Goal: Task Accomplishment & Management: Manage account settings

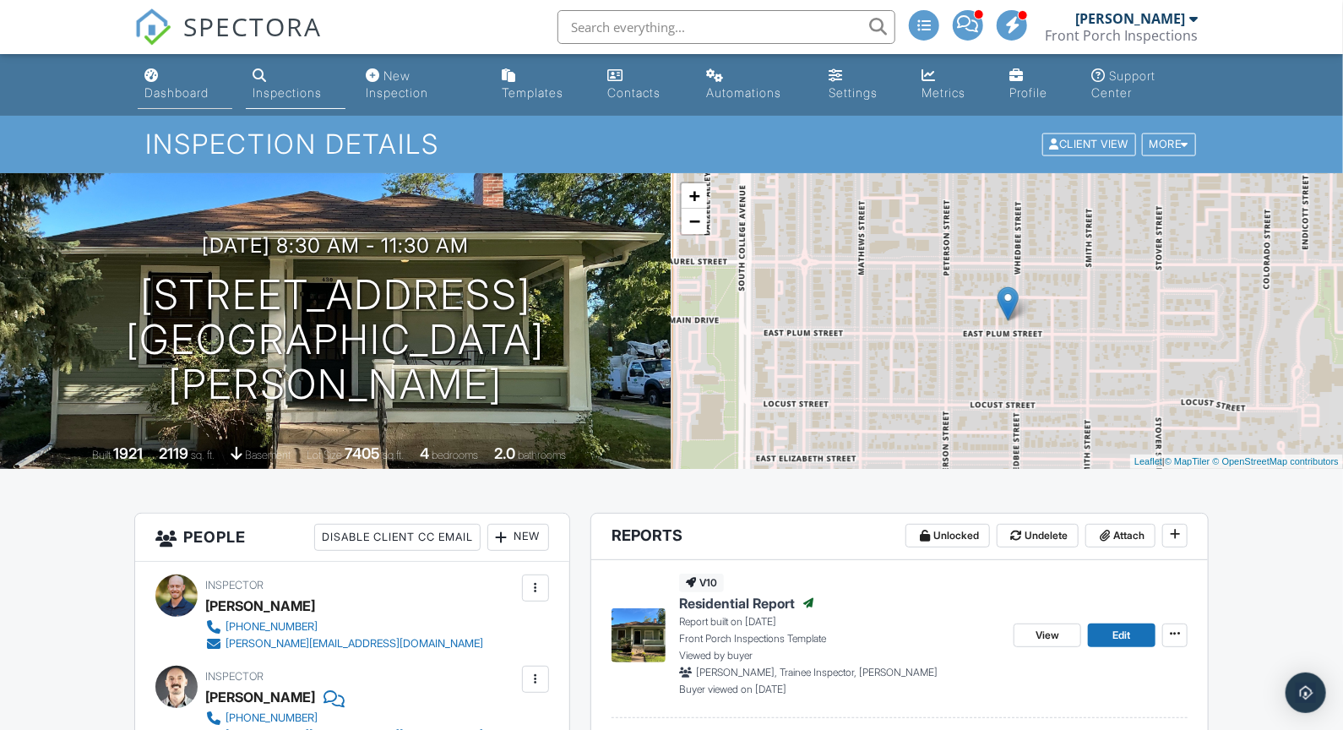
click at [177, 90] on div "Dashboard" at bounding box center [176, 92] width 64 height 14
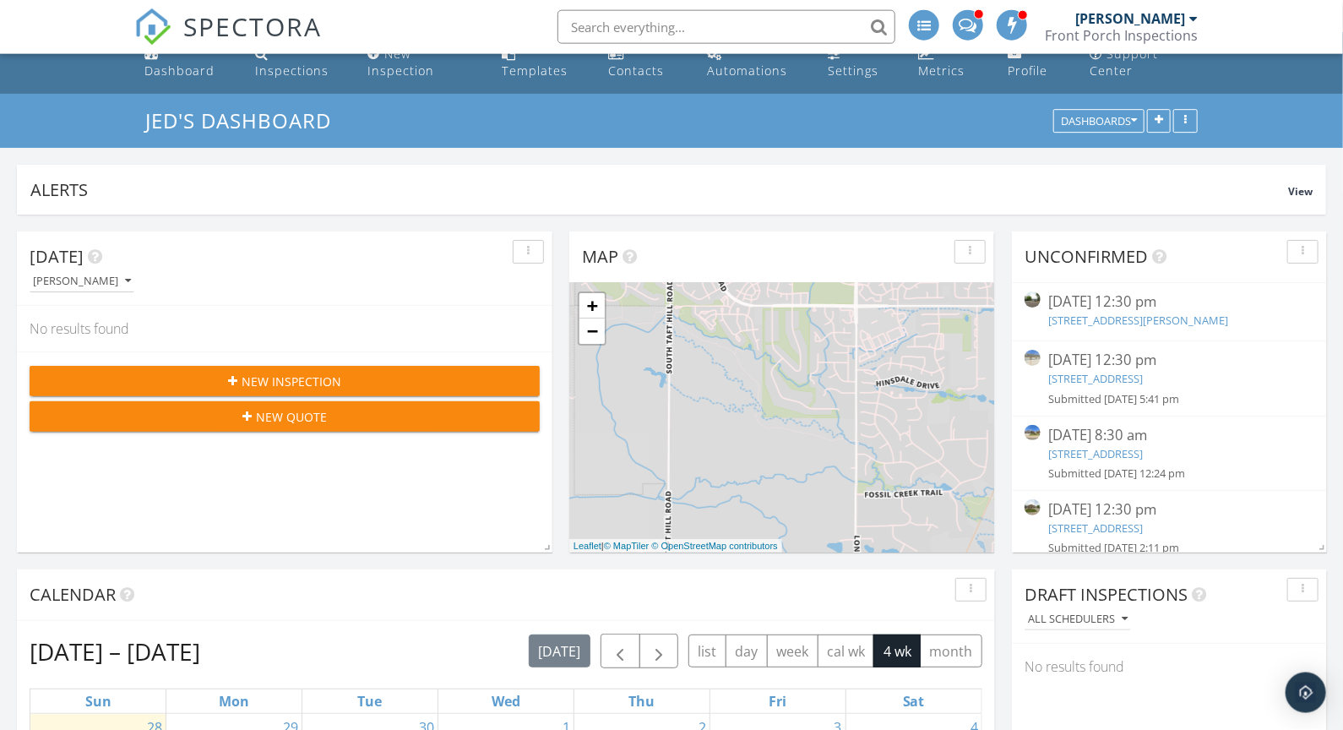
scroll to position [29, 0]
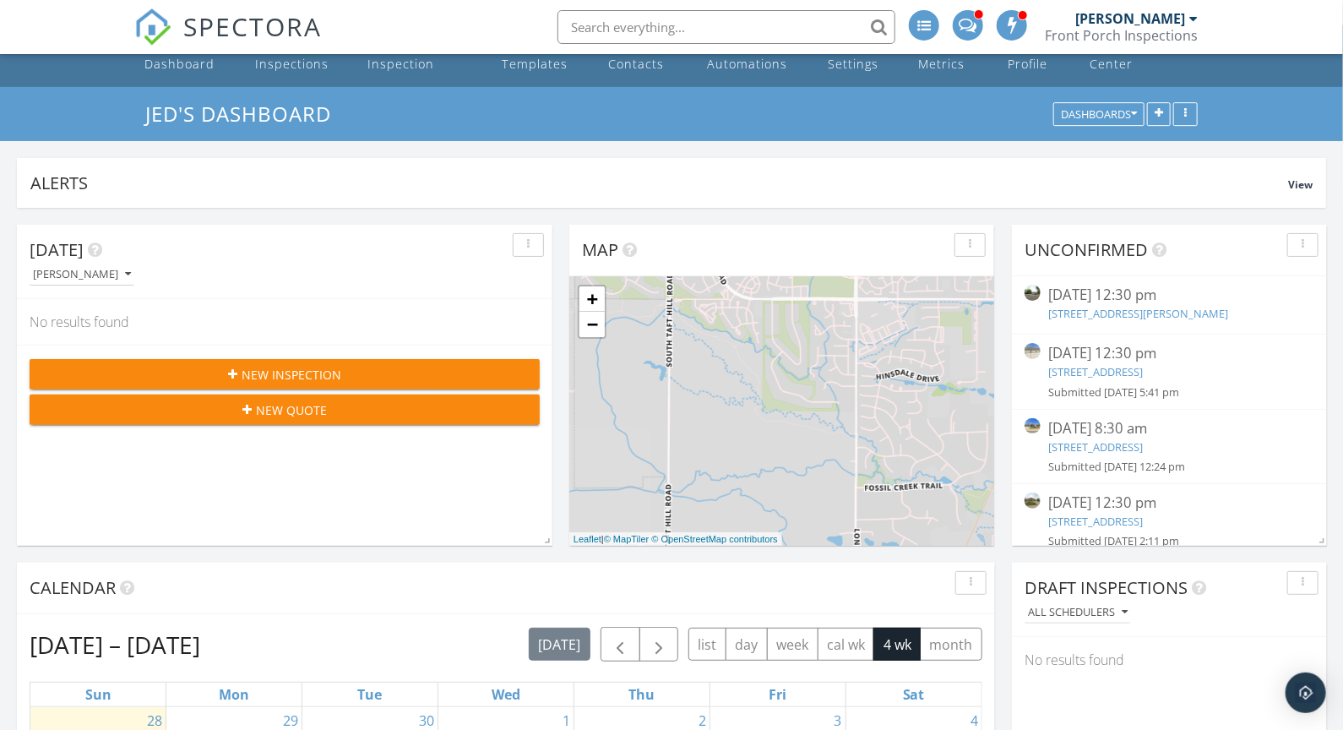
click at [1122, 316] on link "1918 Cindy Ct , Loveland, CO 80537" at bounding box center [1139, 313] width 180 height 15
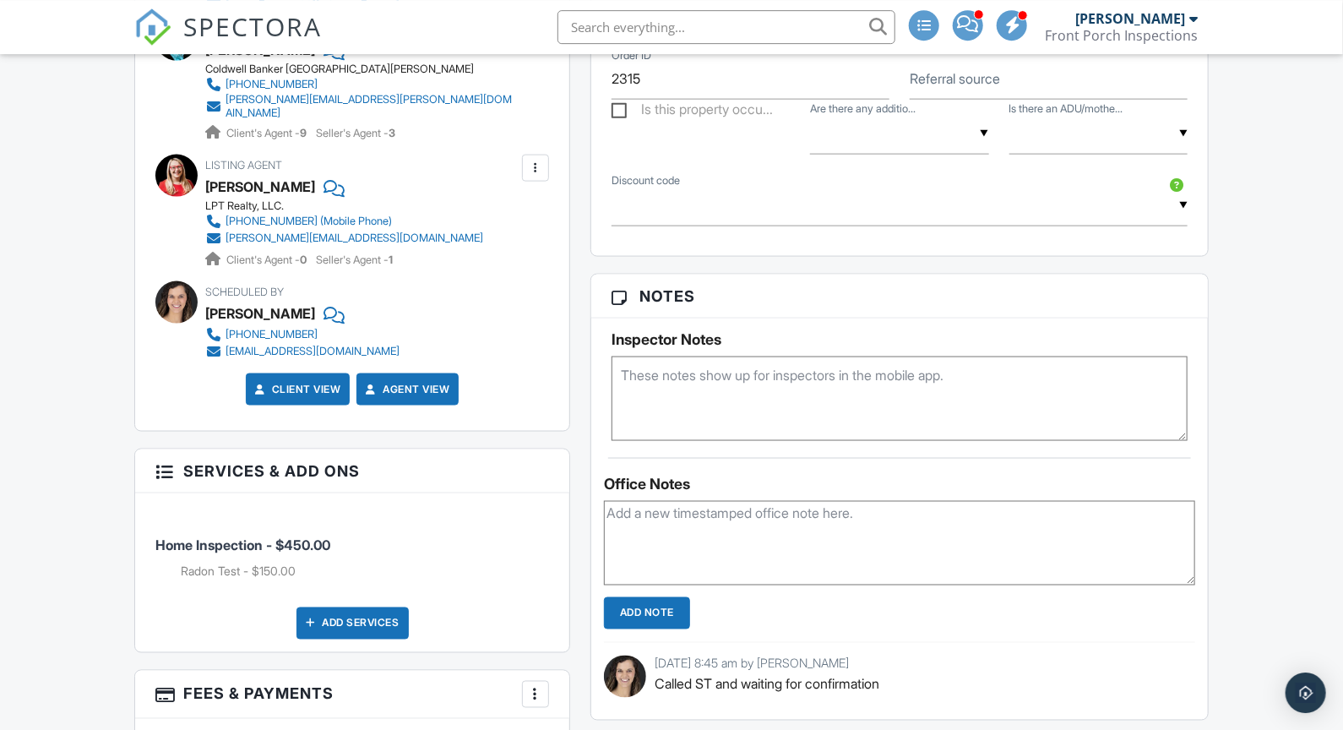
scroll to position [1103, 0]
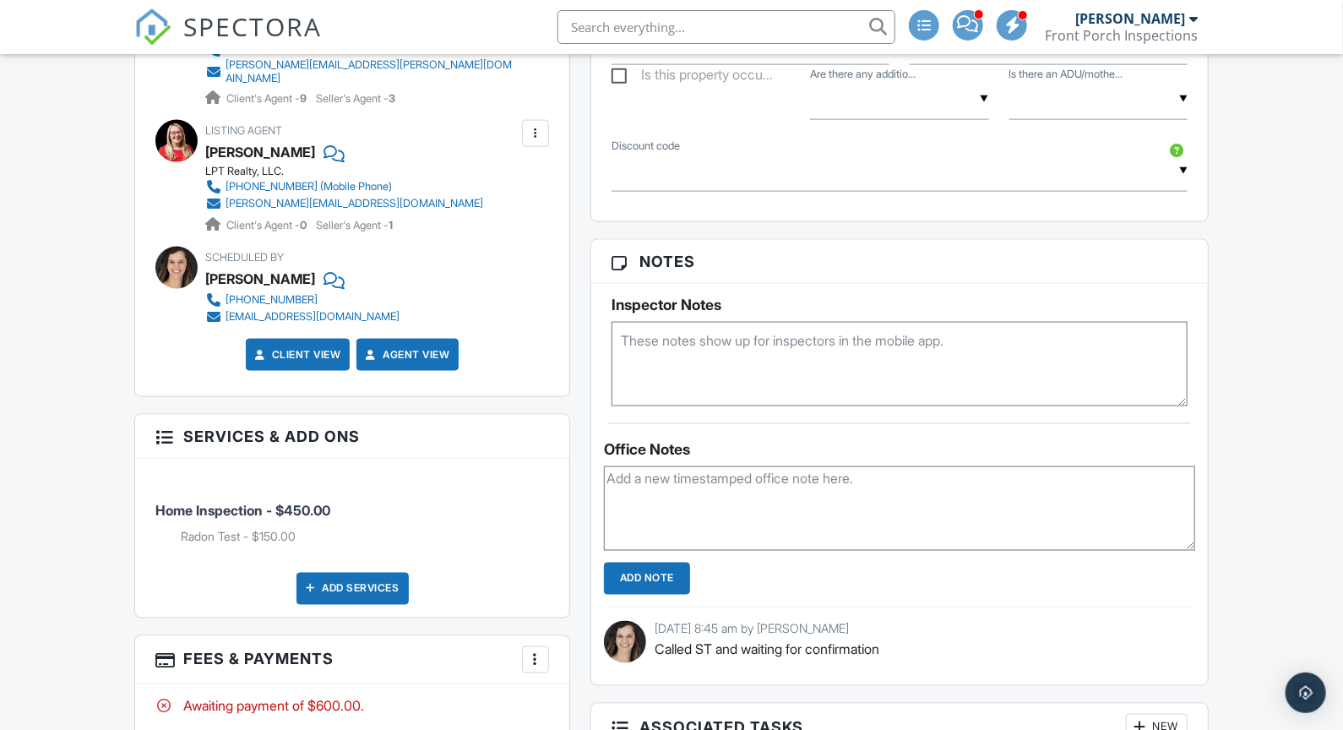
click at [688, 470] on textarea at bounding box center [899, 508] width 591 height 84
type textarea "Confirmed for 12:30-3:30"
click at [661, 584] on input "Add Note" at bounding box center [647, 579] width 86 height 32
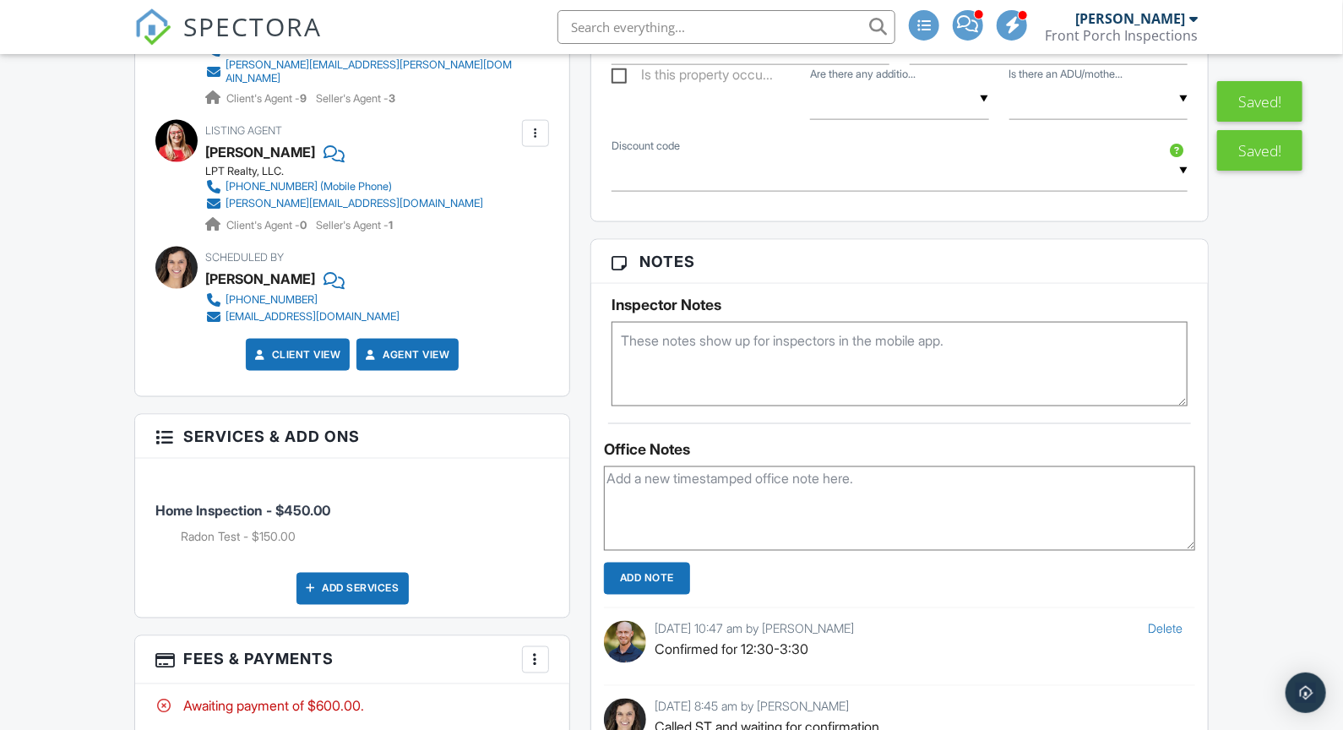
click at [671, 356] on textarea at bounding box center [900, 364] width 576 height 84
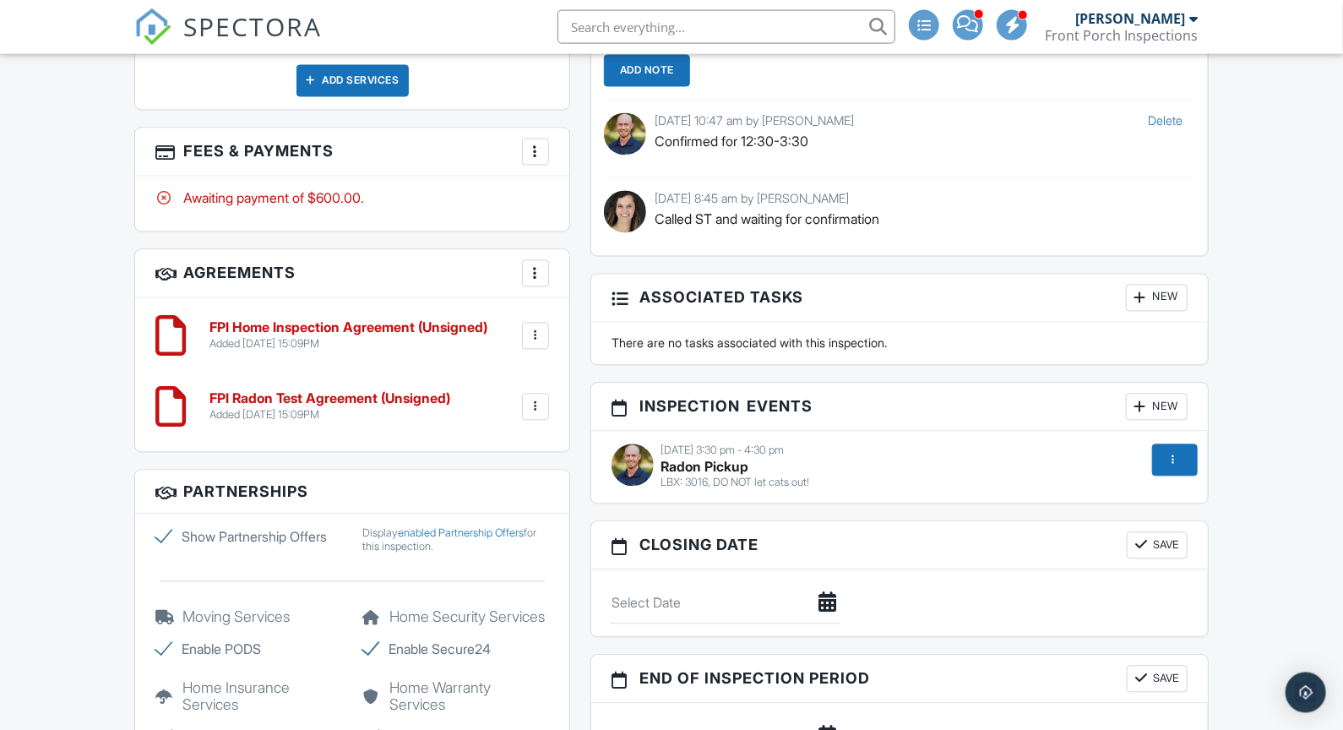
scroll to position [1618, 0]
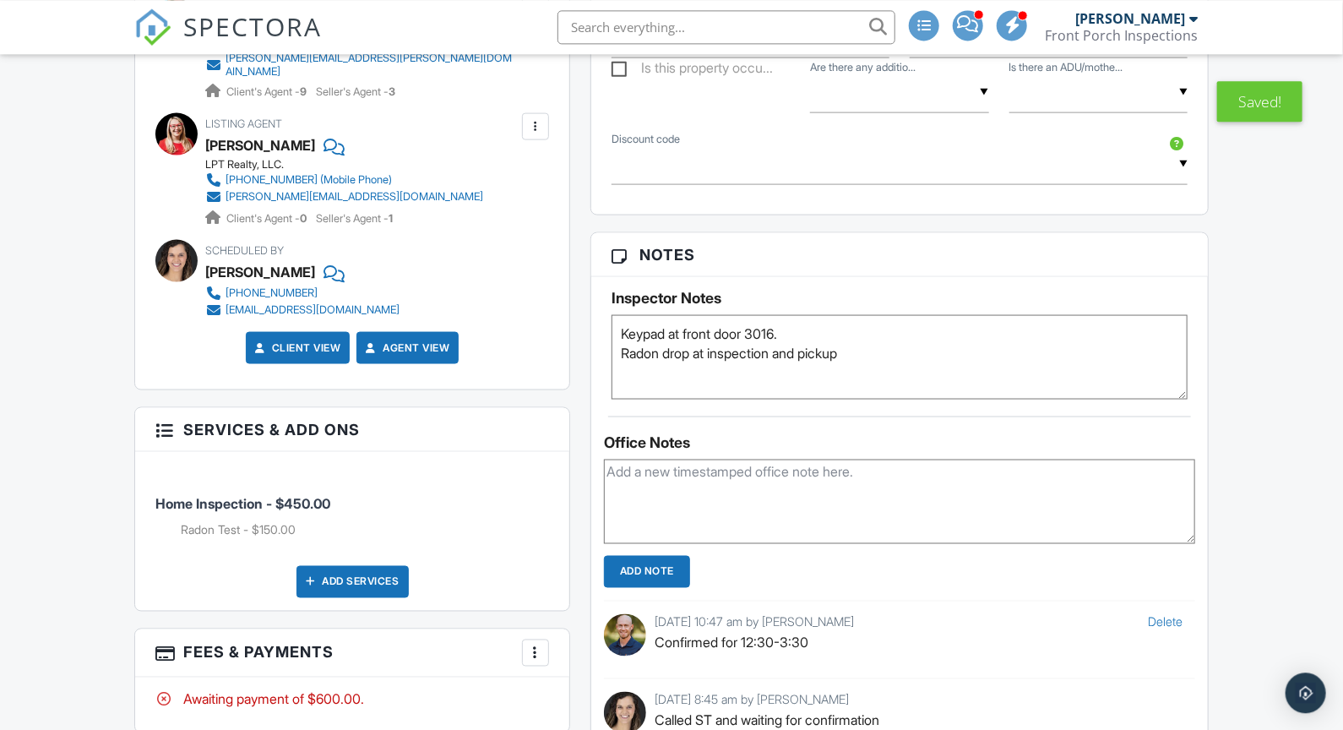
scroll to position [1088, 0]
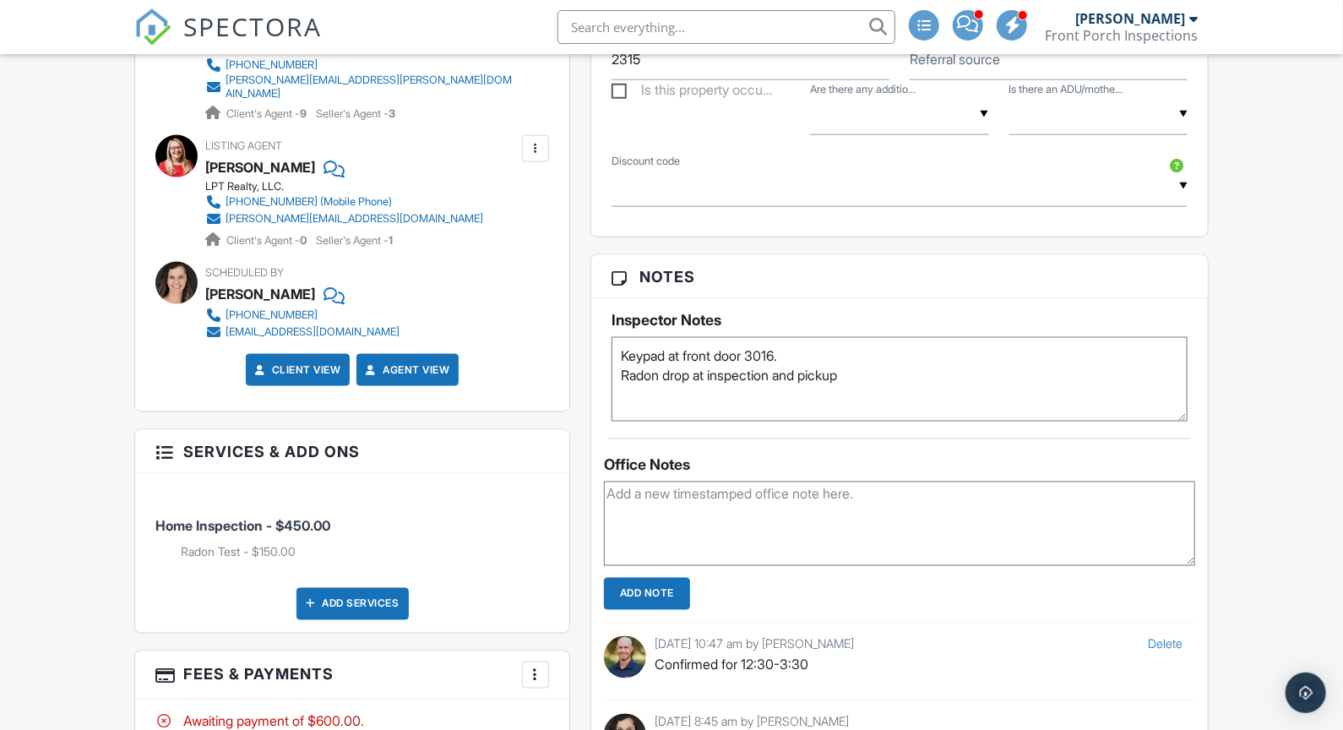
click at [892, 372] on textarea "Keypad at front door 3016. Radon drop at inspection and pickup" at bounding box center [900, 379] width 576 height 84
type textarea "Keypad at front door 3016. Radon drop at inspection and pickup 10/2"
click at [1275, 413] on div "Dashboard Inspections New Inspection Templates Contacts Automations Settings Me…" at bounding box center [671, 384] width 1343 height 2837
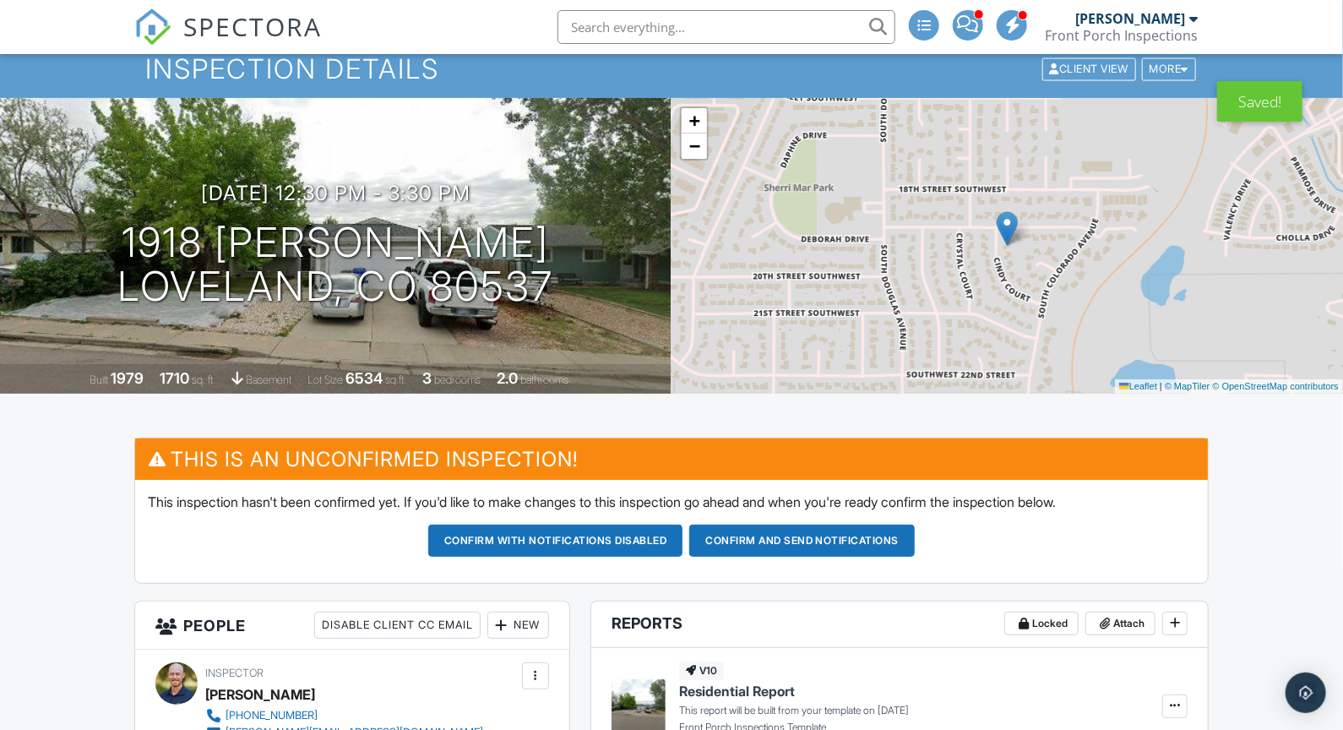
scroll to position [161, 0]
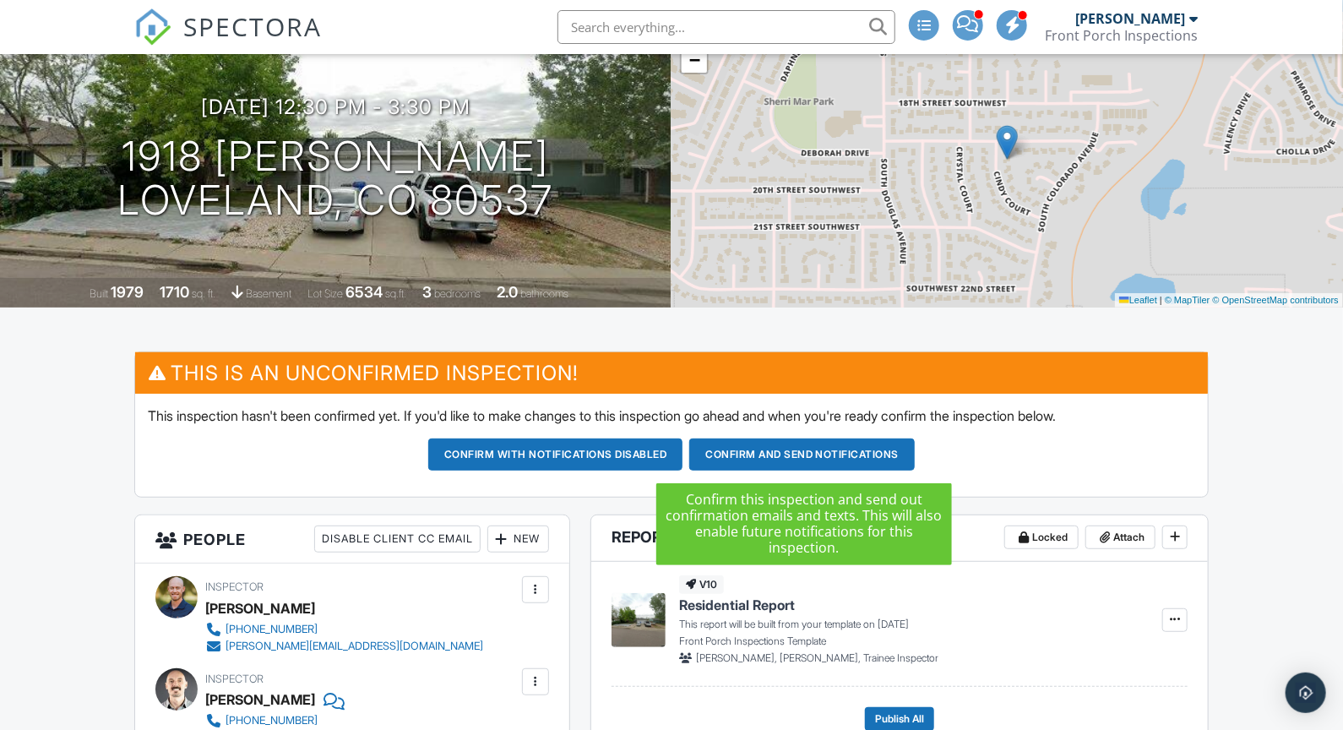
click at [813, 460] on button "Confirm and send notifications" at bounding box center [802, 454] width 226 height 32
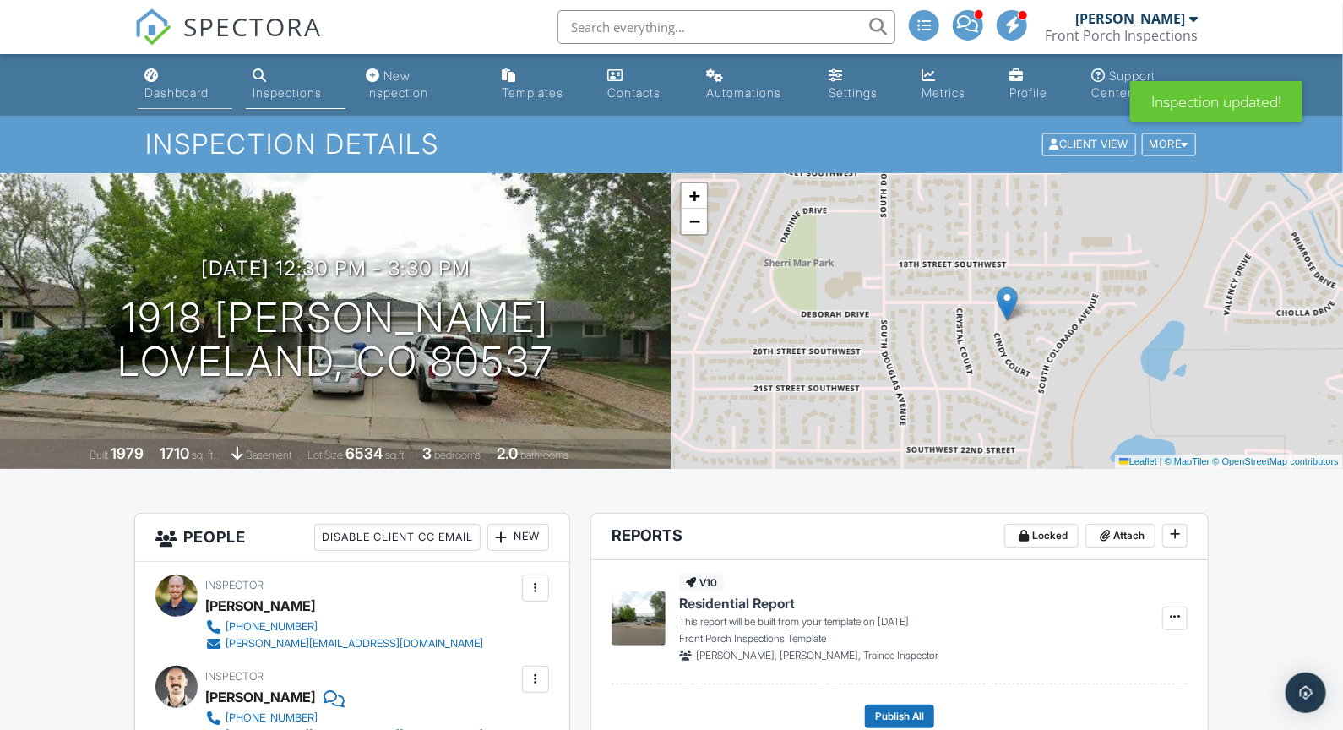
click at [170, 95] on div "Dashboard" at bounding box center [176, 92] width 64 height 14
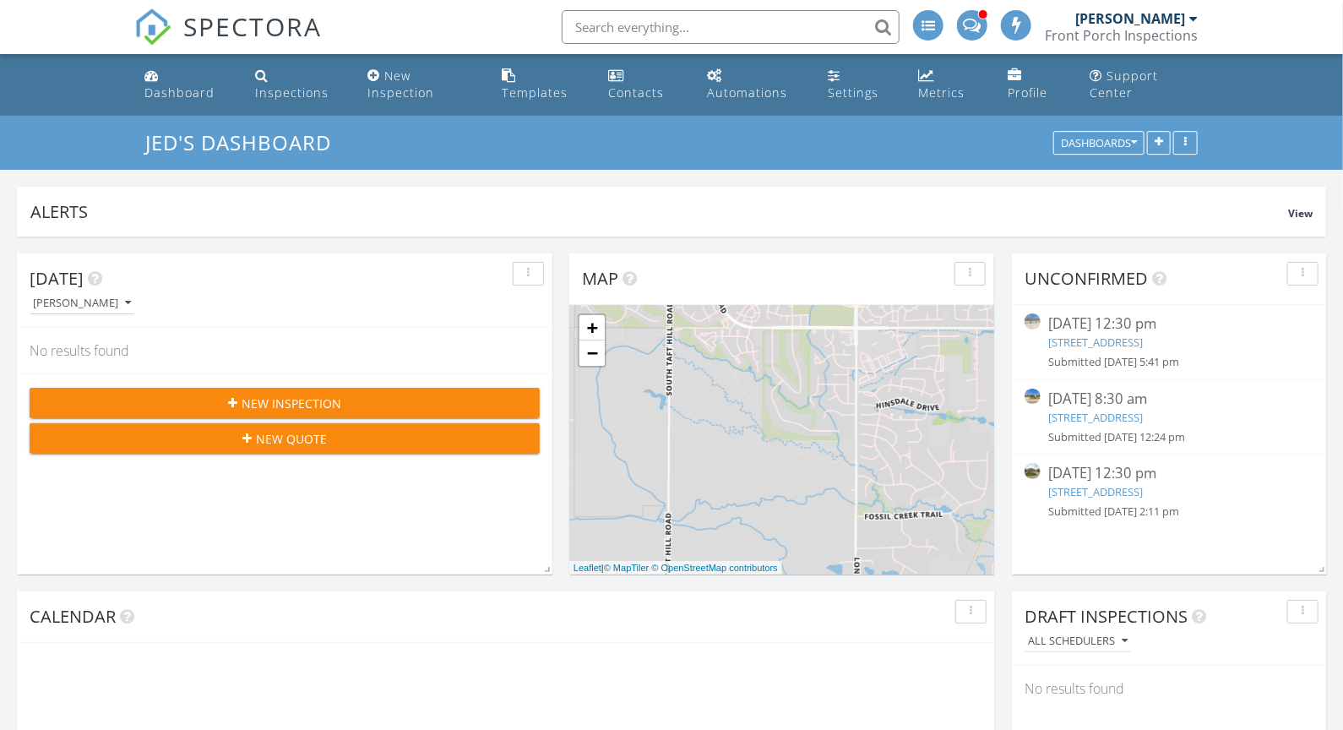
scroll to position [1243, 1344]
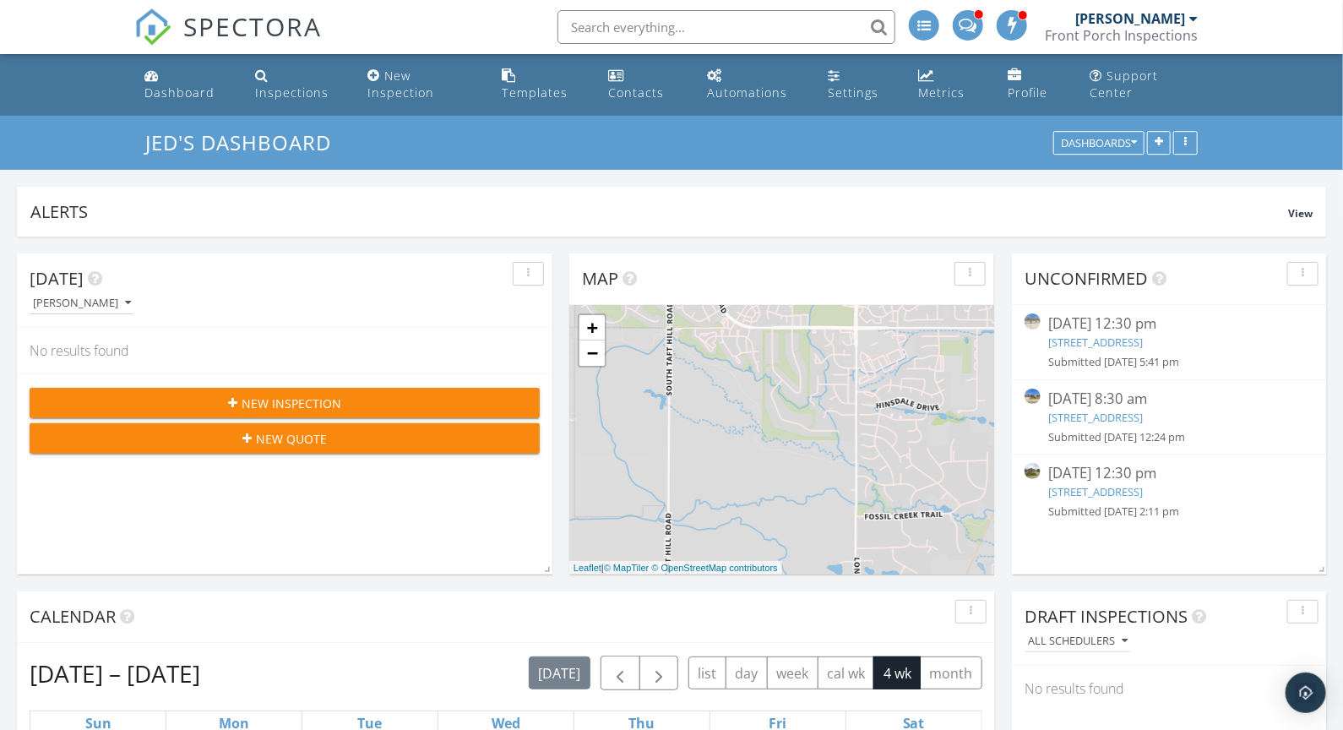
click at [1122, 355] on div "10/01/25 12:30 pm 2154 Montauk Ln 4, Windsor, CO 80550 Submitted 09/26/25 5:41 …" at bounding box center [1170, 341] width 242 height 57
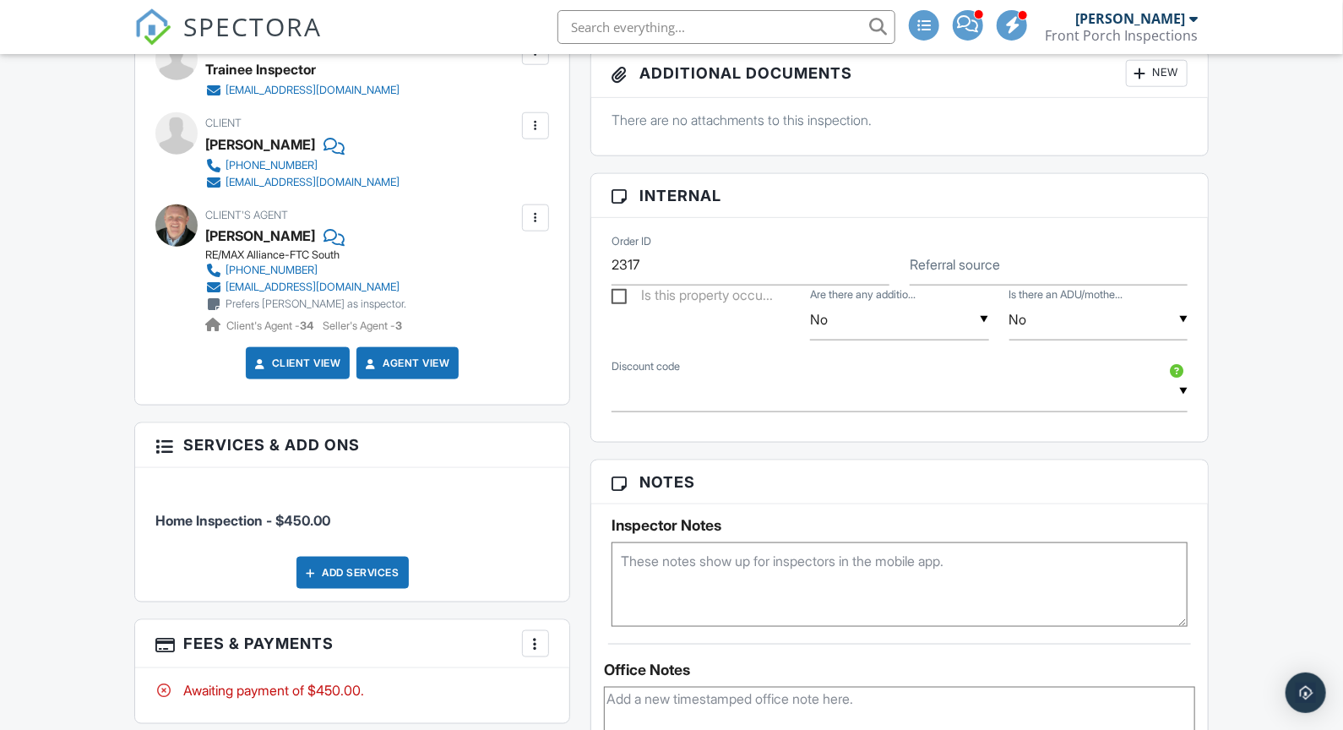
scroll to position [971, 0]
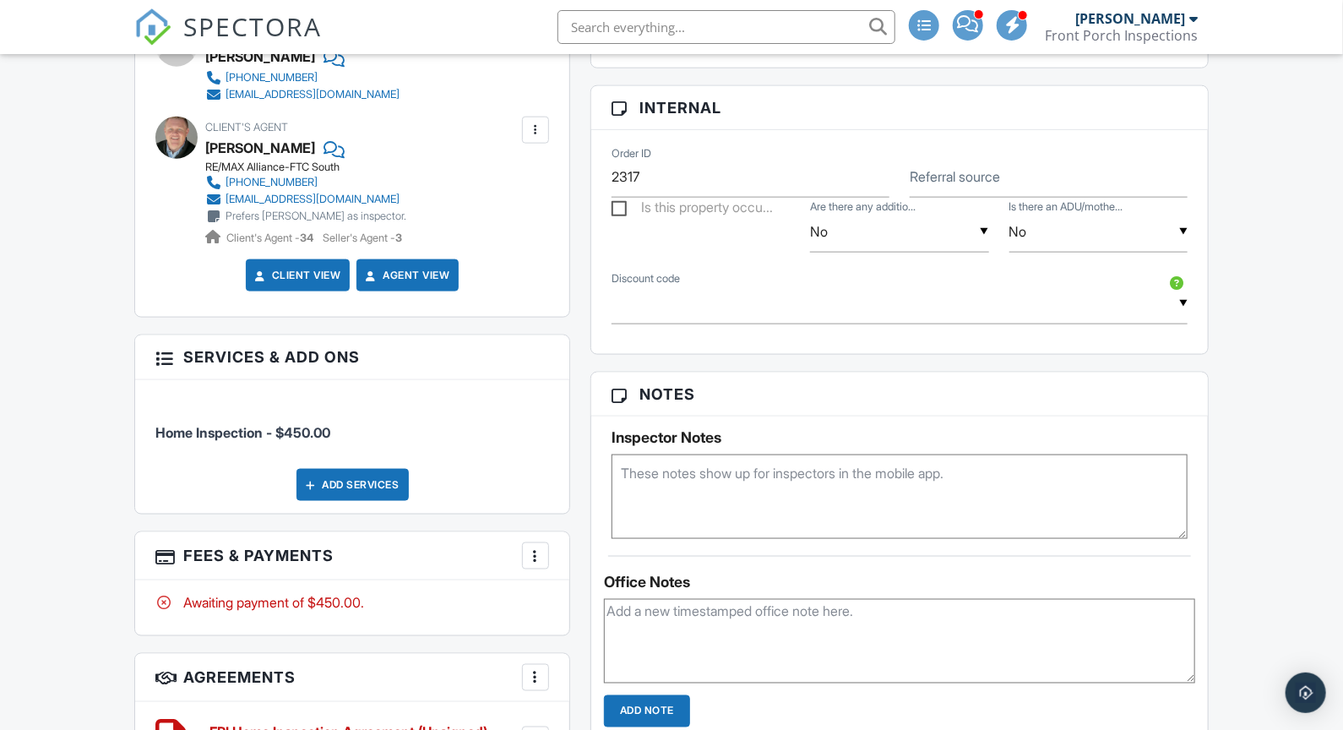
click at [700, 618] on textarea at bounding box center [899, 641] width 591 height 84
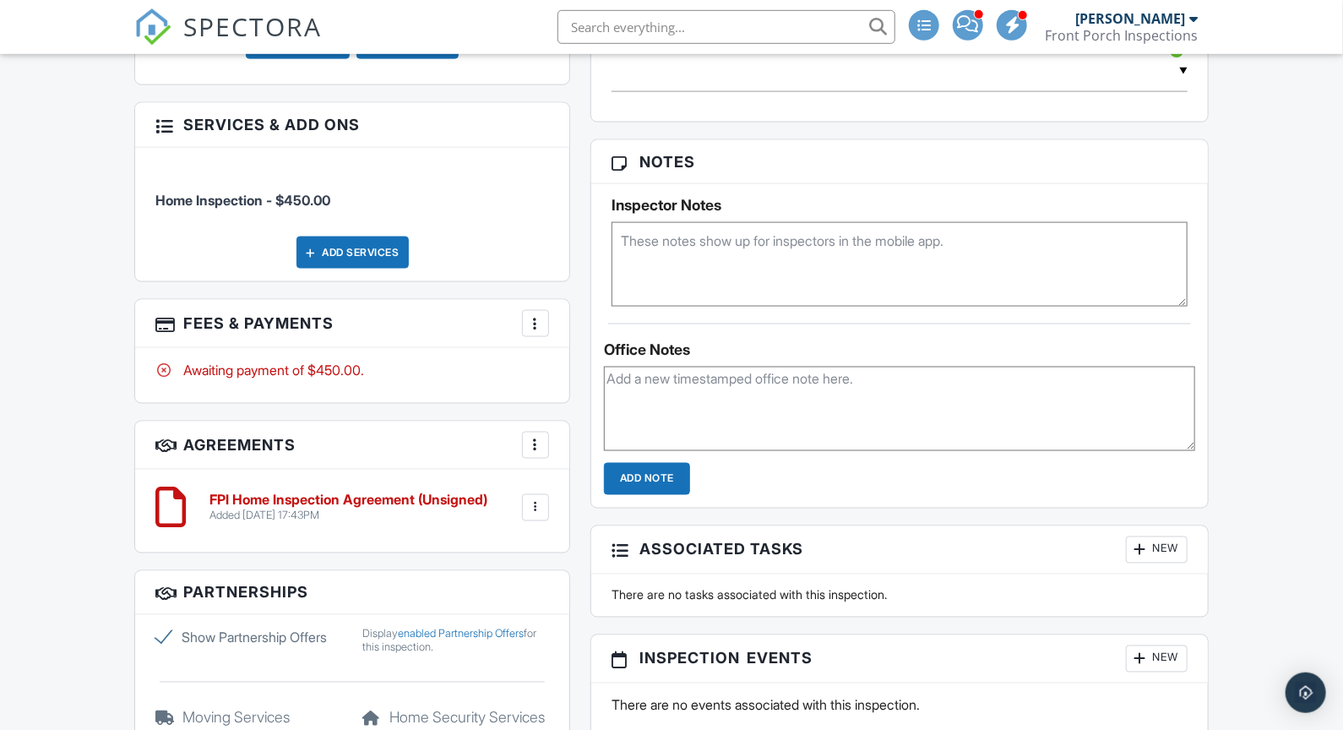
scroll to position [1206, 0]
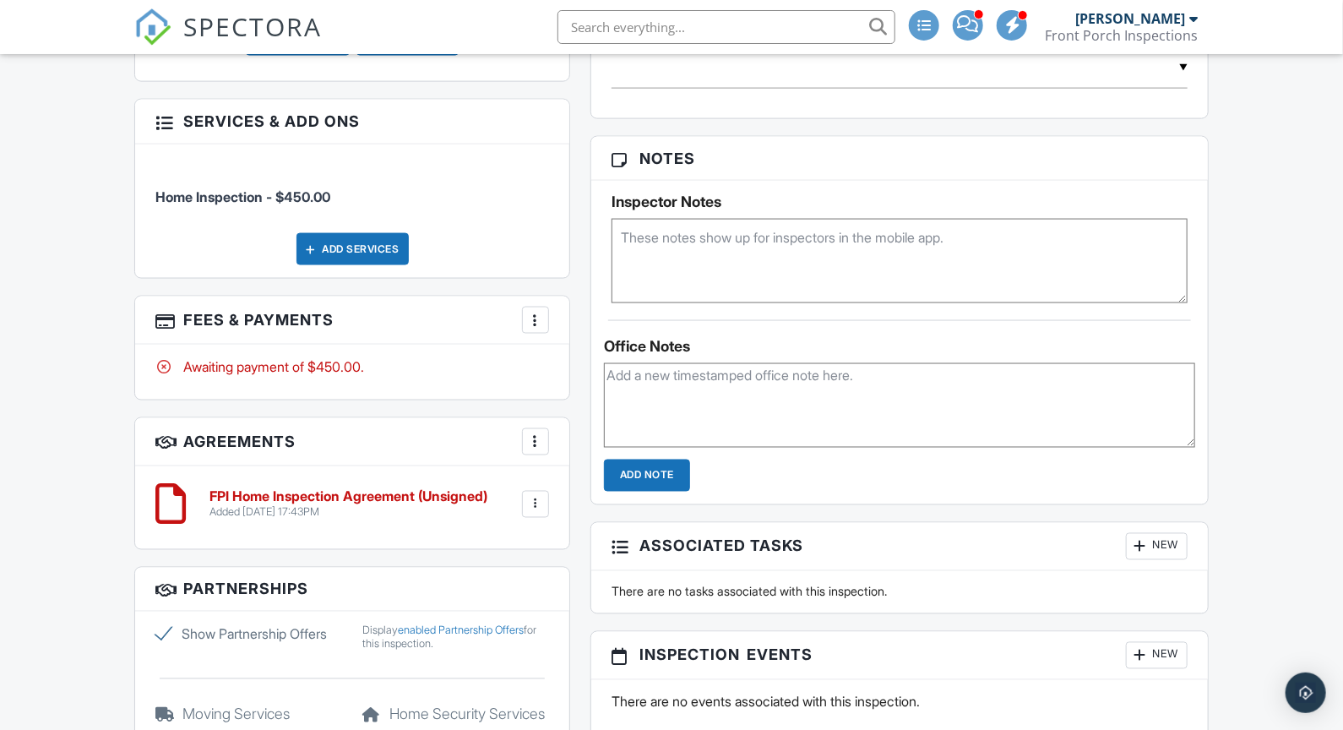
click at [661, 247] on textarea at bounding box center [900, 261] width 576 height 84
type textarea "Vacant. No radon"
click at [1254, 327] on div "Dashboard Inspections New Inspection Templates Contacts Automations Settings Me…" at bounding box center [671, 176] width 1343 height 2657
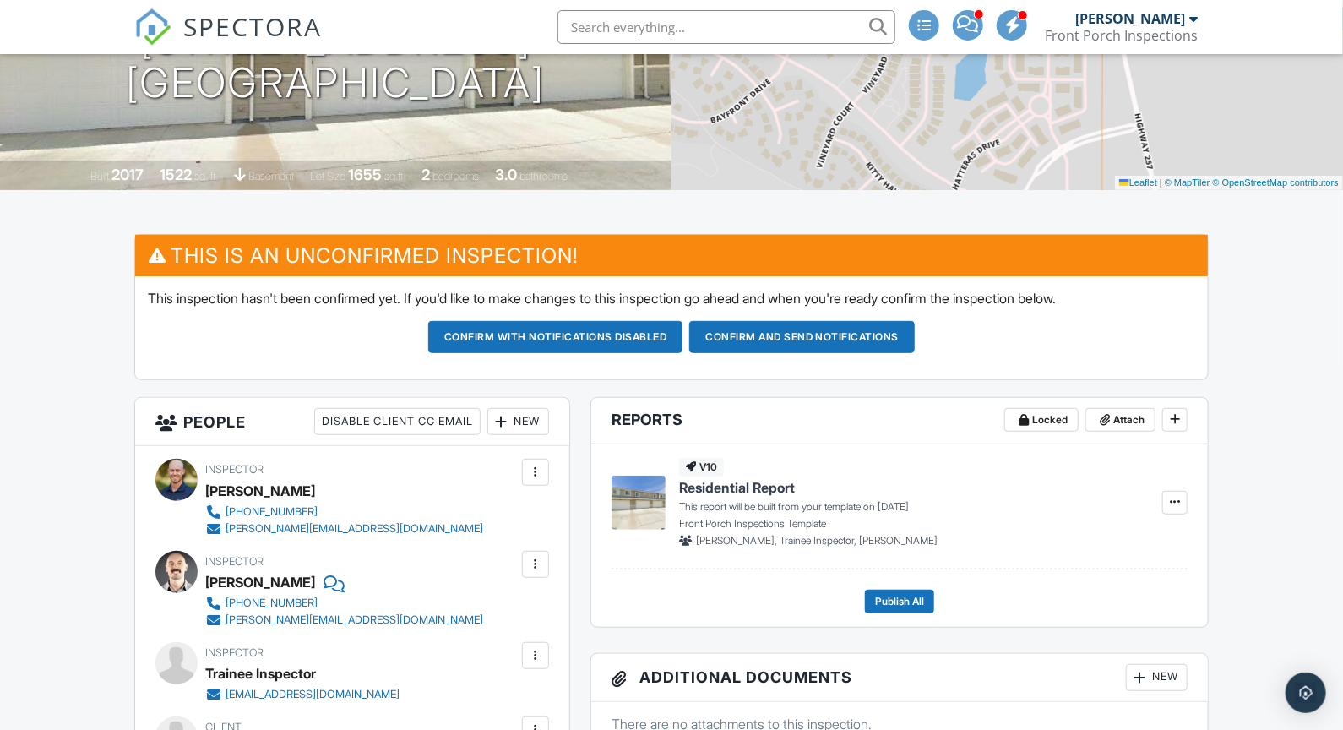
scroll to position [0, 0]
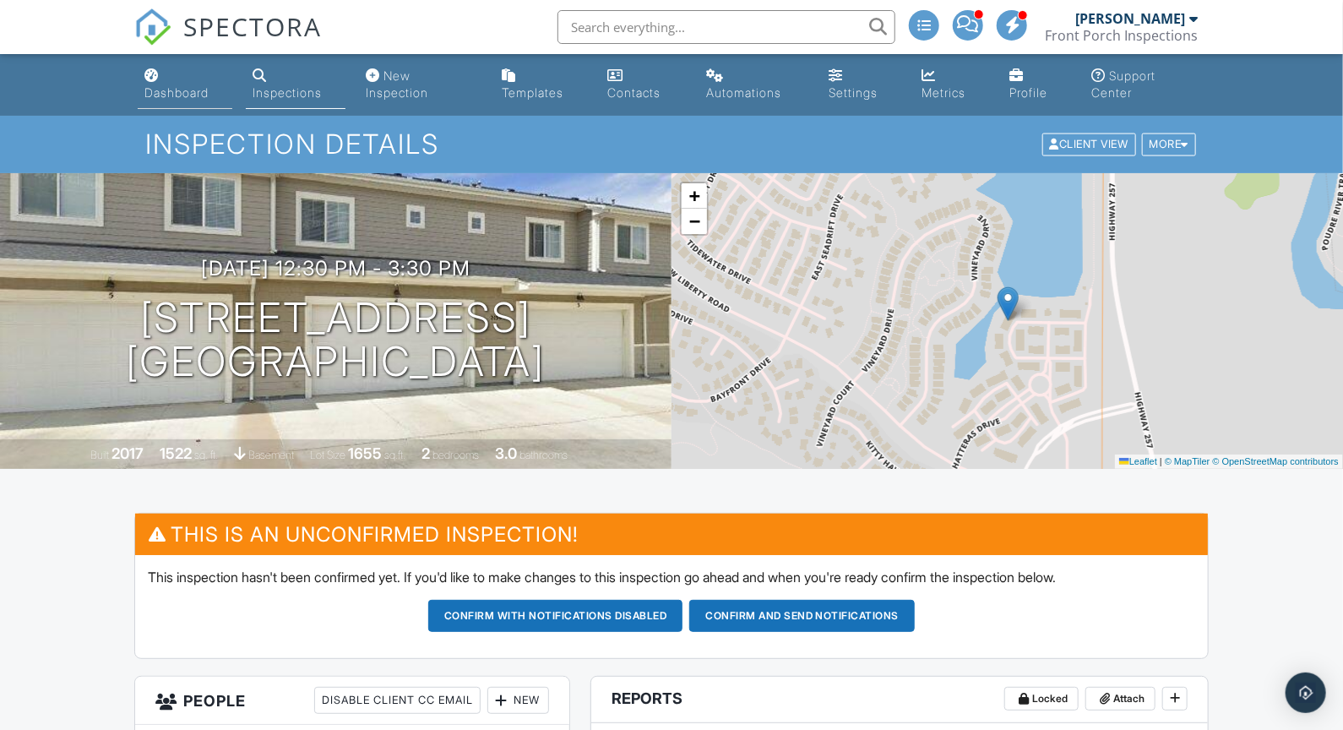
click at [172, 92] on div "Dashboard" at bounding box center [176, 92] width 64 height 14
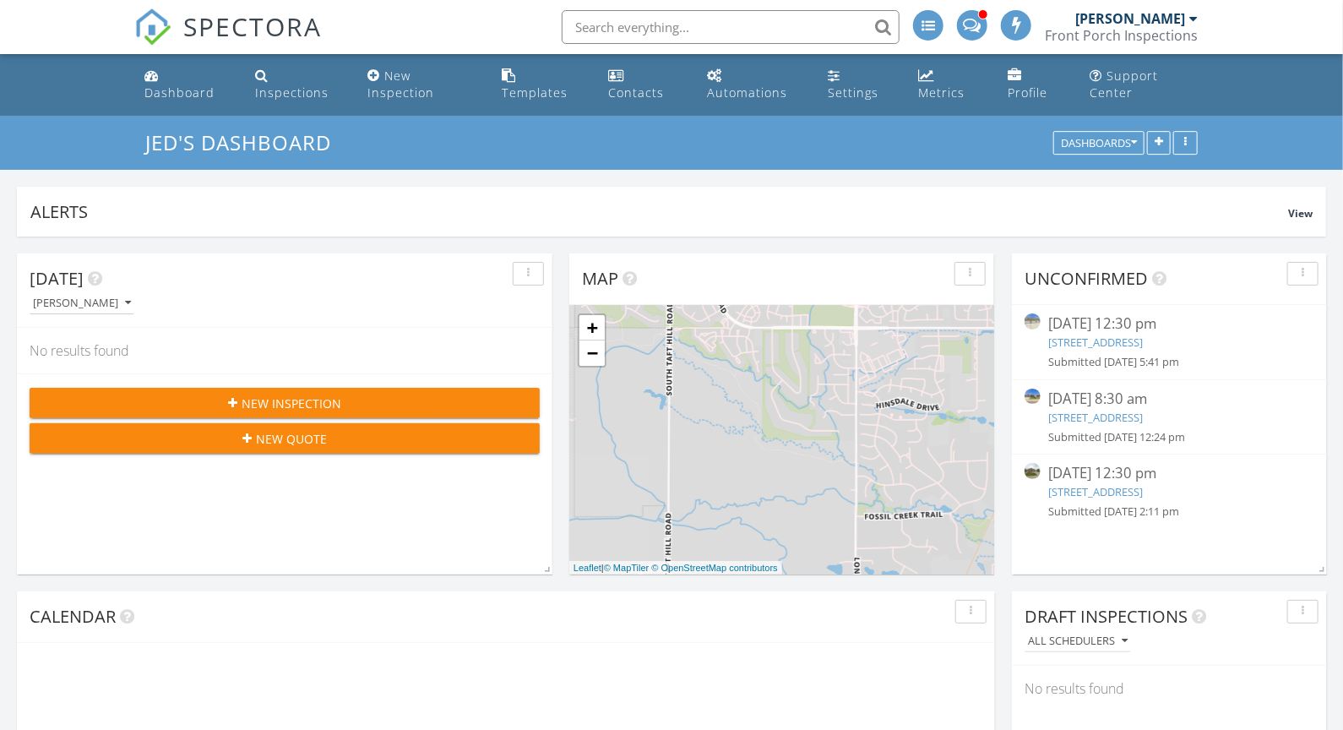
scroll to position [1243, 1344]
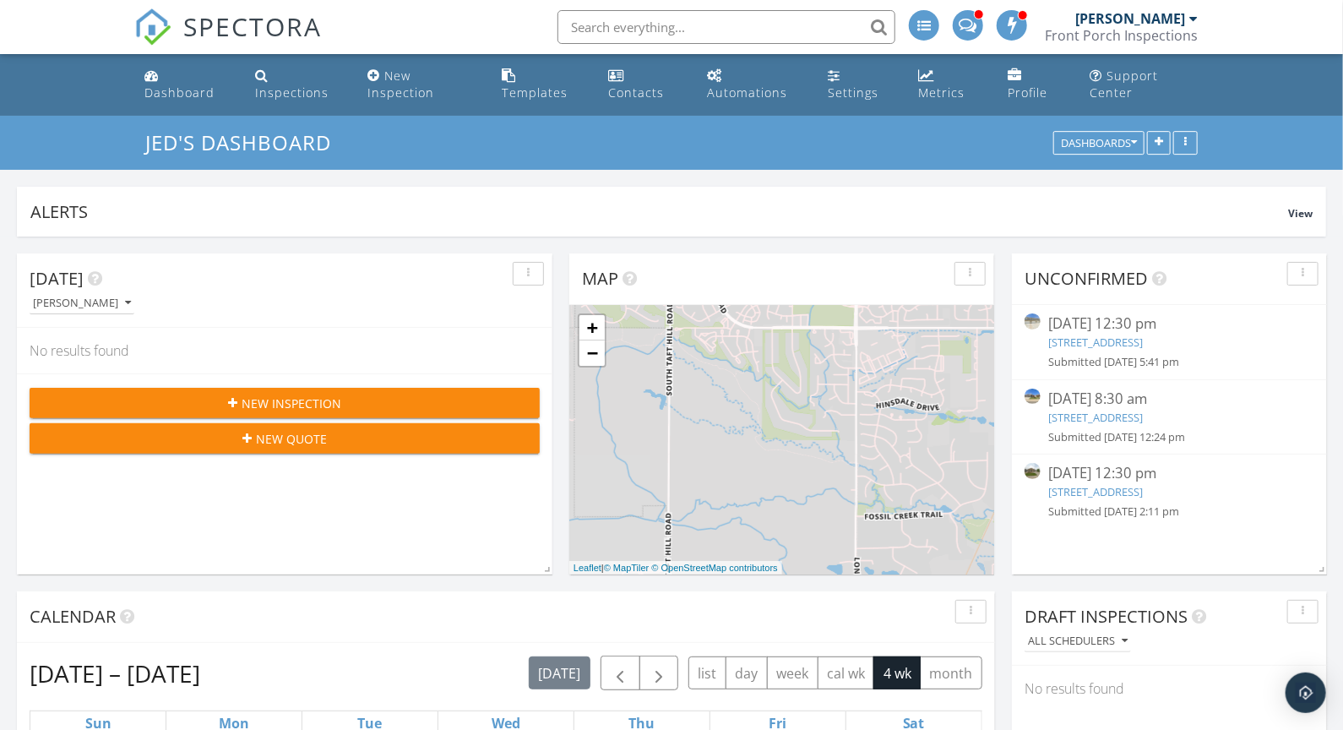
click at [1102, 329] on div "[DATE] 12:30 pm" at bounding box center [1170, 323] width 242 height 21
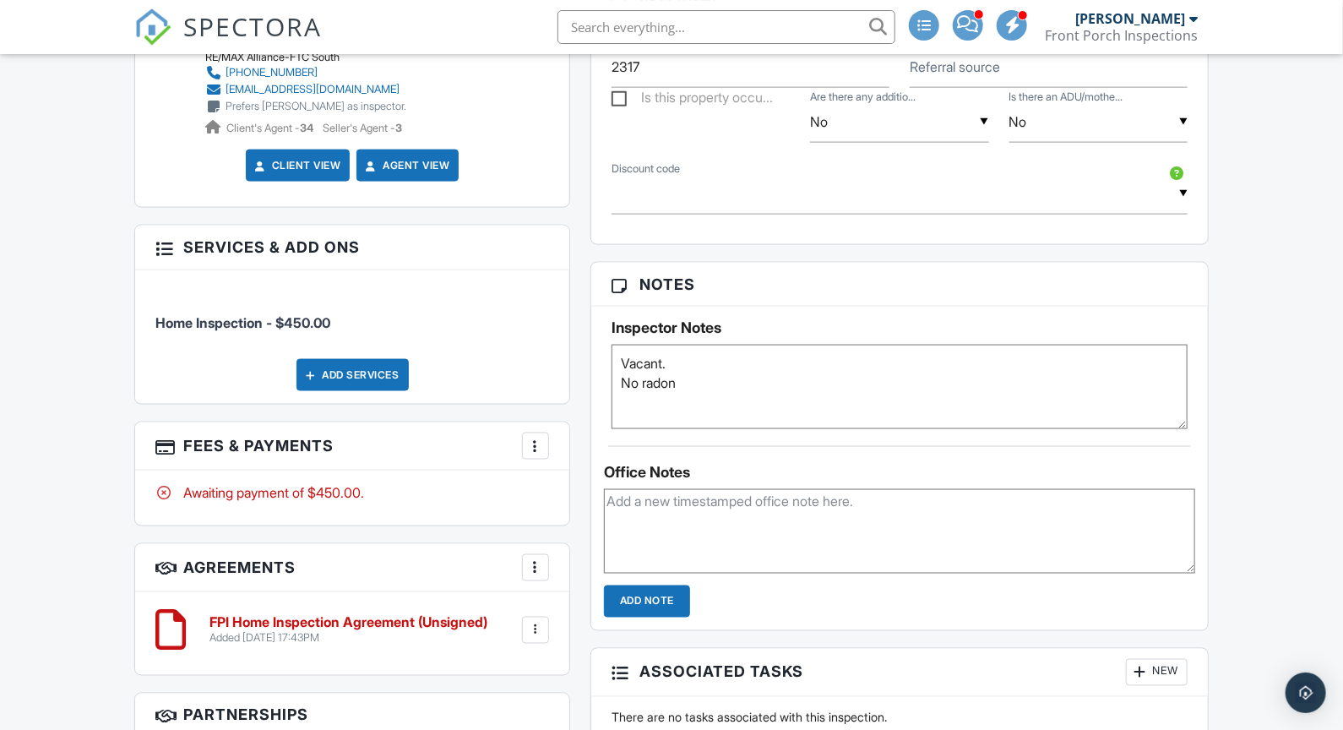
scroll to position [1191, 0]
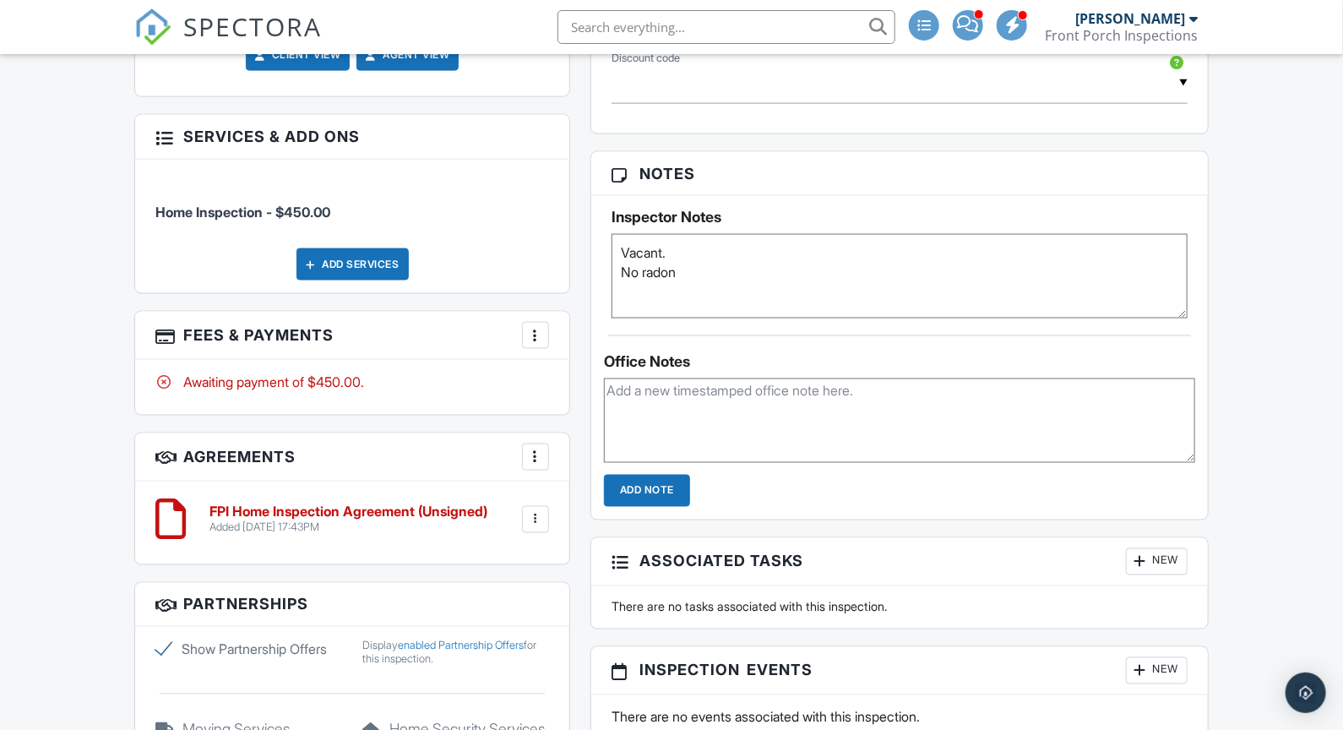
click at [655, 397] on textarea at bounding box center [899, 420] width 591 height 84
type textarea "Called ST"
click at [623, 498] on input "Add Note" at bounding box center [647, 491] width 86 height 32
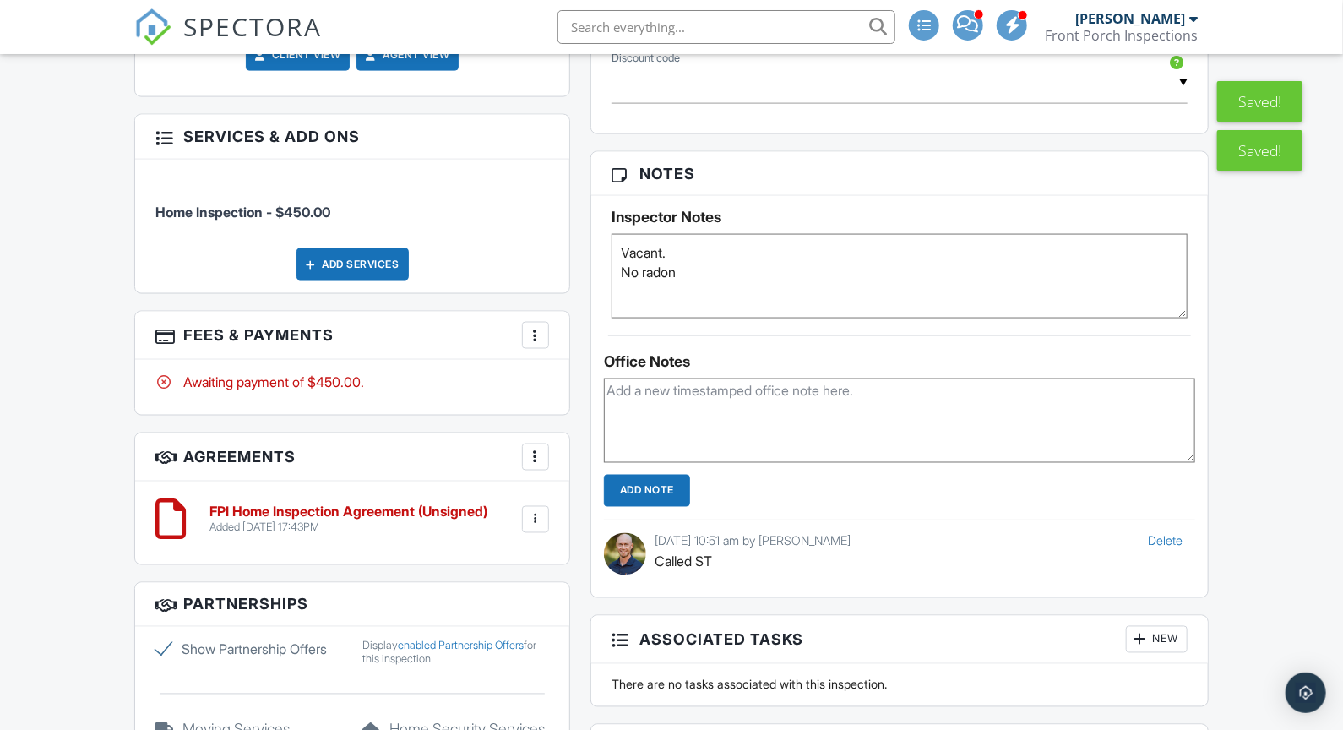
click at [731, 275] on textarea "Vacant. No radon" at bounding box center [900, 276] width 576 height 84
click at [1265, 345] on div "Dashboard Inspections New Inspection Templates Contacts Automations Settings Me…" at bounding box center [671, 230] width 1343 height 2735
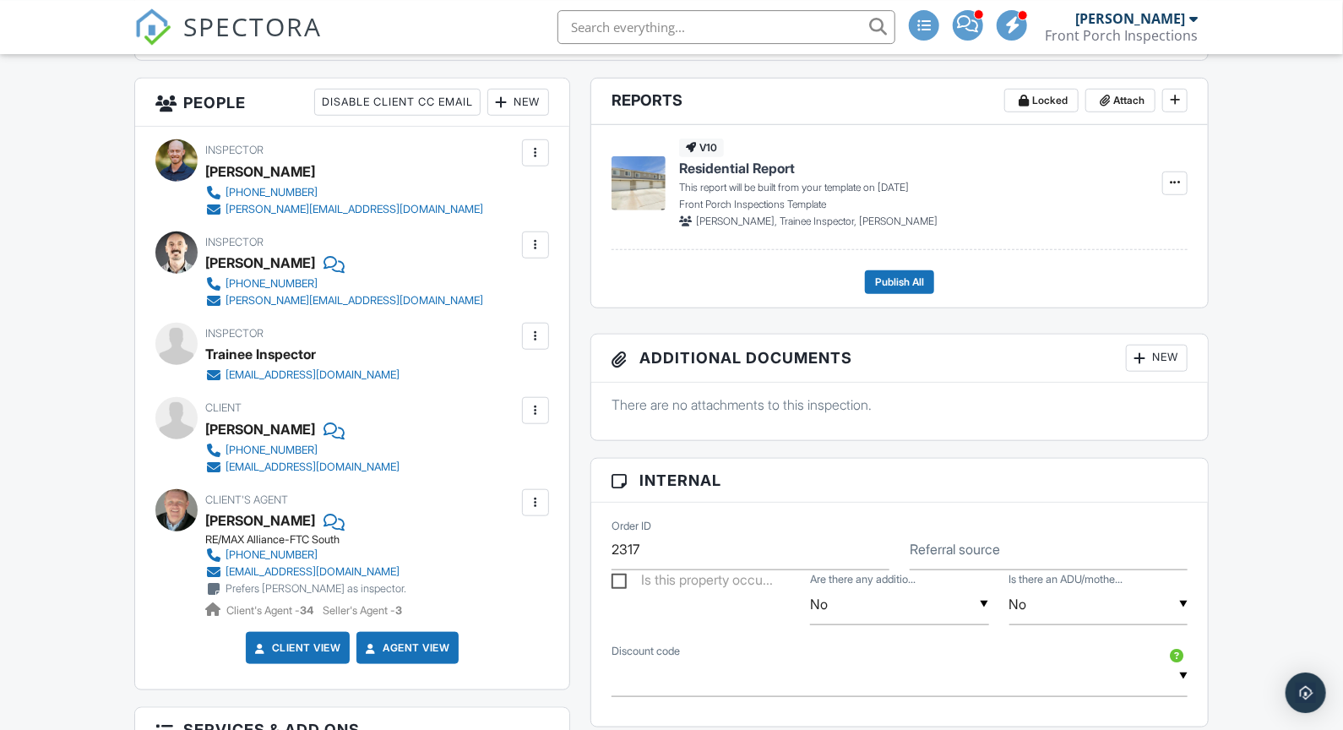
scroll to position [883, 0]
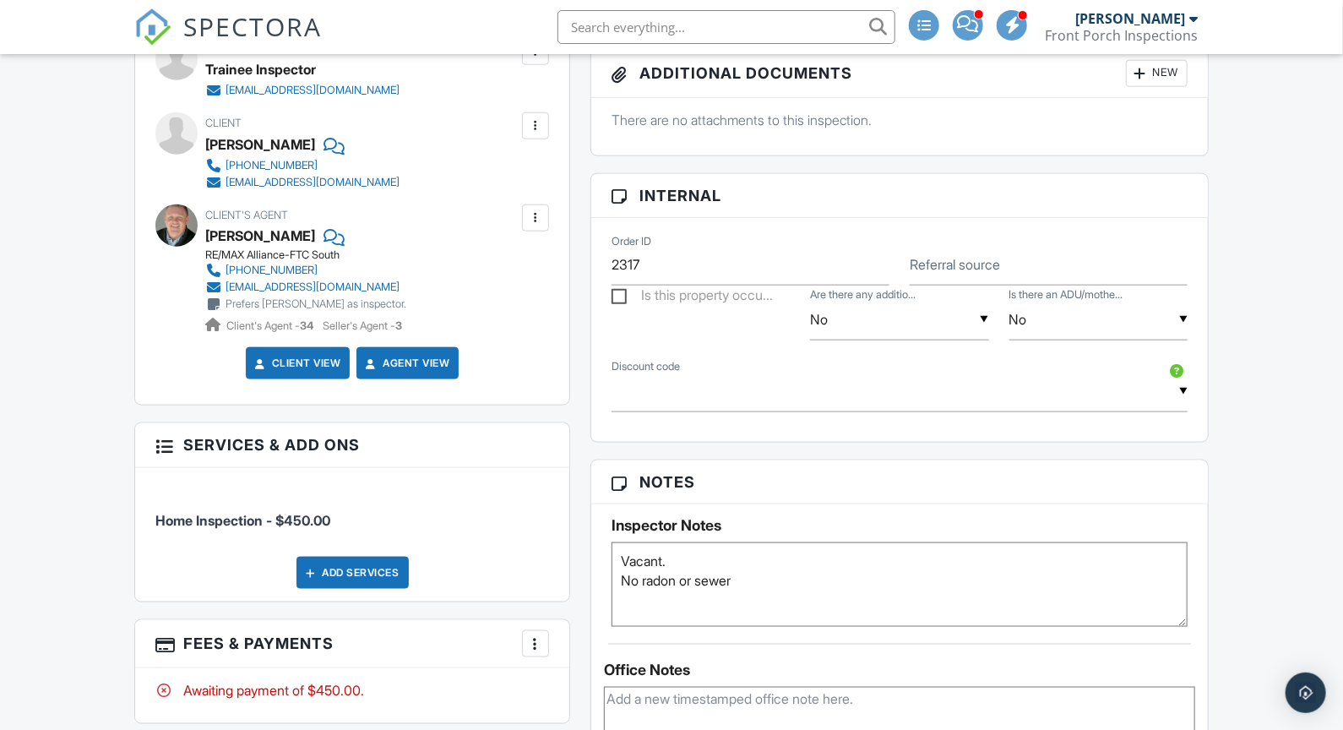
click at [776, 562] on textarea "Vacant. No radon" at bounding box center [900, 584] width 576 height 84
type textarea "Vacant. LBX 2194 front door. No radon or sewer"
click at [1260, 501] on div "Dashboard Inspections New Inspection Templates Contacts Automations Settings Me…" at bounding box center [671, 538] width 1343 height 2735
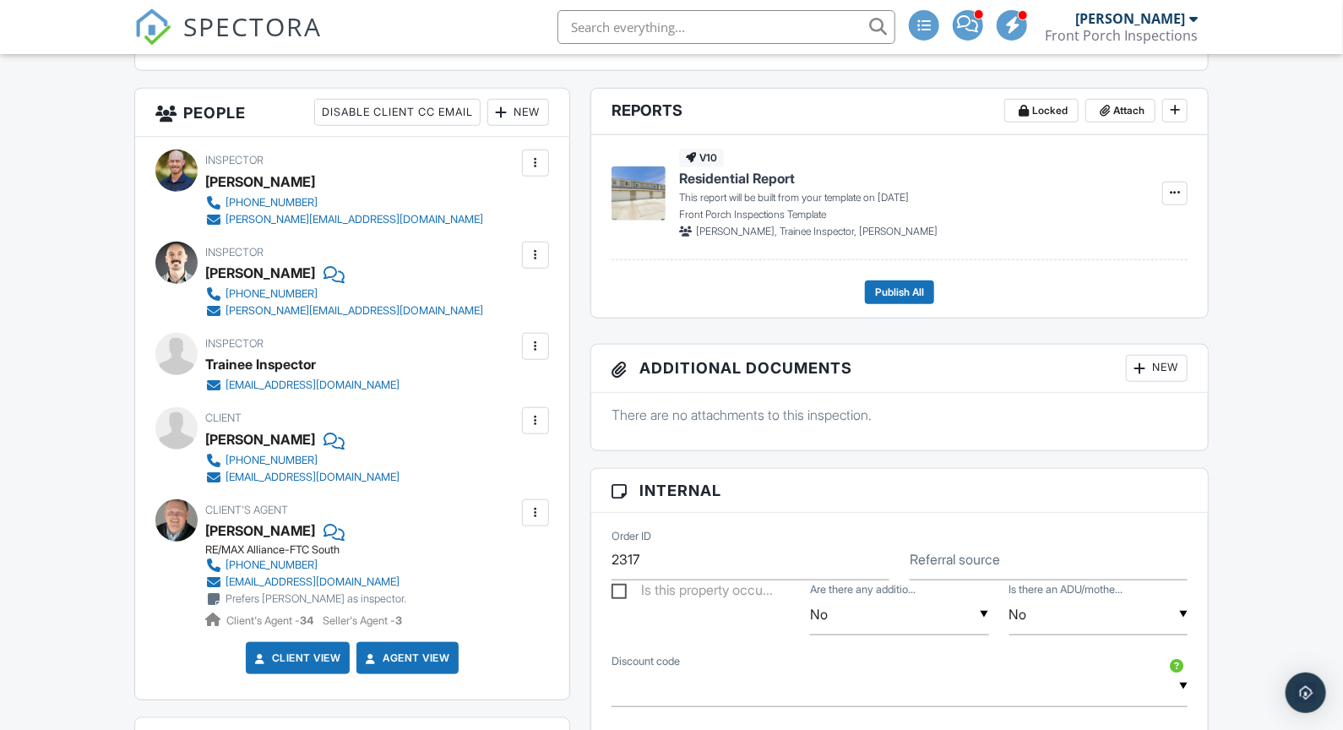
scroll to position [0, 0]
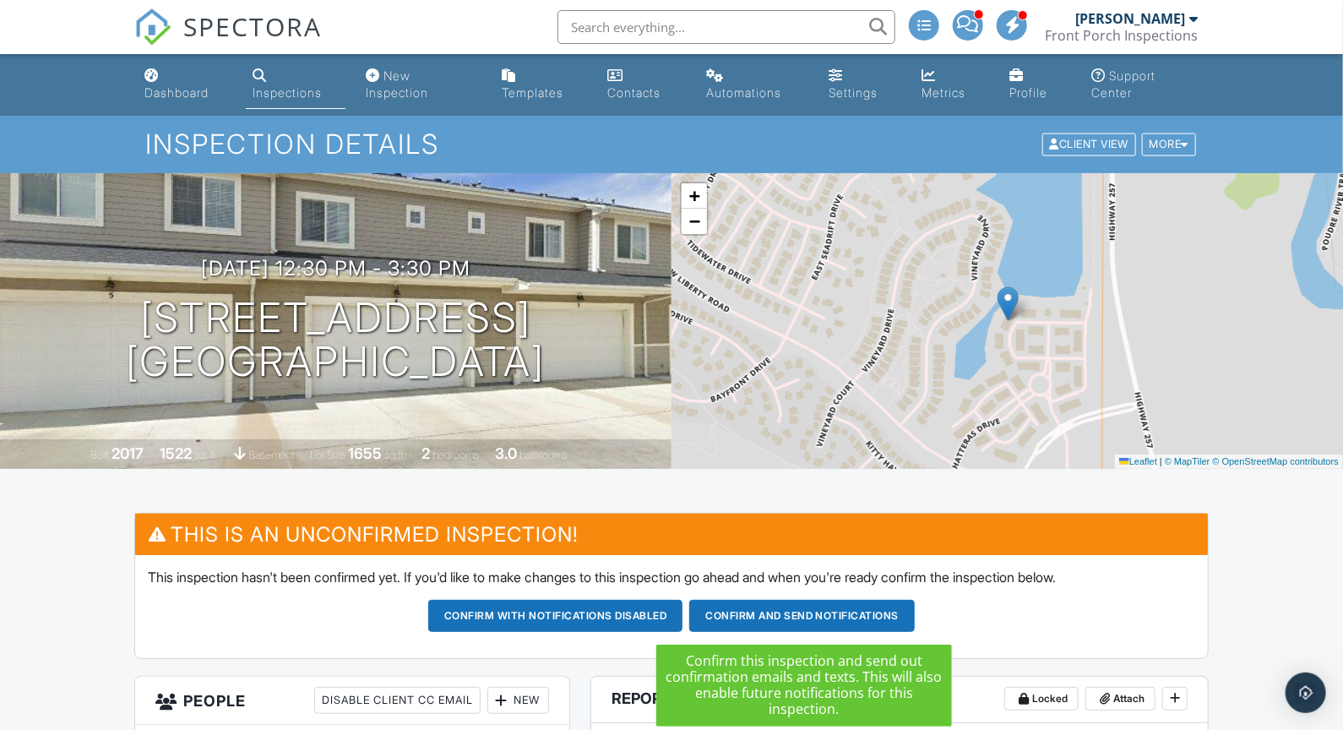
click at [828, 612] on button "Confirm and send notifications" at bounding box center [802, 616] width 226 height 32
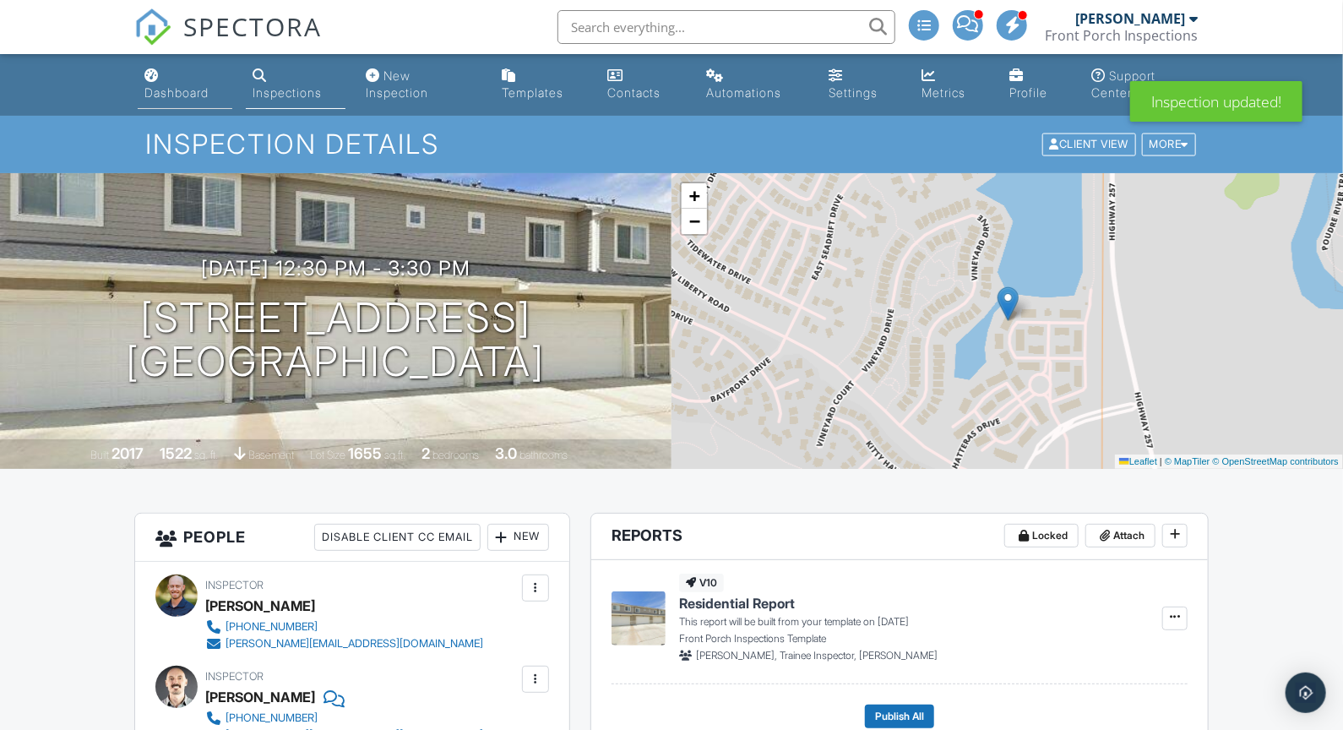
click at [198, 105] on link "Dashboard" at bounding box center [185, 85] width 95 height 48
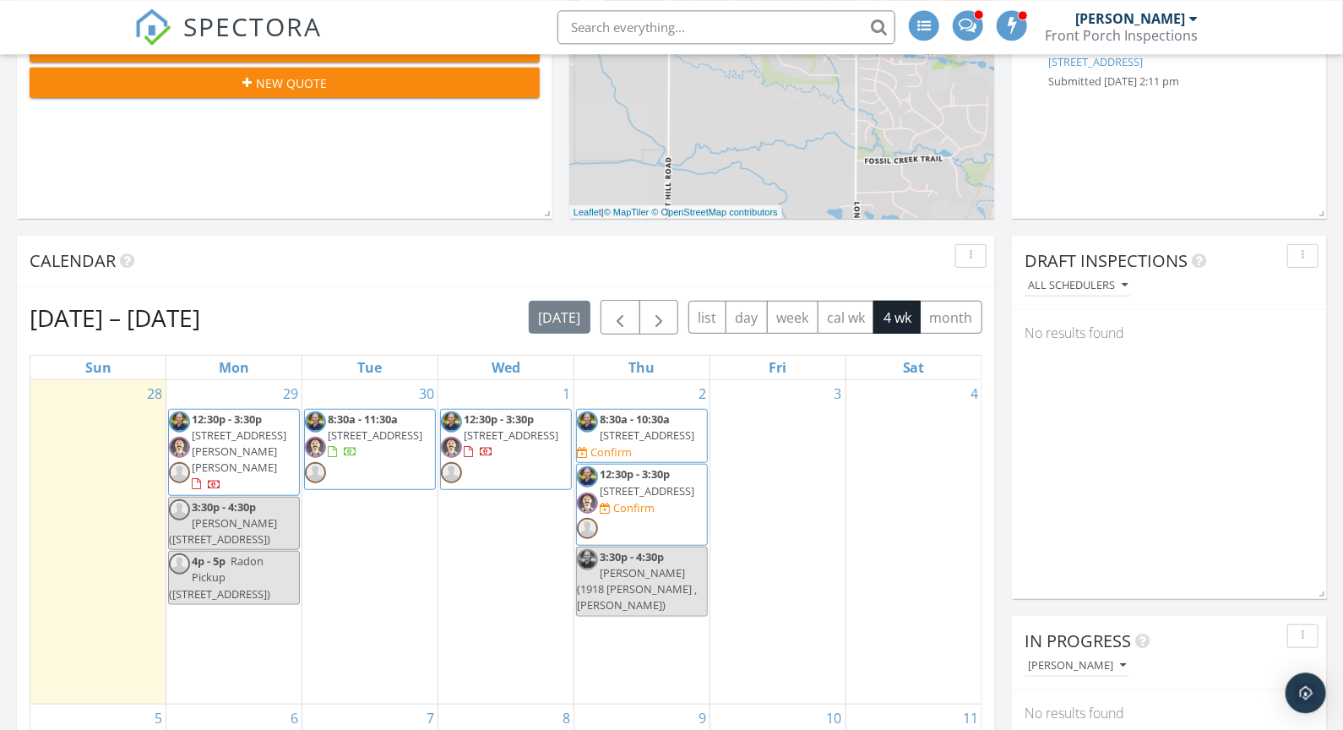
scroll to position [353, 0]
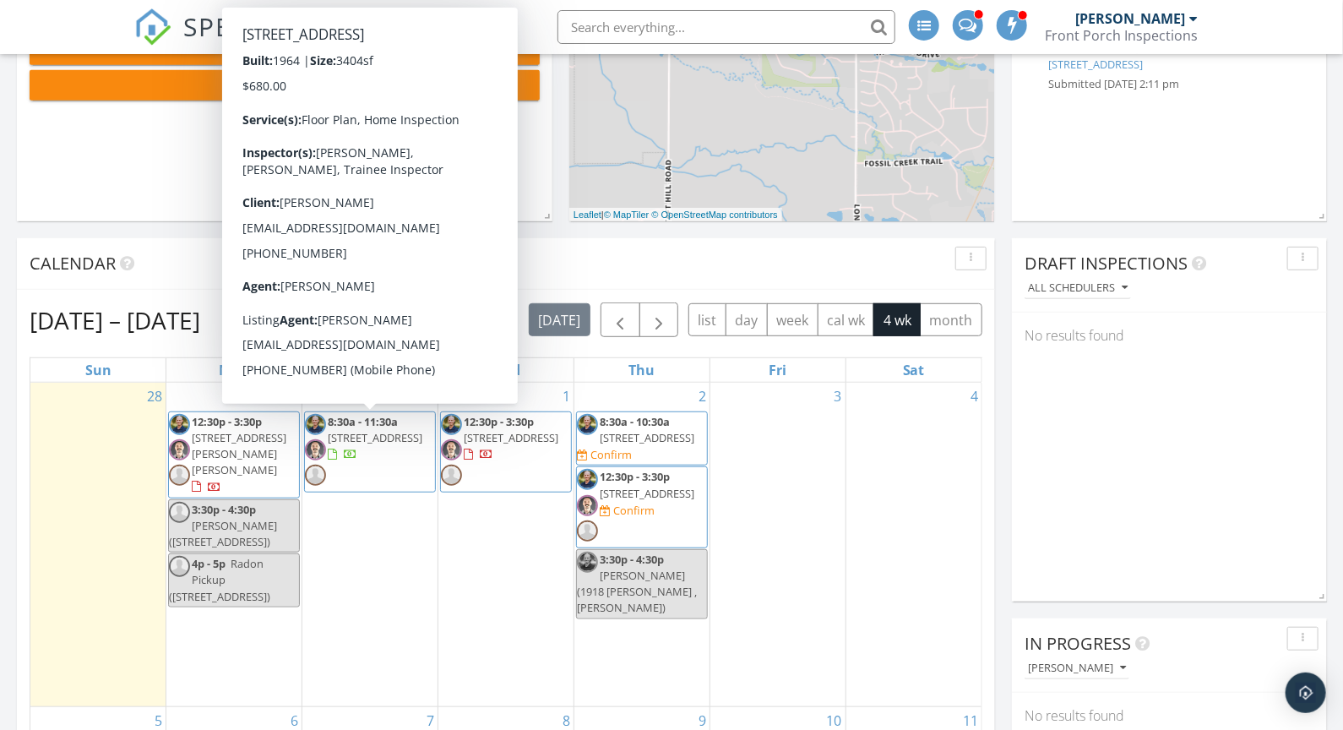
click at [405, 454] on span "8:30a - 11:30a [STREET_ADDRESS]" at bounding box center [370, 452] width 130 height 77
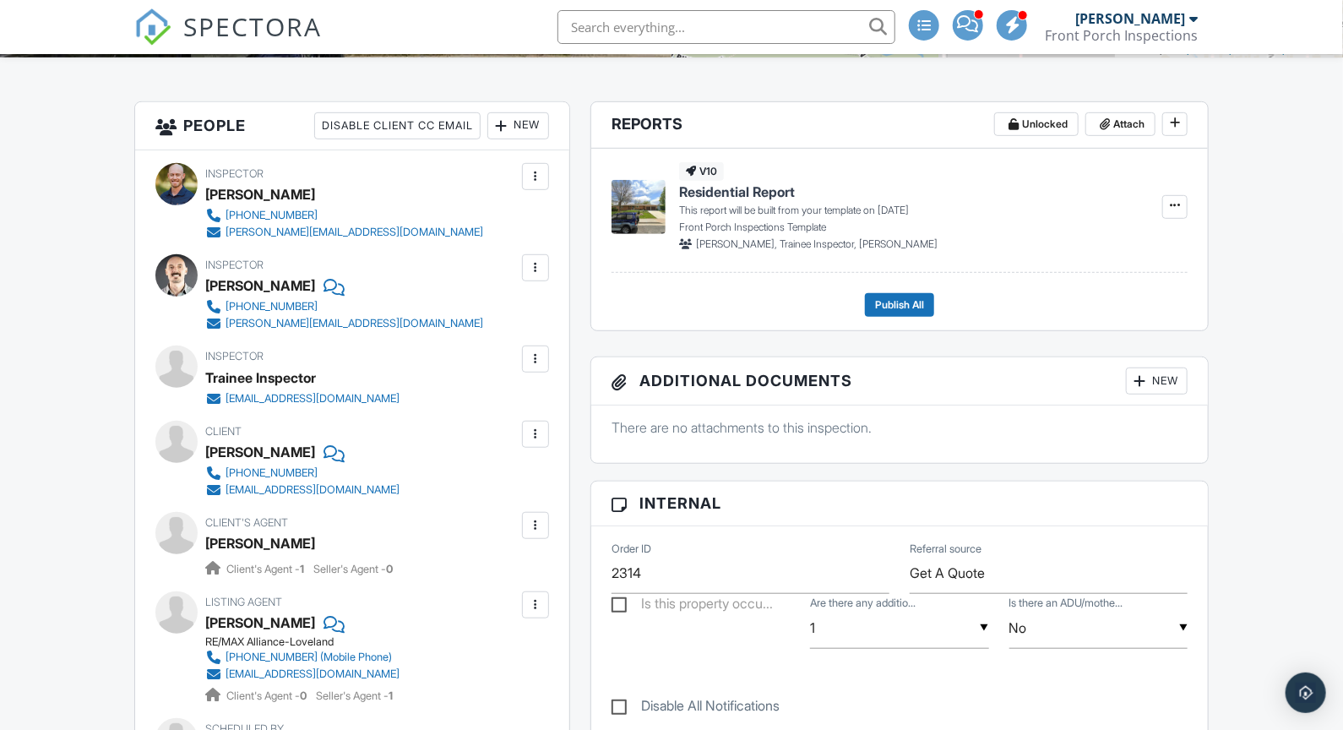
scroll to position [500, 0]
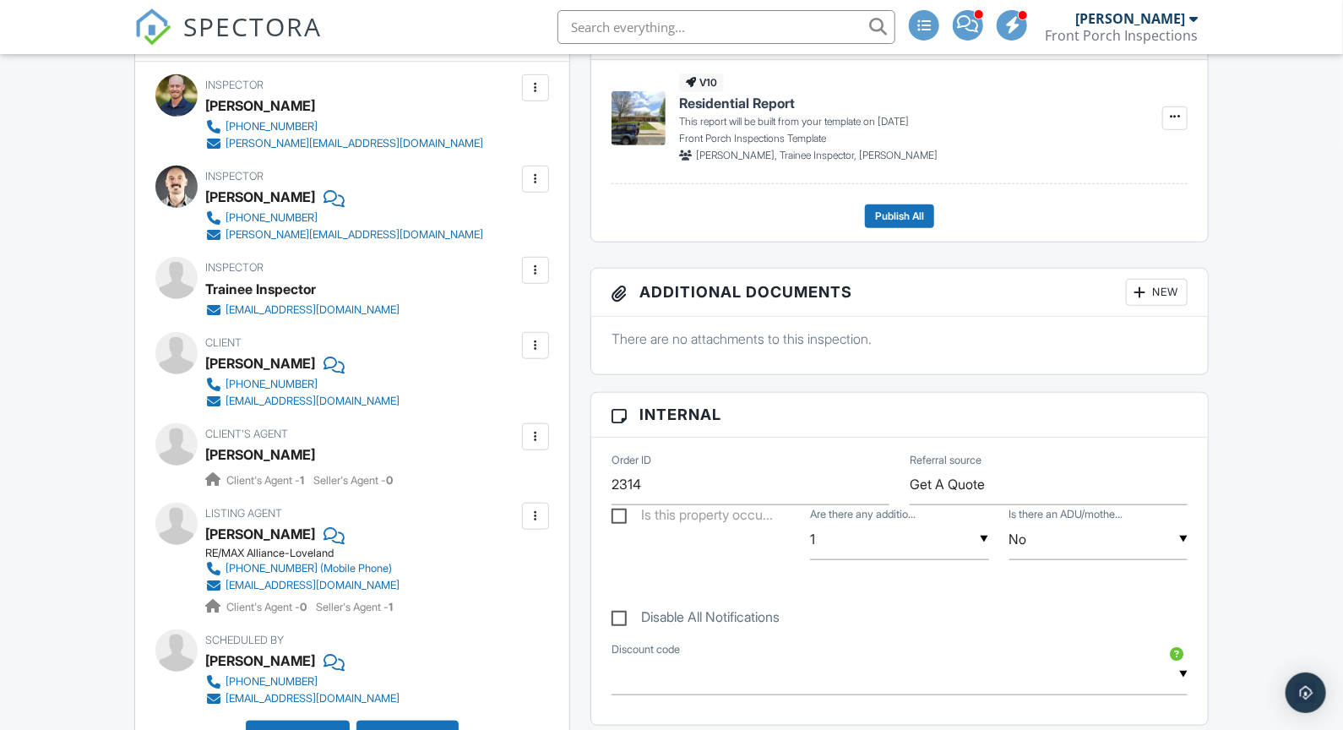
click at [541, 437] on div at bounding box center [535, 436] width 17 height 17
click at [506, 526] on li "Remove" at bounding box center [496, 530] width 86 height 42
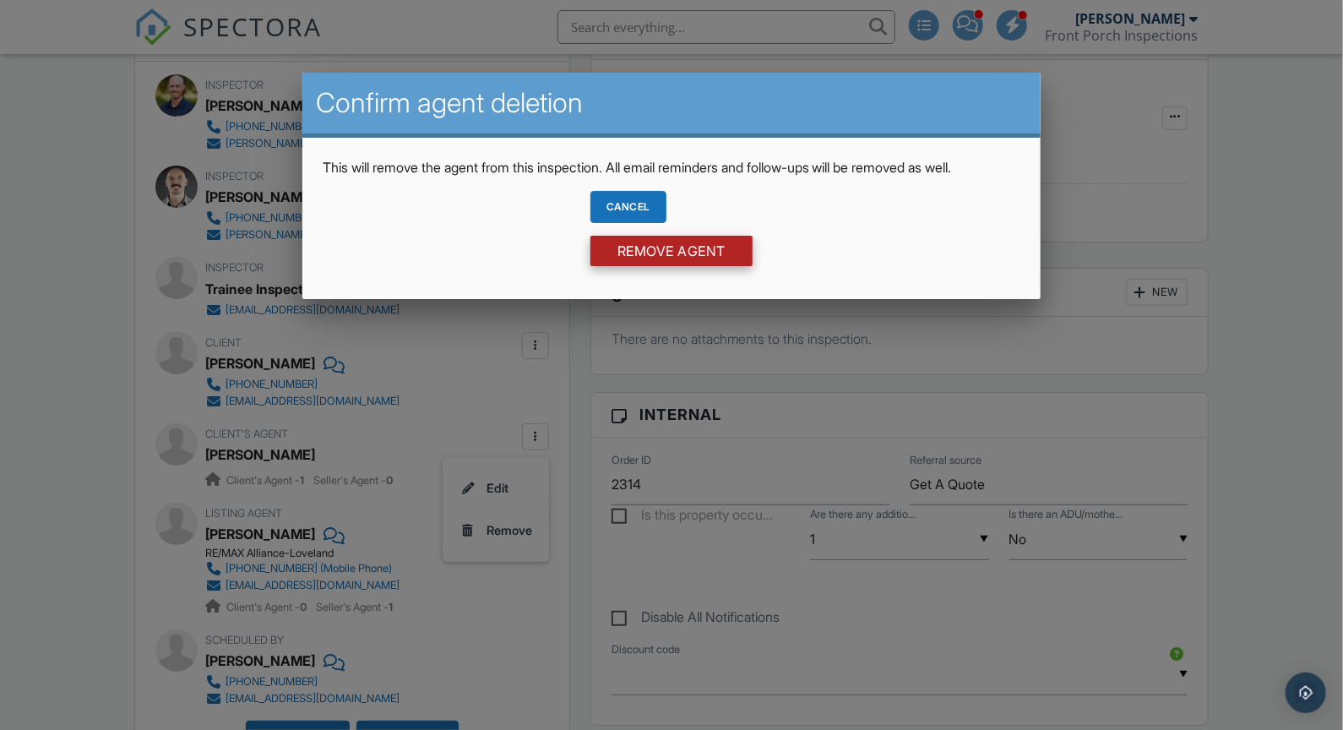
click at [677, 245] on input "Remove Agent" at bounding box center [671, 251] width 162 height 30
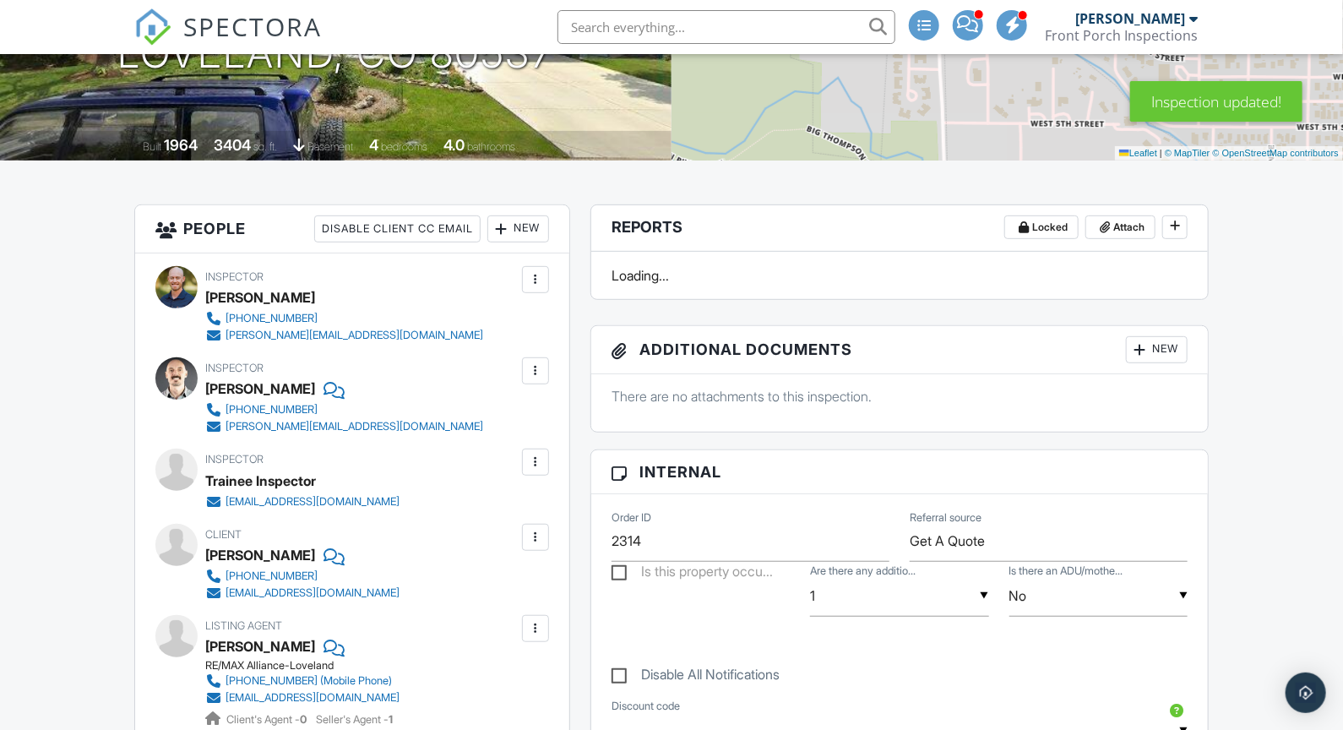
scroll to position [308, 0]
click at [502, 227] on div at bounding box center [501, 228] width 17 height 17
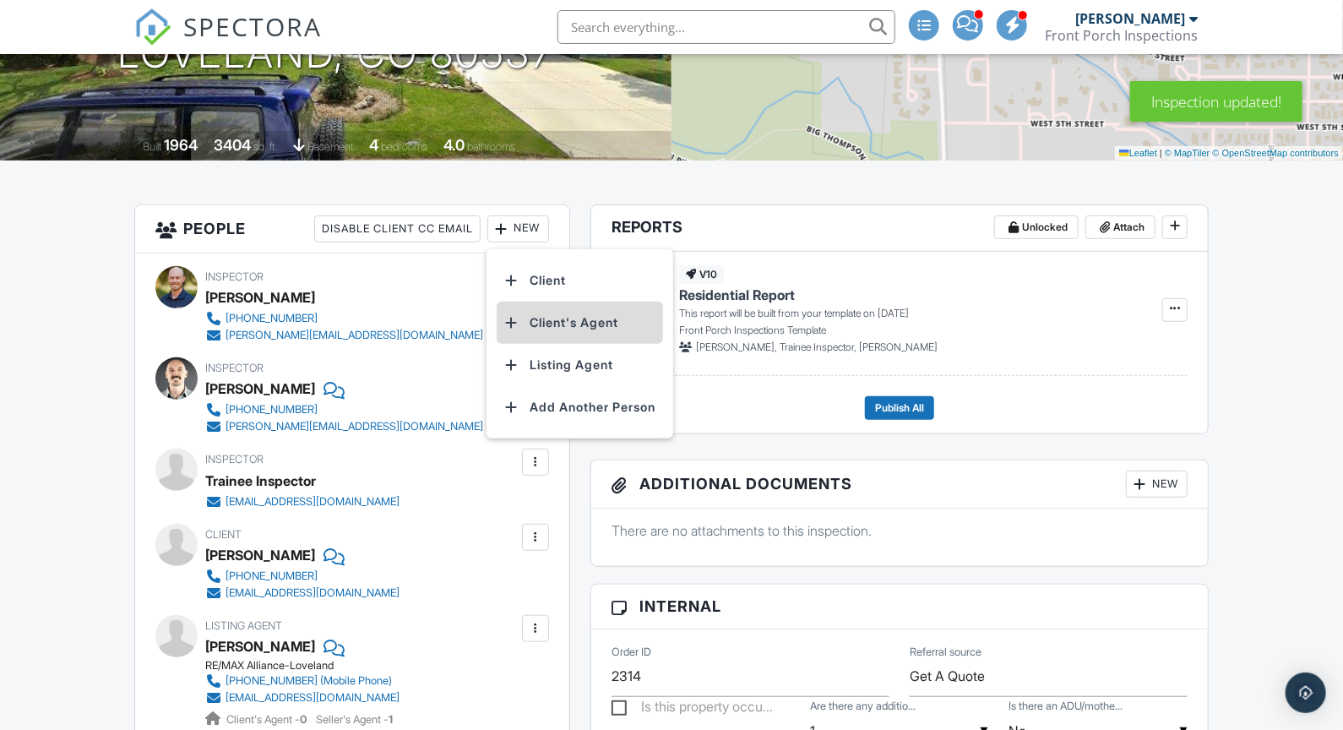
click at [543, 321] on li "Client's Agent" at bounding box center [580, 323] width 166 height 42
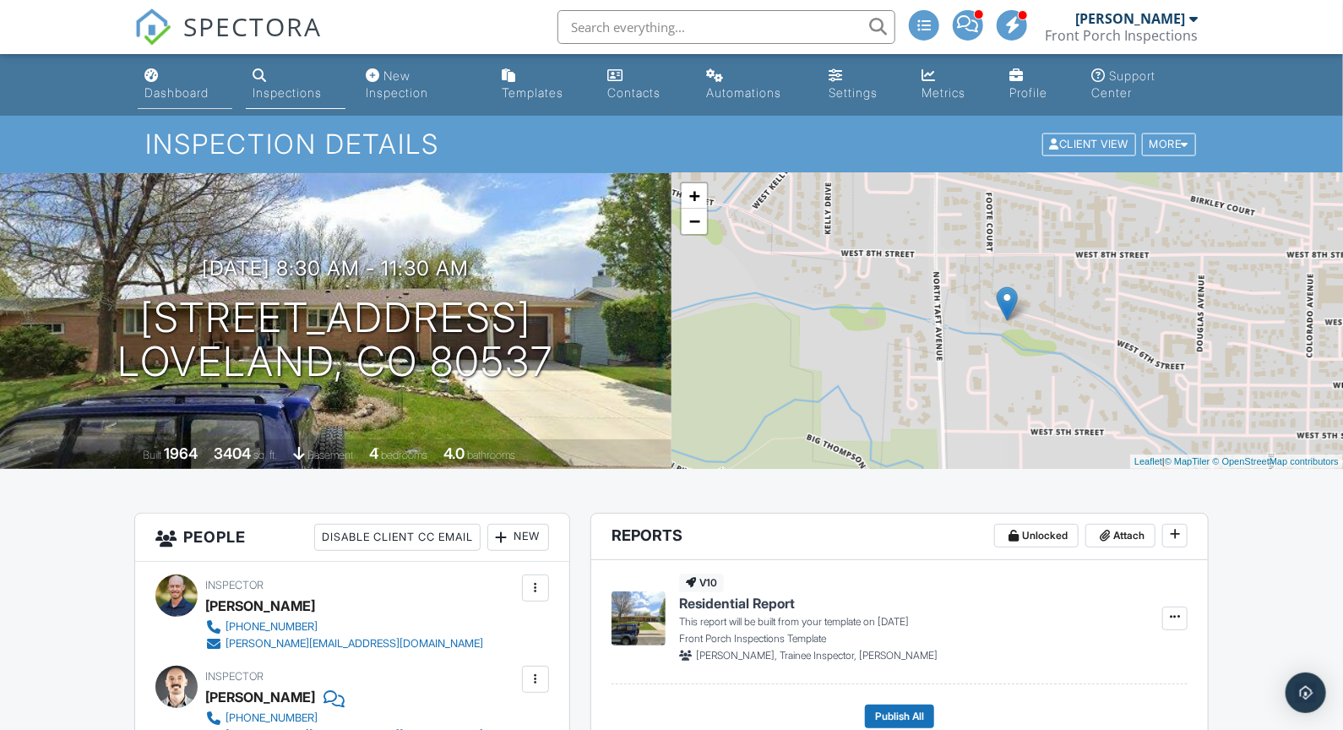
click at [186, 84] on link "Dashboard" at bounding box center [185, 85] width 95 height 48
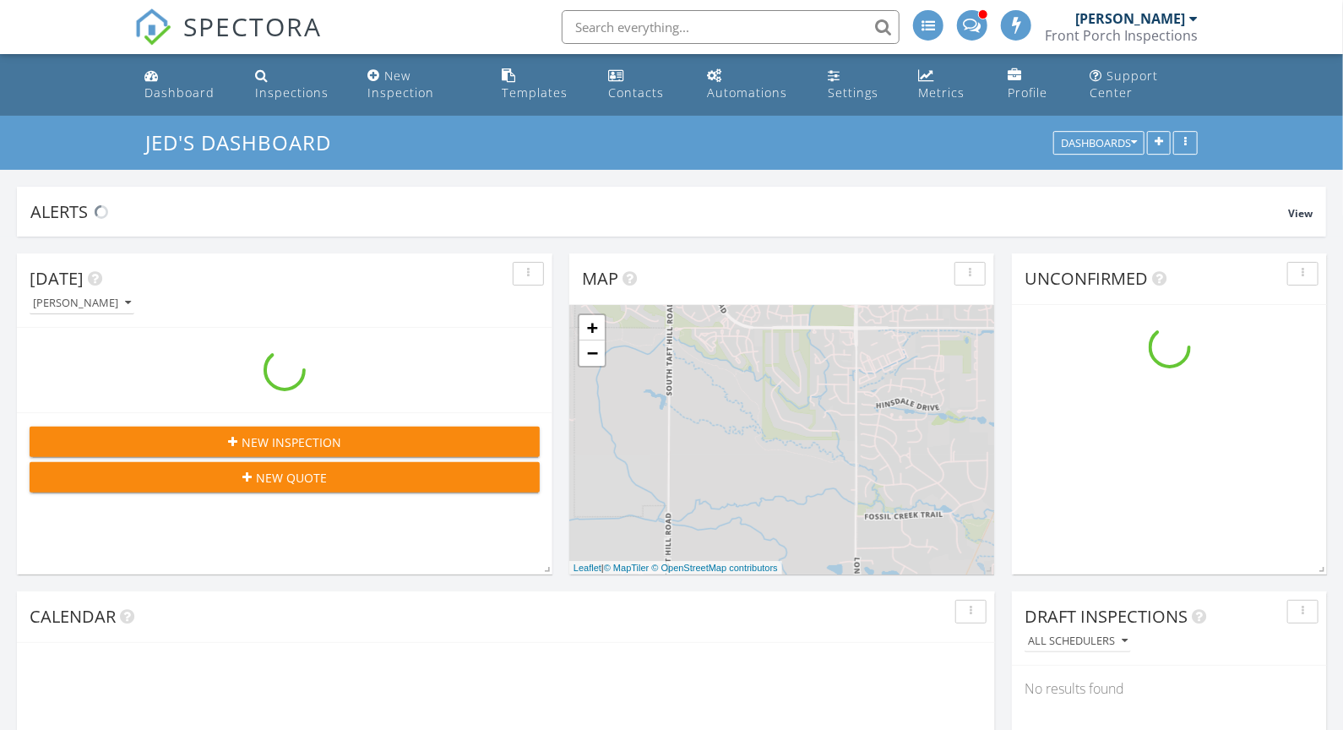
scroll to position [1243, 1344]
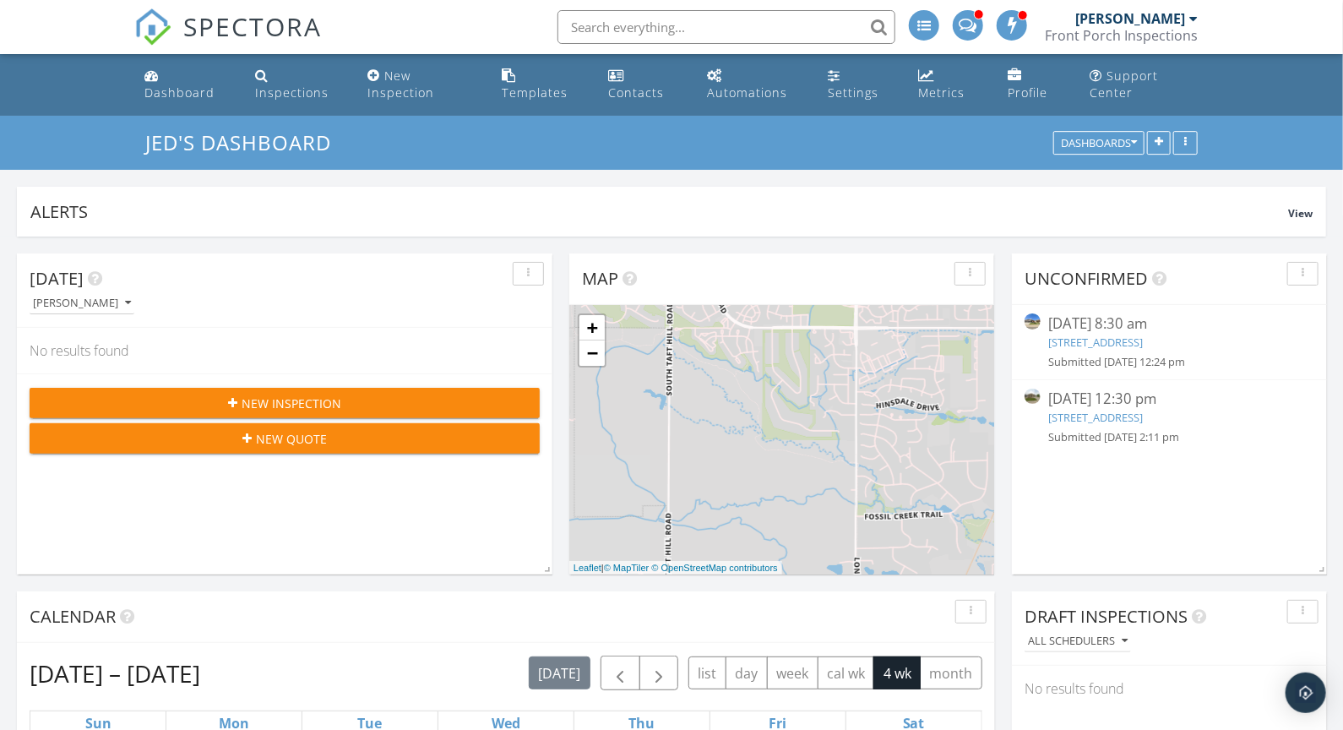
click at [1123, 427] on div "[DATE] 12:30 pm [STREET_ADDRESS] Submitted [DATE] 2:11 pm" at bounding box center [1170, 417] width 242 height 57
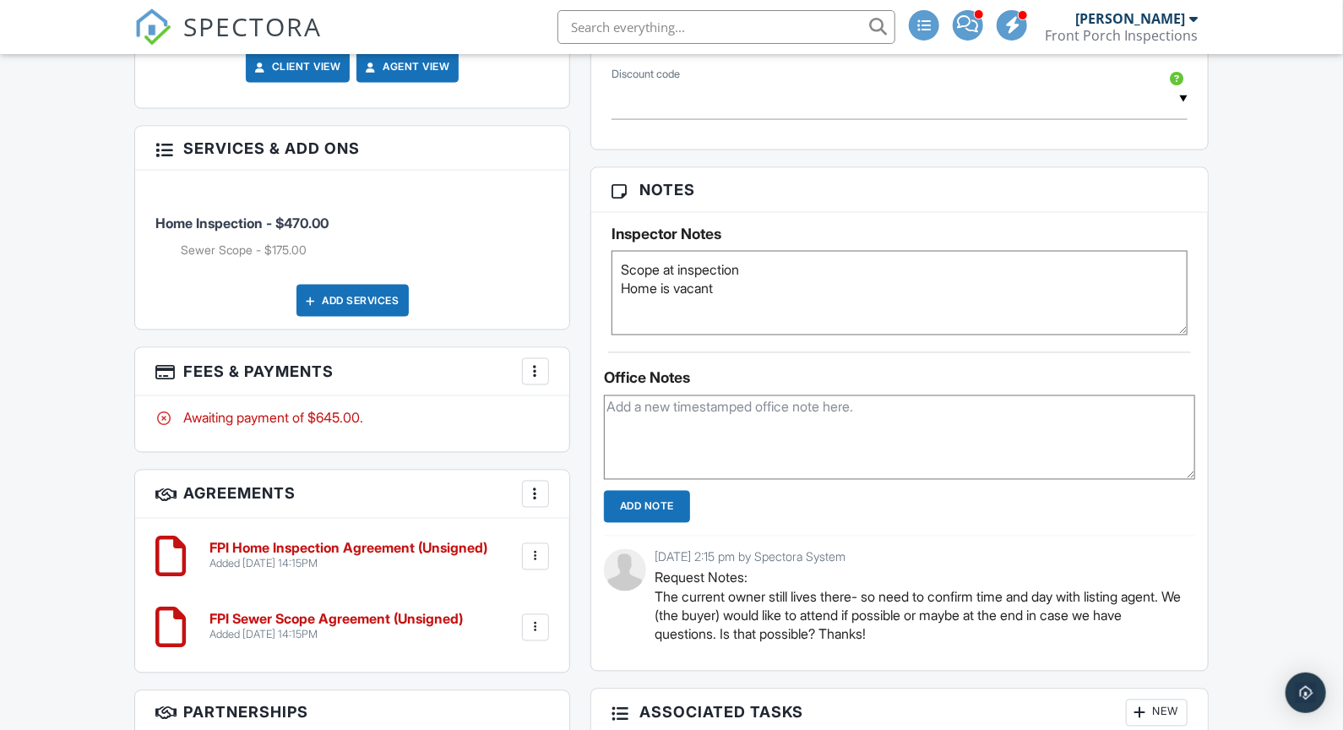
scroll to position [1294, 0]
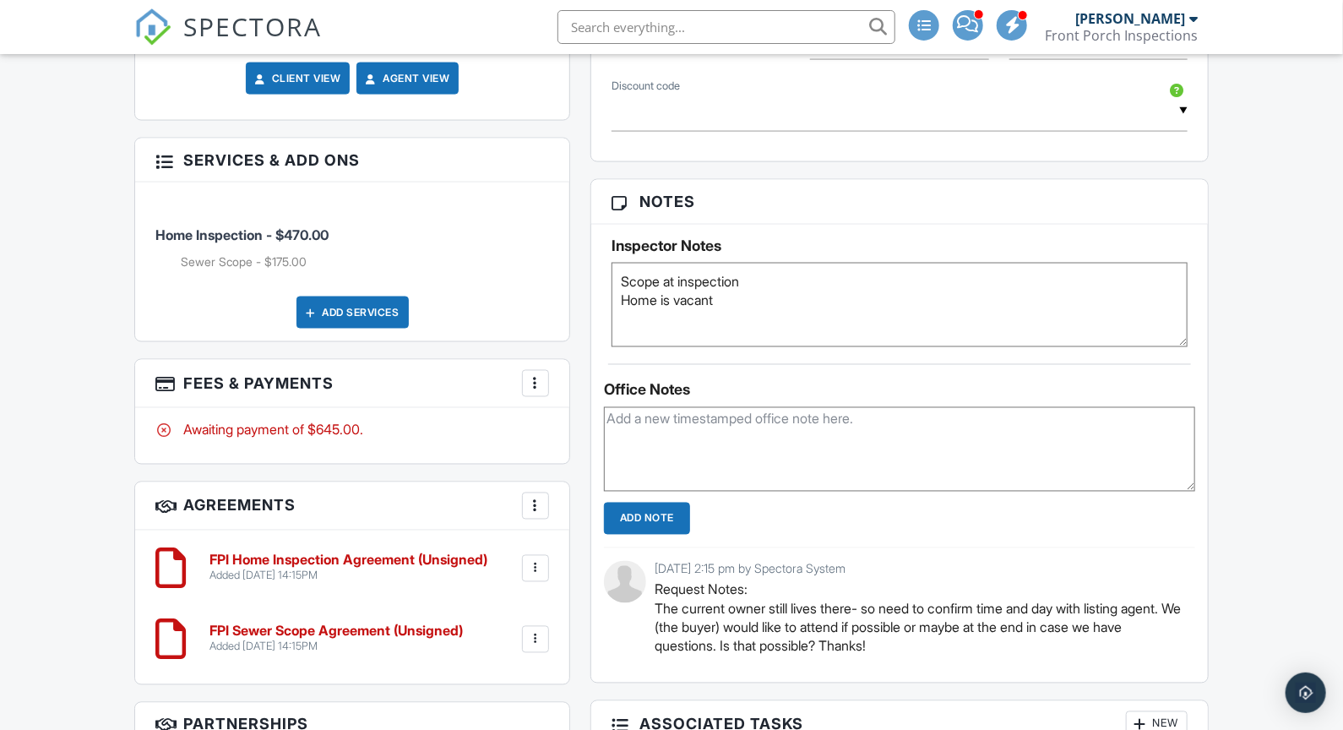
click at [693, 427] on textarea at bounding box center [899, 449] width 591 height 84
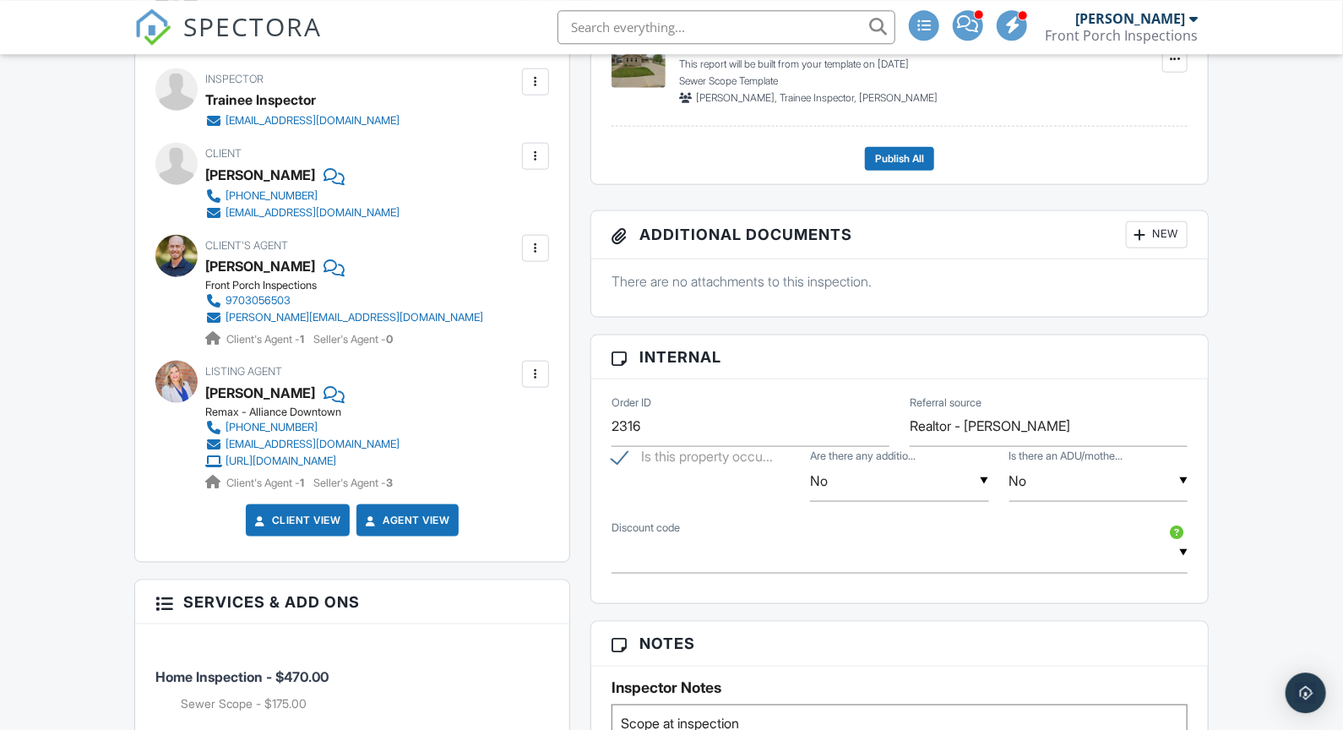
scroll to position [753, 0]
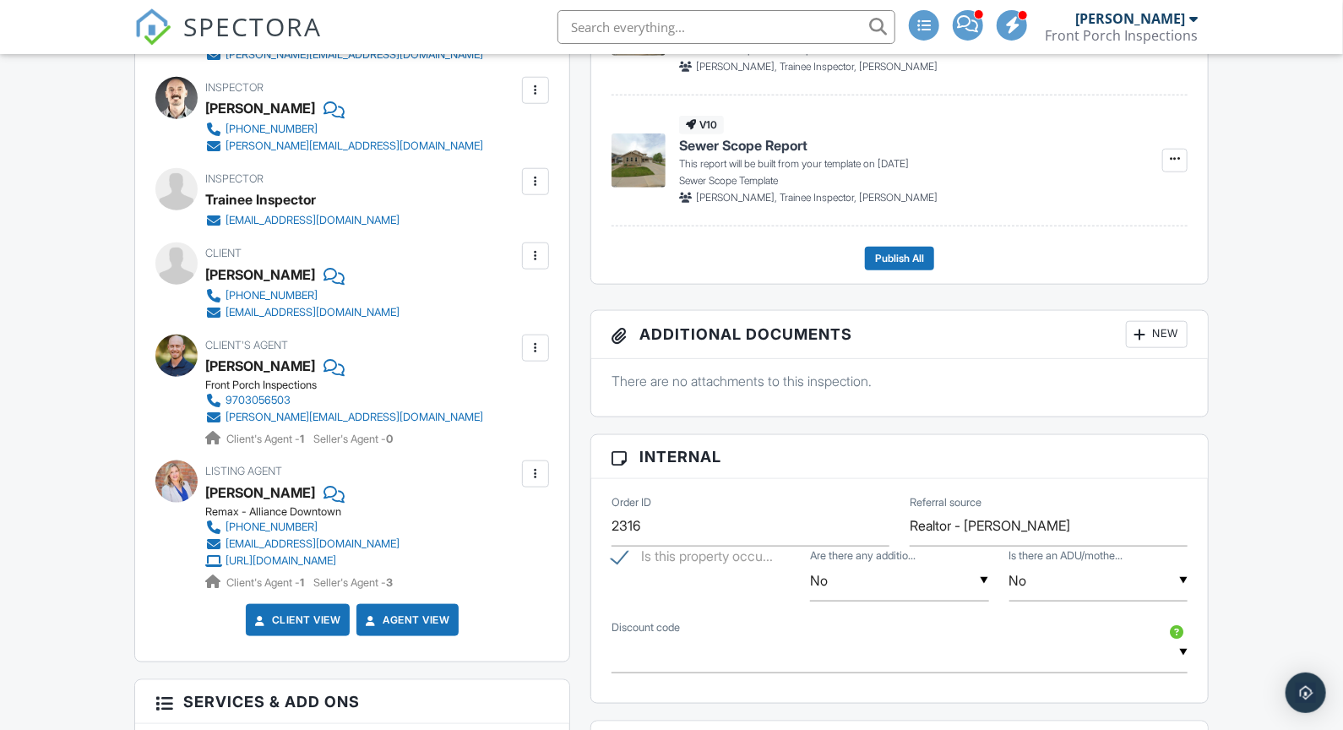
click at [534, 349] on div at bounding box center [535, 348] width 17 height 17
click at [493, 438] on li "Remove" at bounding box center [496, 442] width 86 height 42
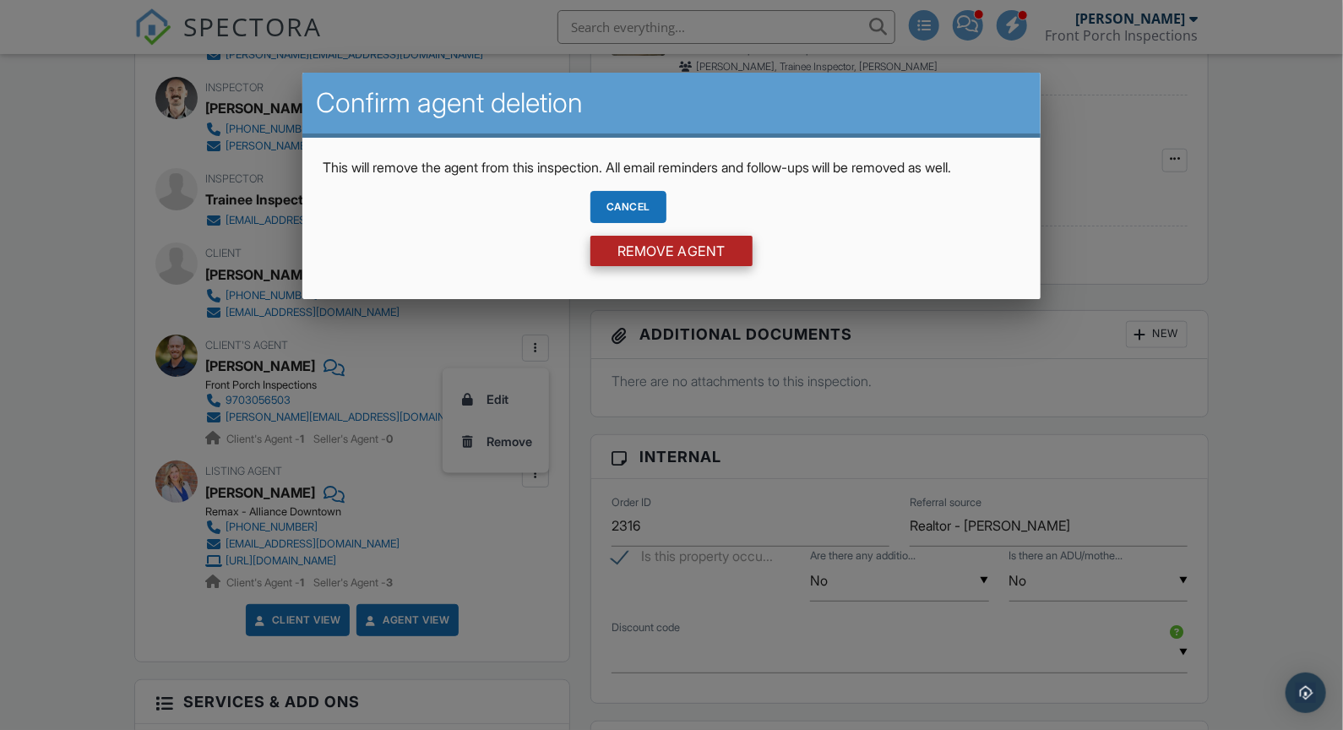
click at [683, 262] on input "Remove Agent" at bounding box center [671, 251] width 162 height 30
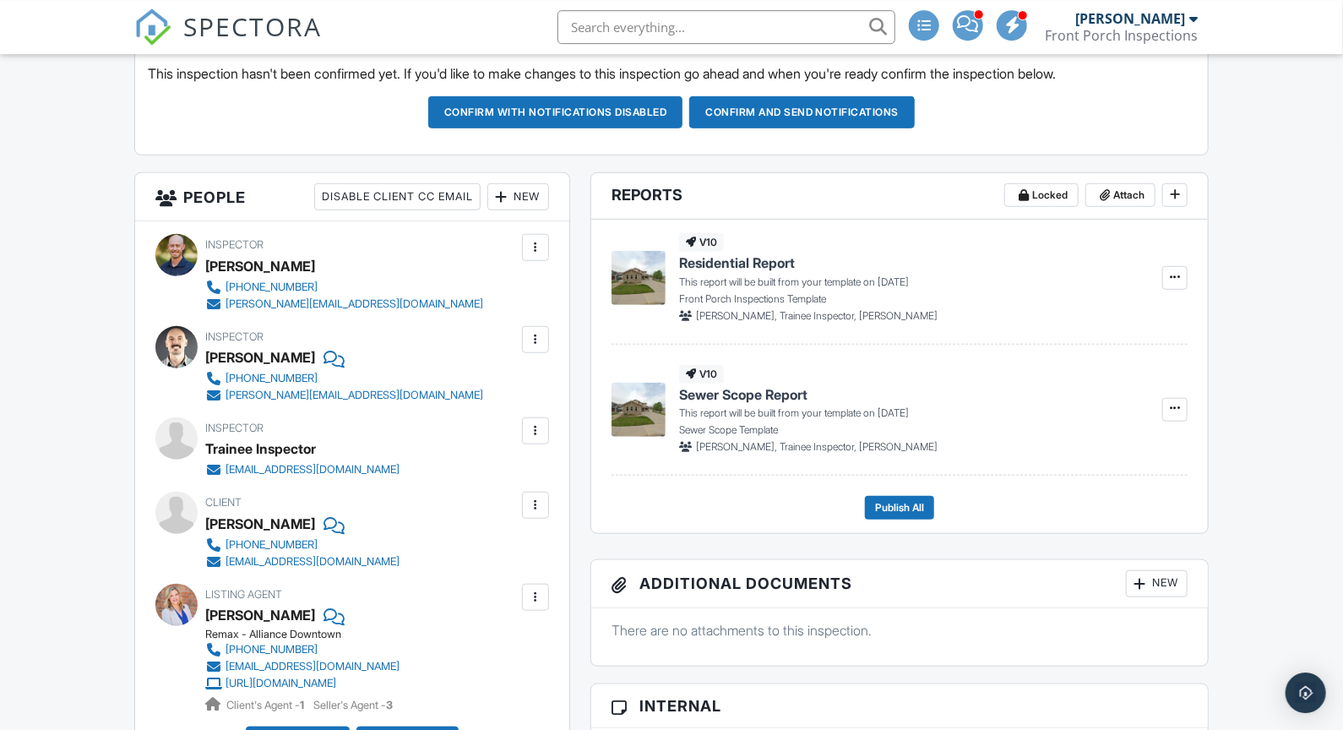
scroll to position [471, 0]
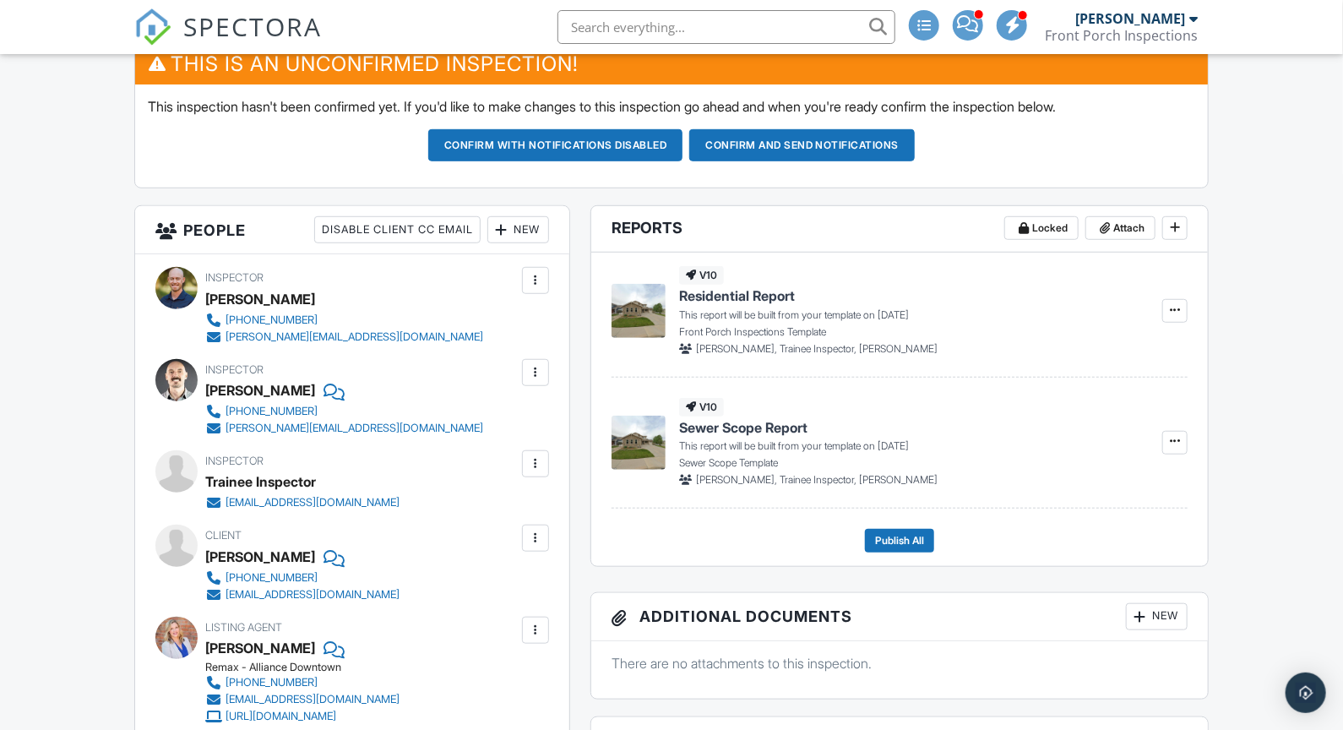
click at [532, 240] on div "New" at bounding box center [518, 229] width 62 height 27
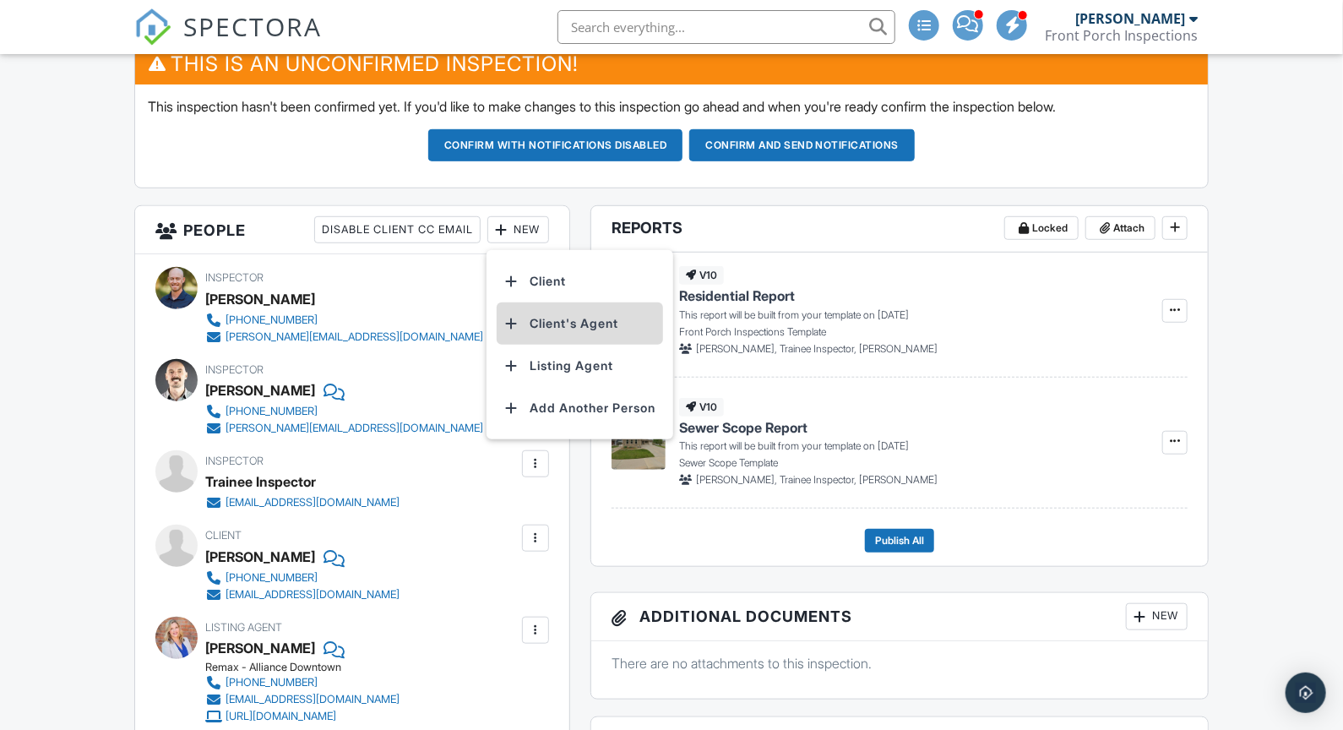
click at [557, 323] on li "Client's Agent" at bounding box center [580, 323] width 166 height 42
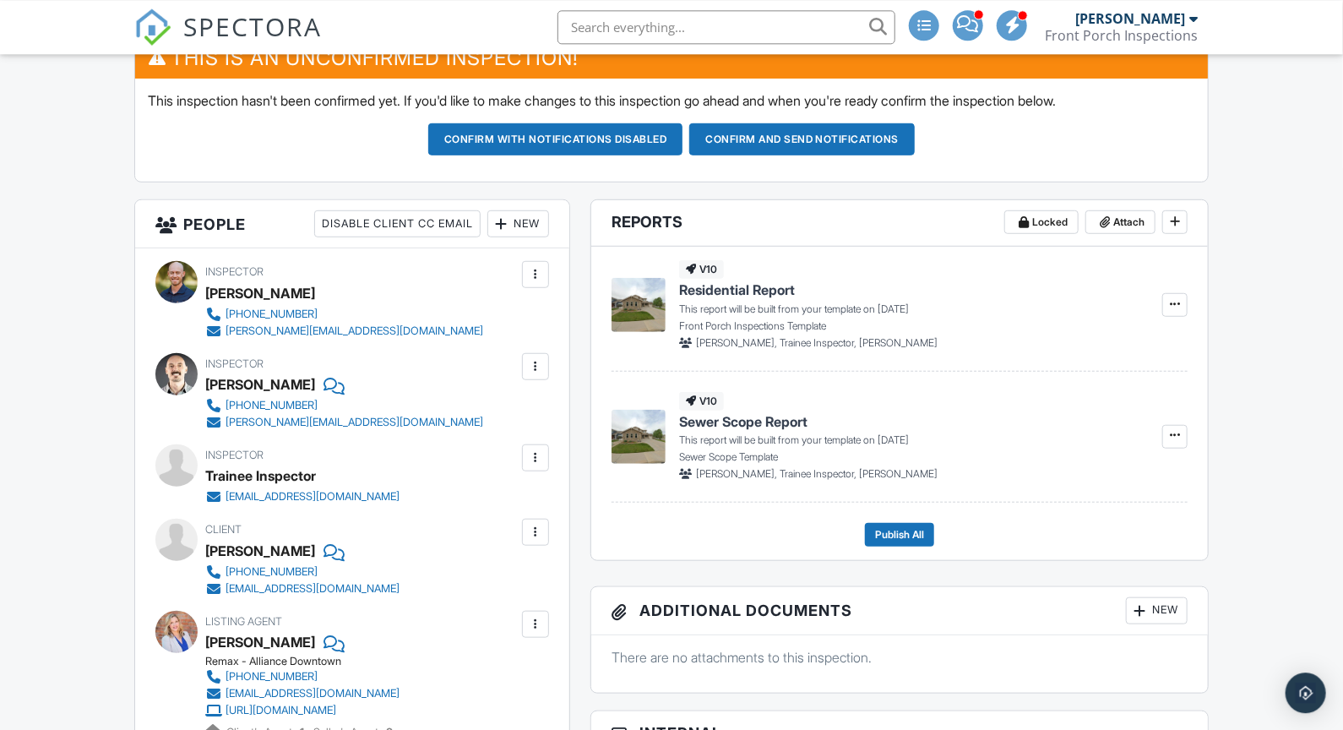
scroll to position [427, 0]
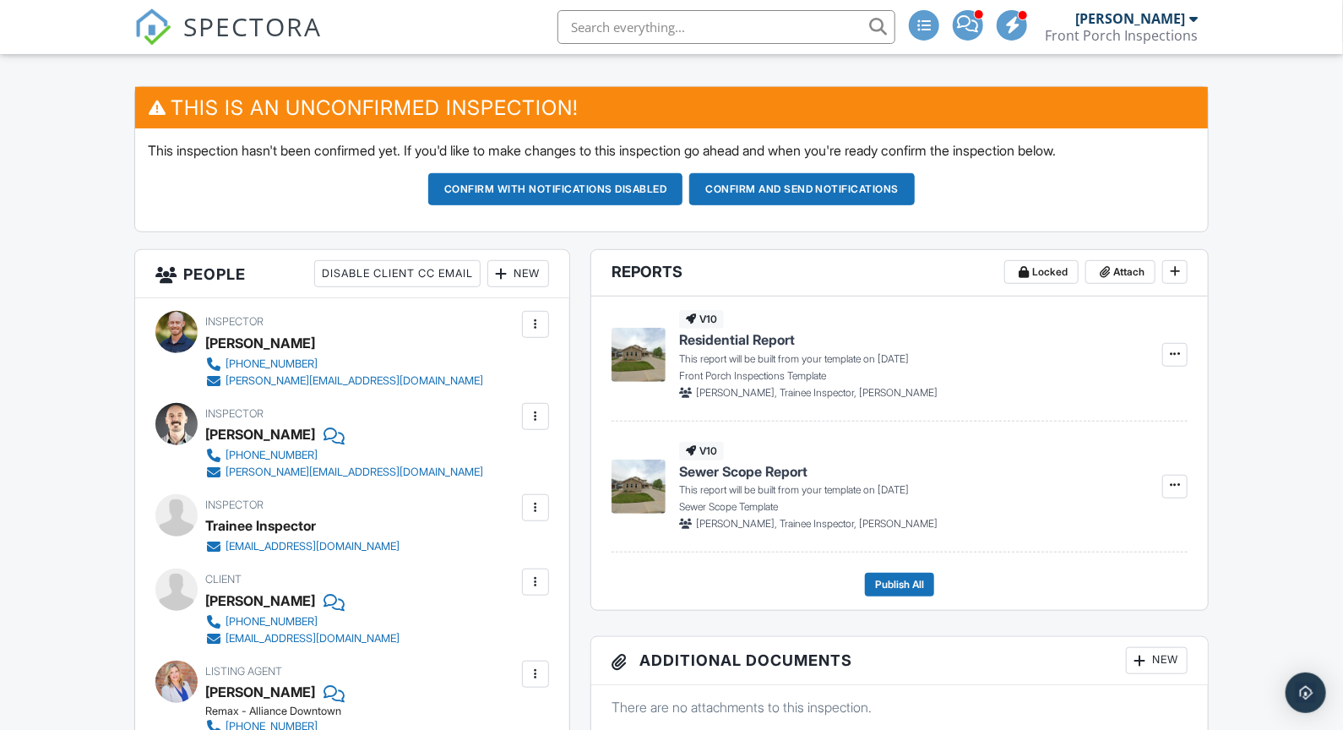
click at [538, 270] on div "New" at bounding box center [518, 273] width 62 height 27
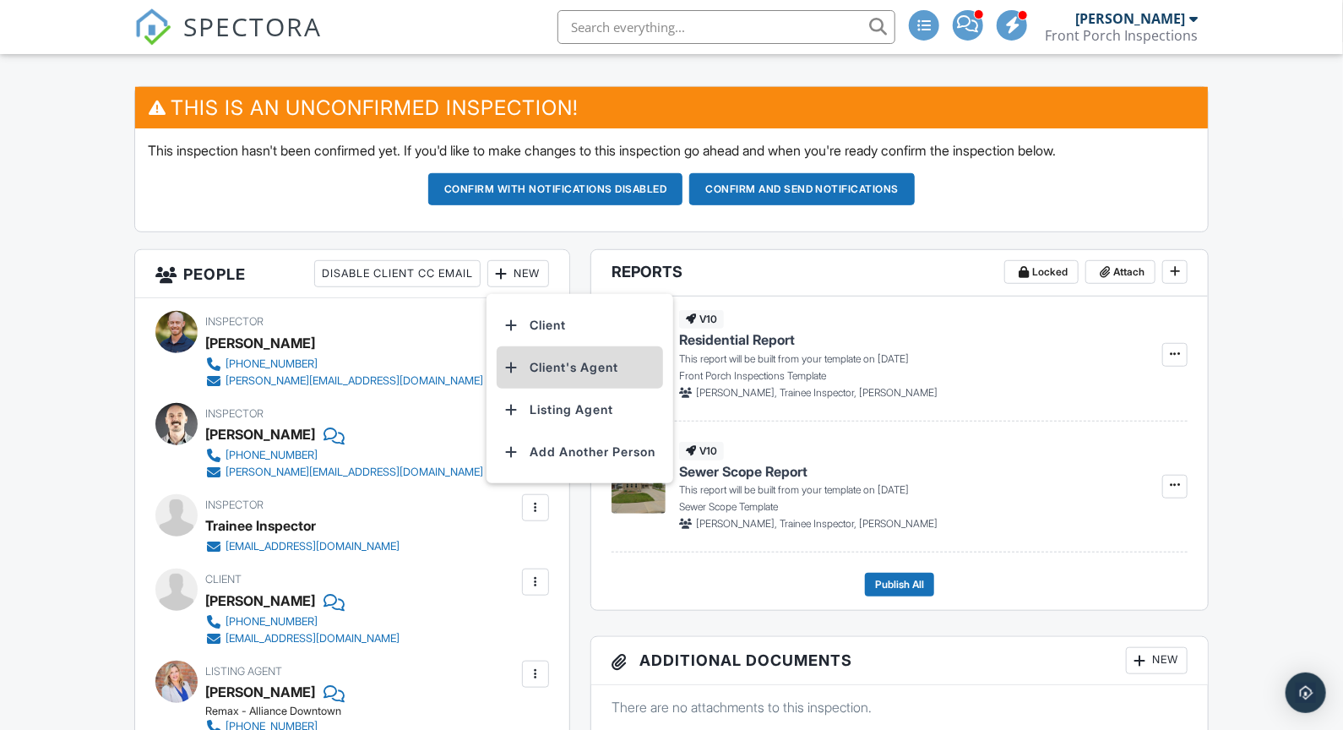
click at [533, 376] on li "Client's Agent" at bounding box center [580, 367] width 166 height 42
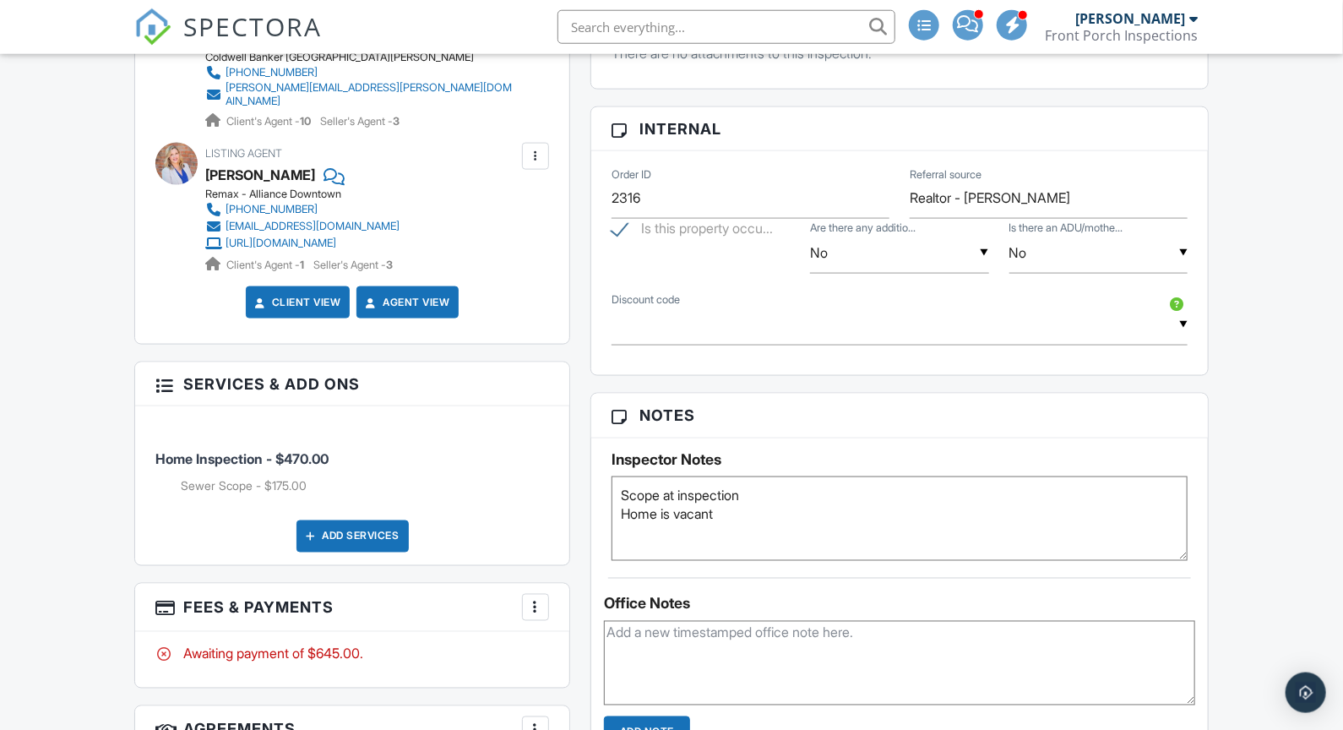
scroll to position [1044, 0]
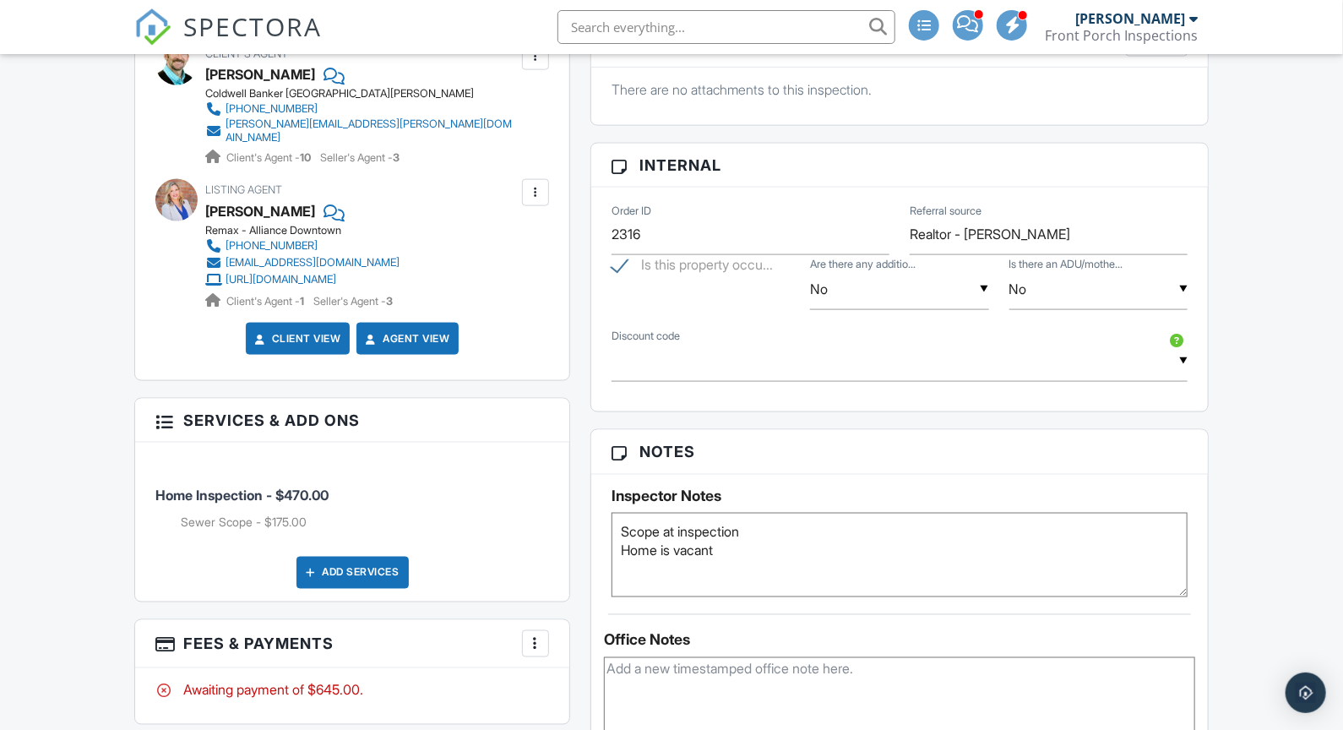
click at [735, 558] on textarea "Scope at inspection Home is vacant" at bounding box center [900, 555] width 576 height 84
click at [655, 551] on textarea "Scope at inspection Home is vacant" at bounding box center [900, 555] width 576 height 84
click at [830, 539] on textarea "Scope at inspection Home is vacant" at bounding box center [900, 555] width 576 height 84
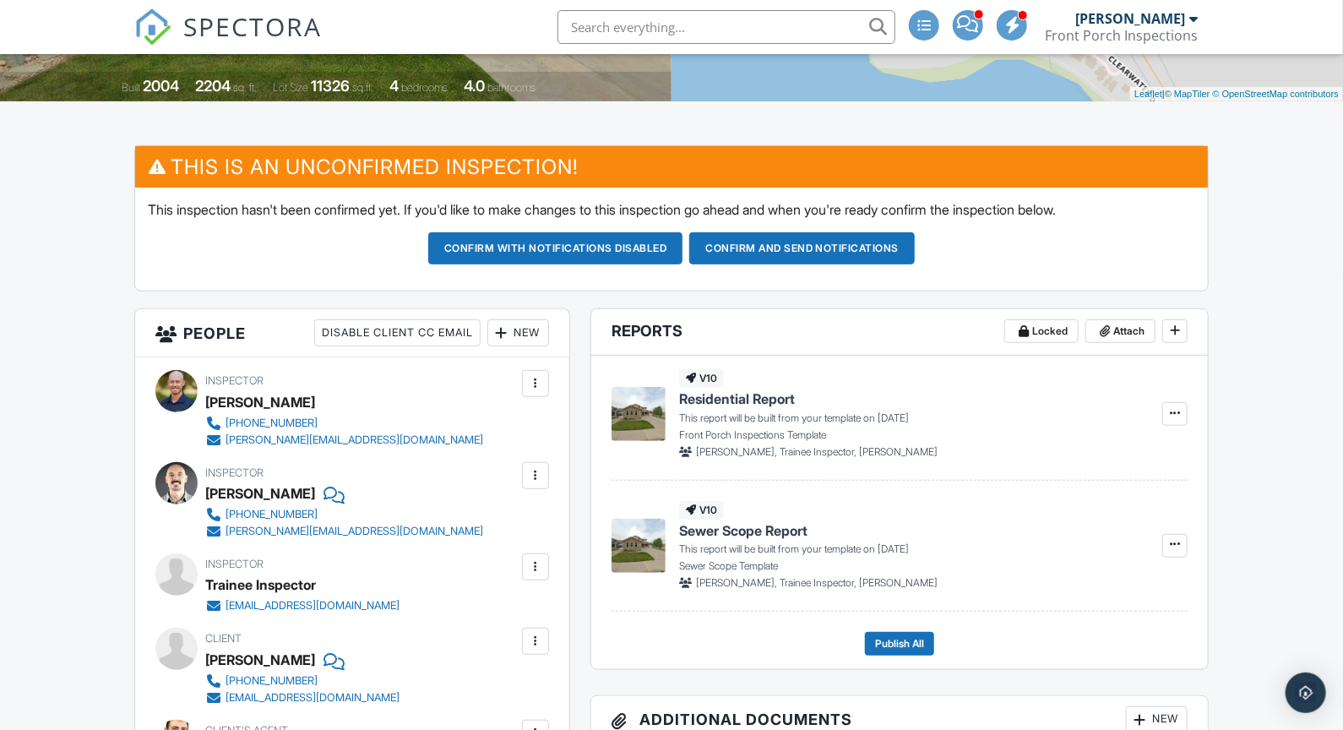
scroll to position [1161, 0]
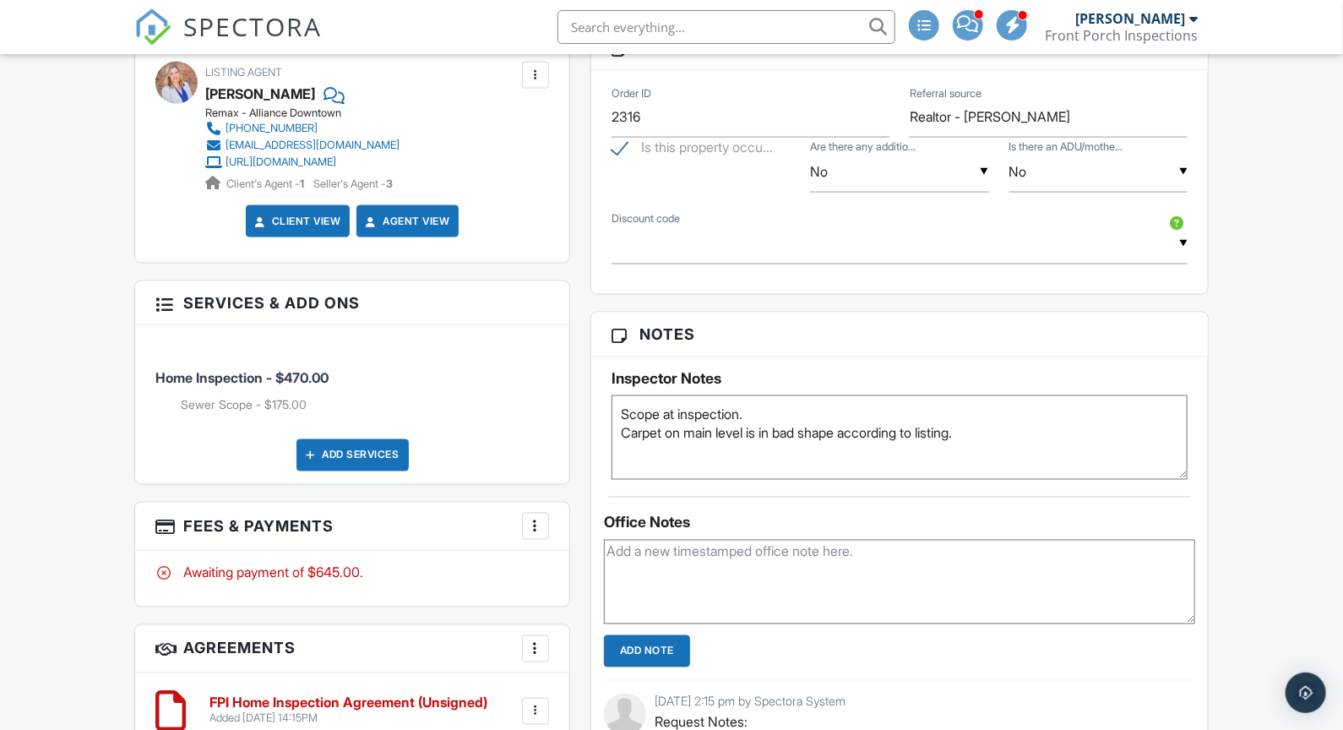
click at [1266, 414] on div "Dashboard Inspections New Inspection Templates Contacts Automations Settings Me…" at bounding box center [671, 372] width 1343 height 2959
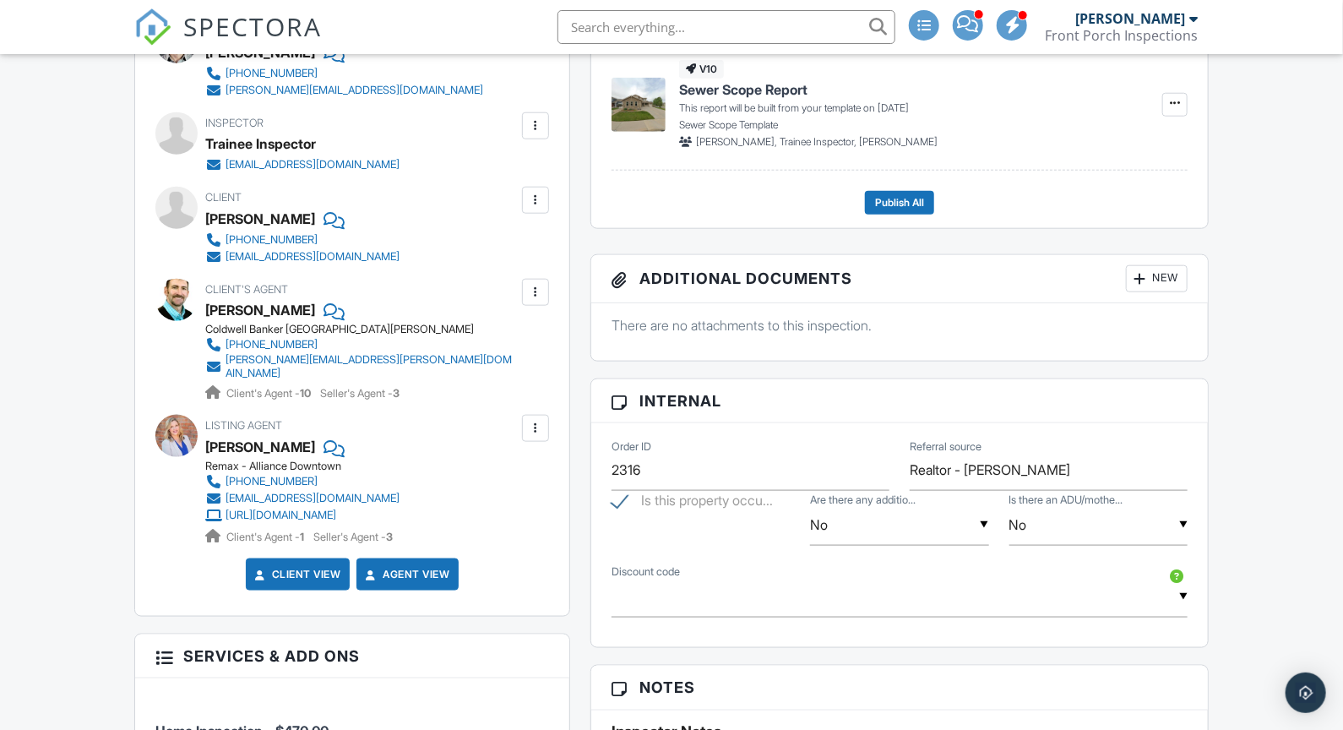
scroll to position [1000, 0]
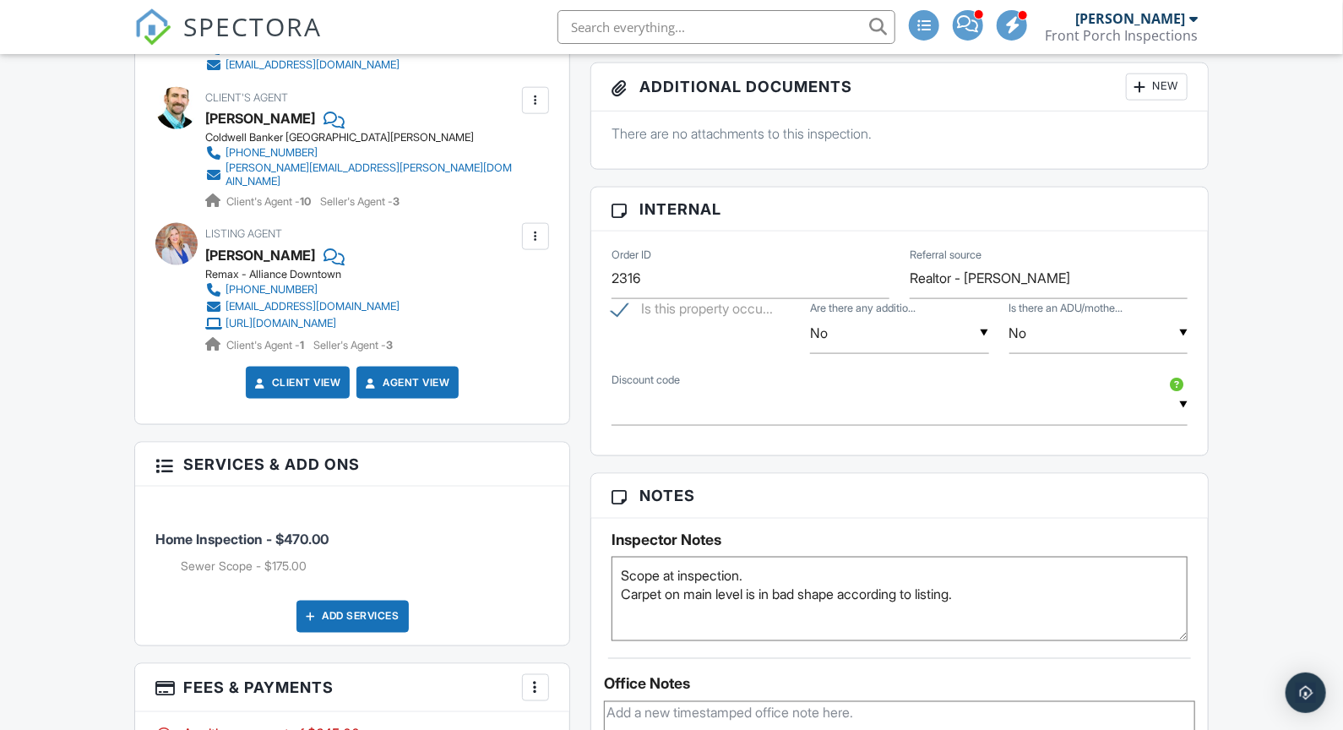
click at [618, 593] on textarea "Scope at inspection Home is vacant" at bounding box center [900, 599] width 576 height 84
type textarea "Scope at inspection. Carpet on main level is in bad shape according to listing."
click at [1006, 604] on textarea "Scope at inspection Home is vacant" at bounding box center [900, 599] width 576 height 84
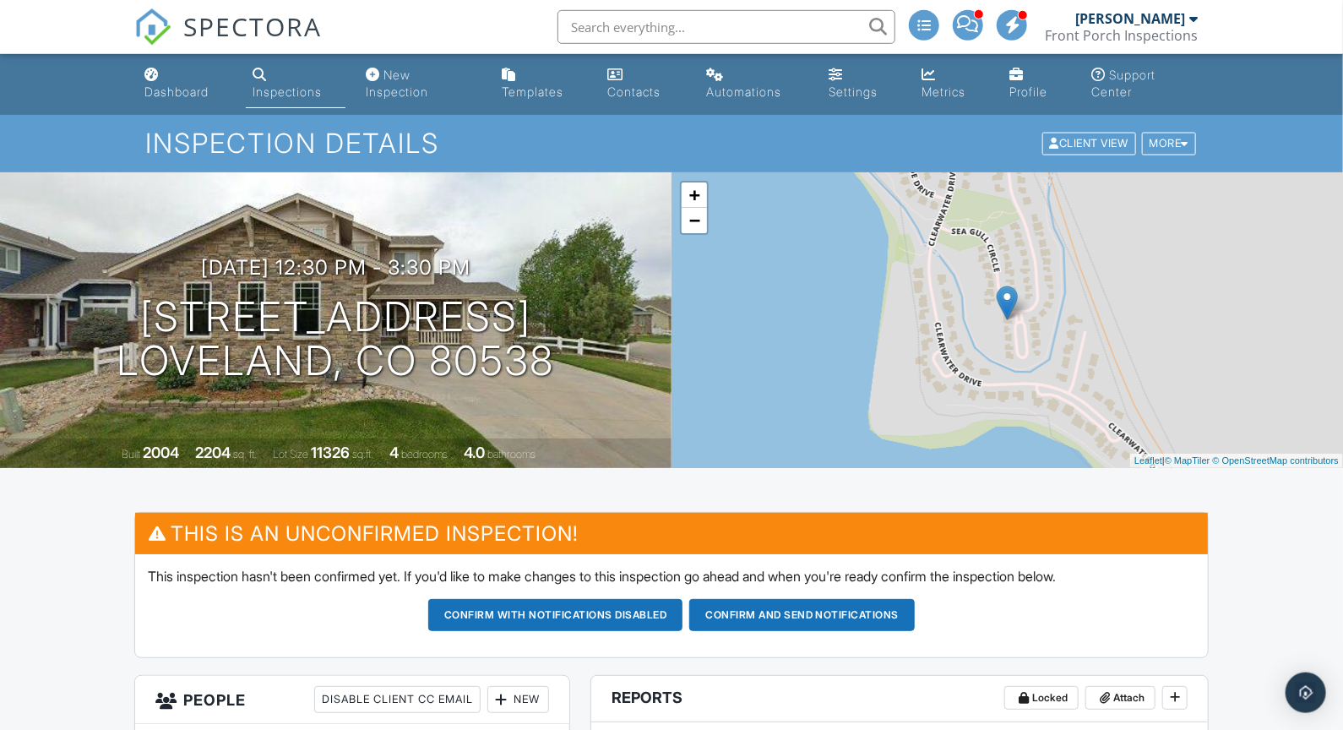
scroll to position [0, 0]
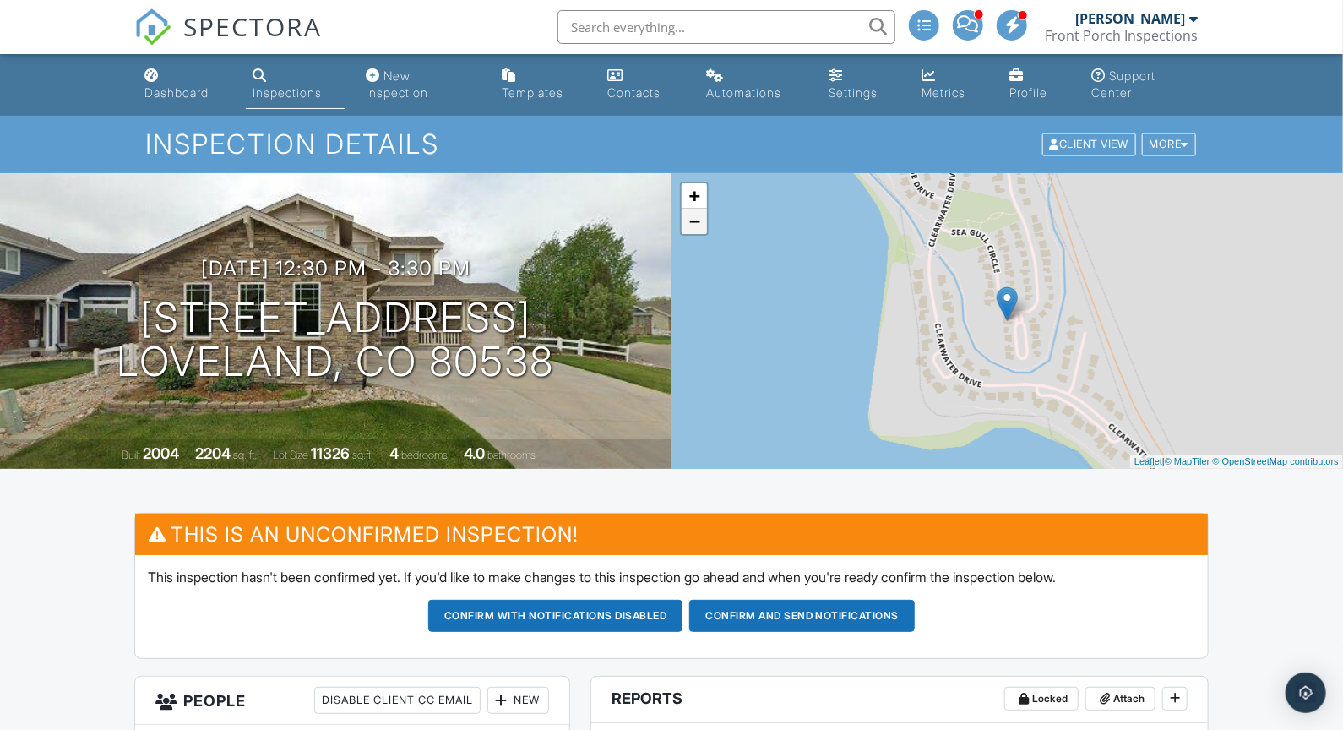
click at [698, 228] on link "−" at bounding box center [694, 221] width 25 height 25
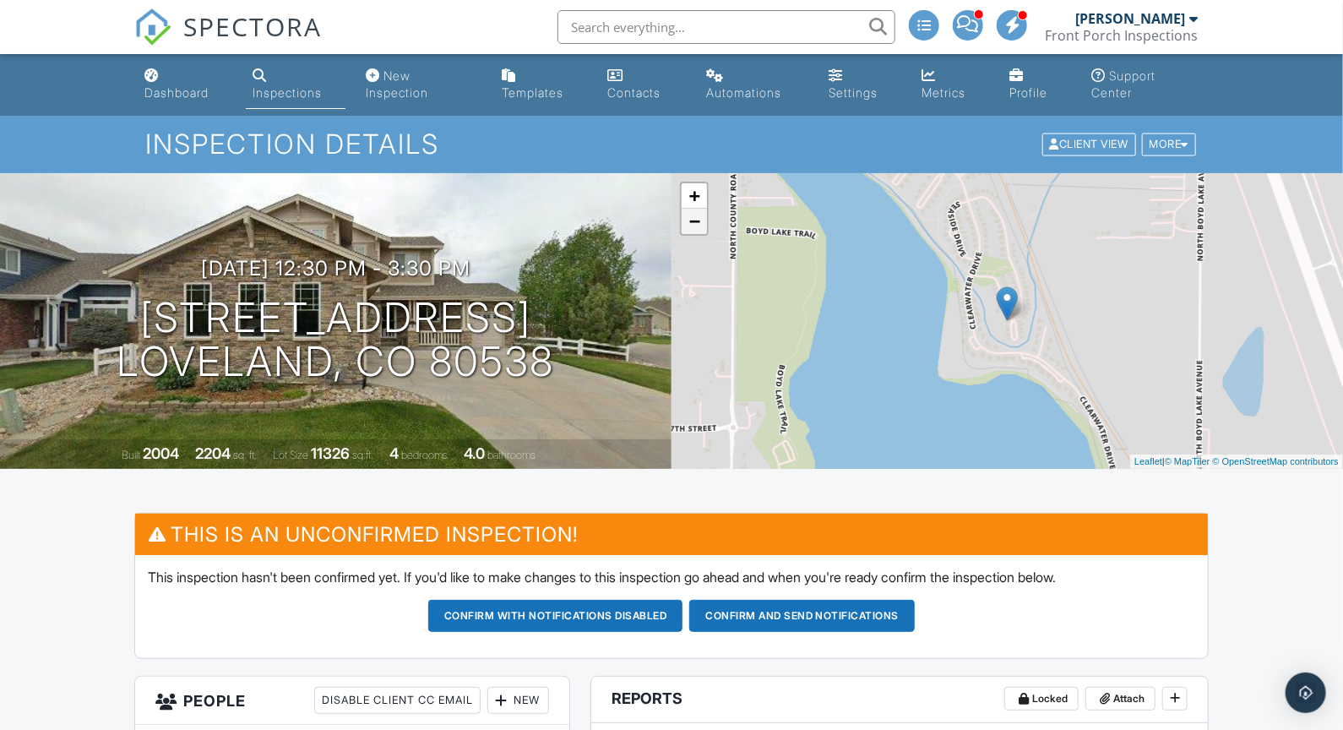
click at [698, 228] on link "−" at bounding box center [694, 221] width 25 height 25
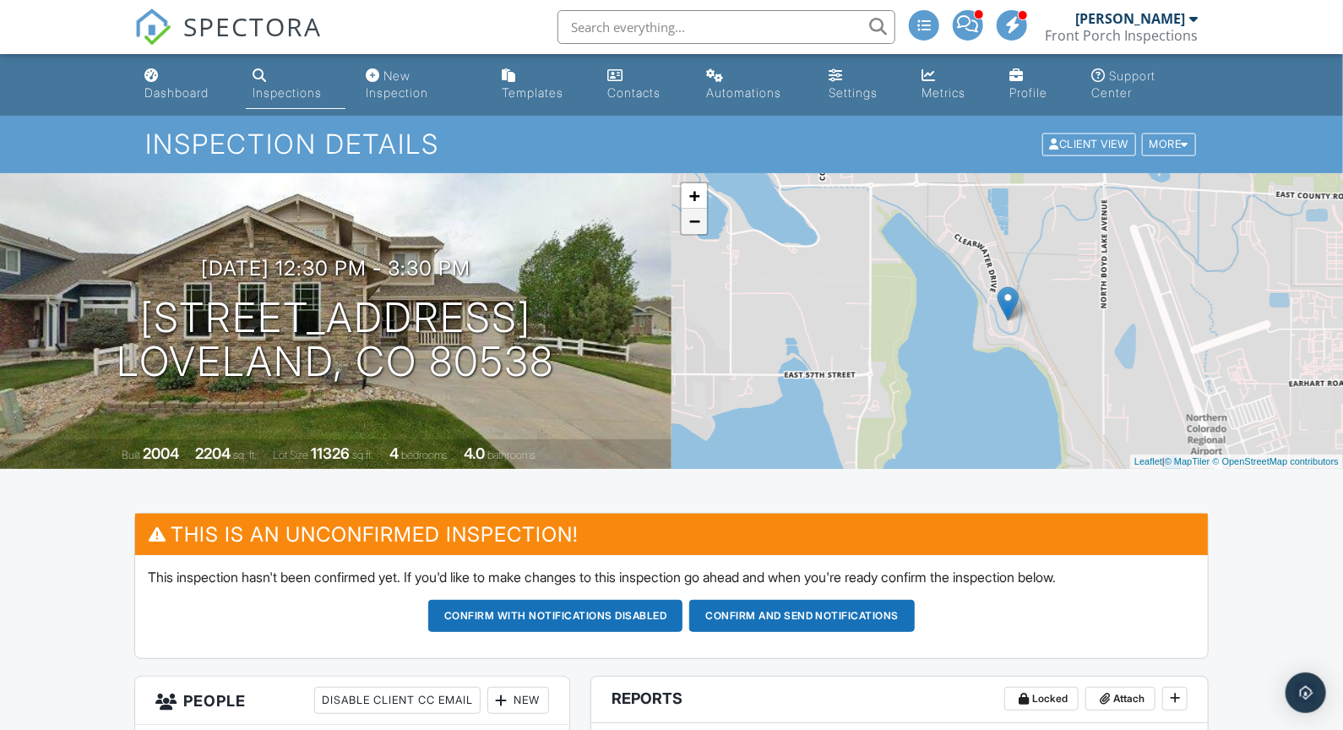
click at [696, 228] on link "−" at bounding box center [694, 221] width 25 height 25
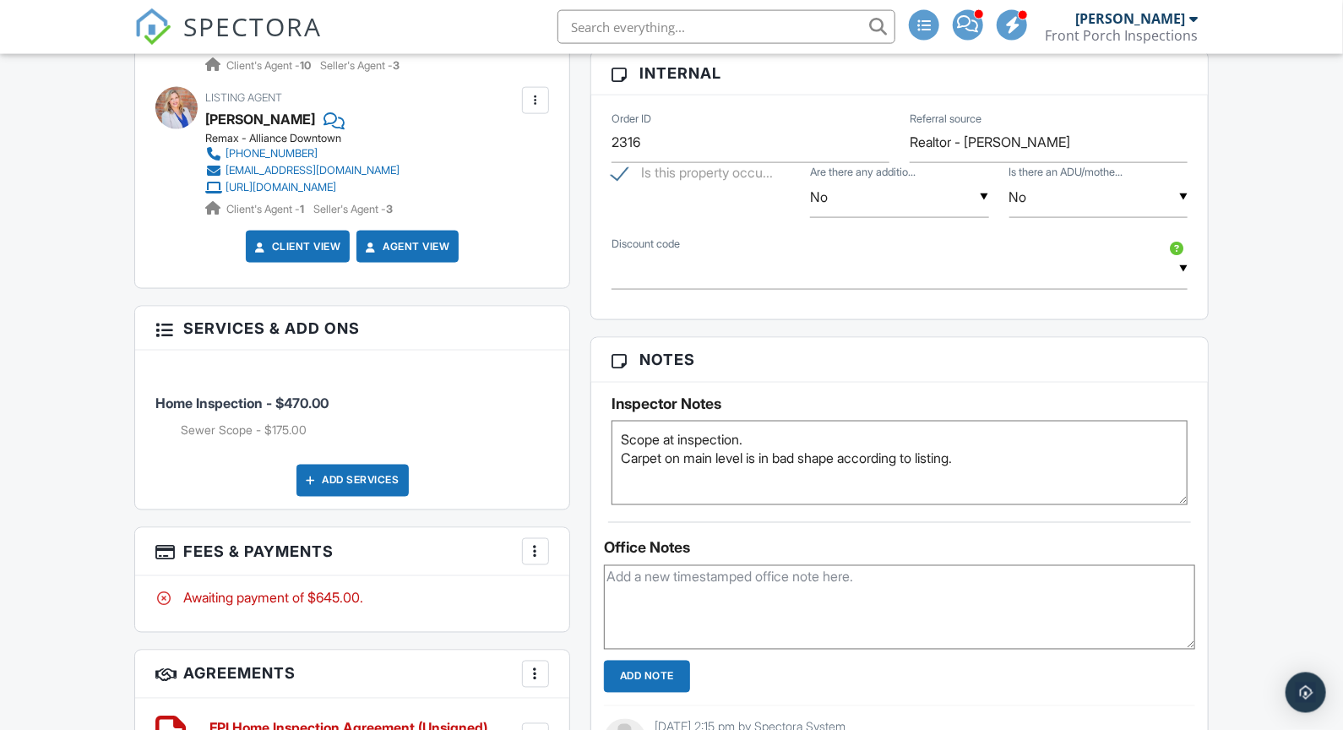
scroll to position [1147, 0]
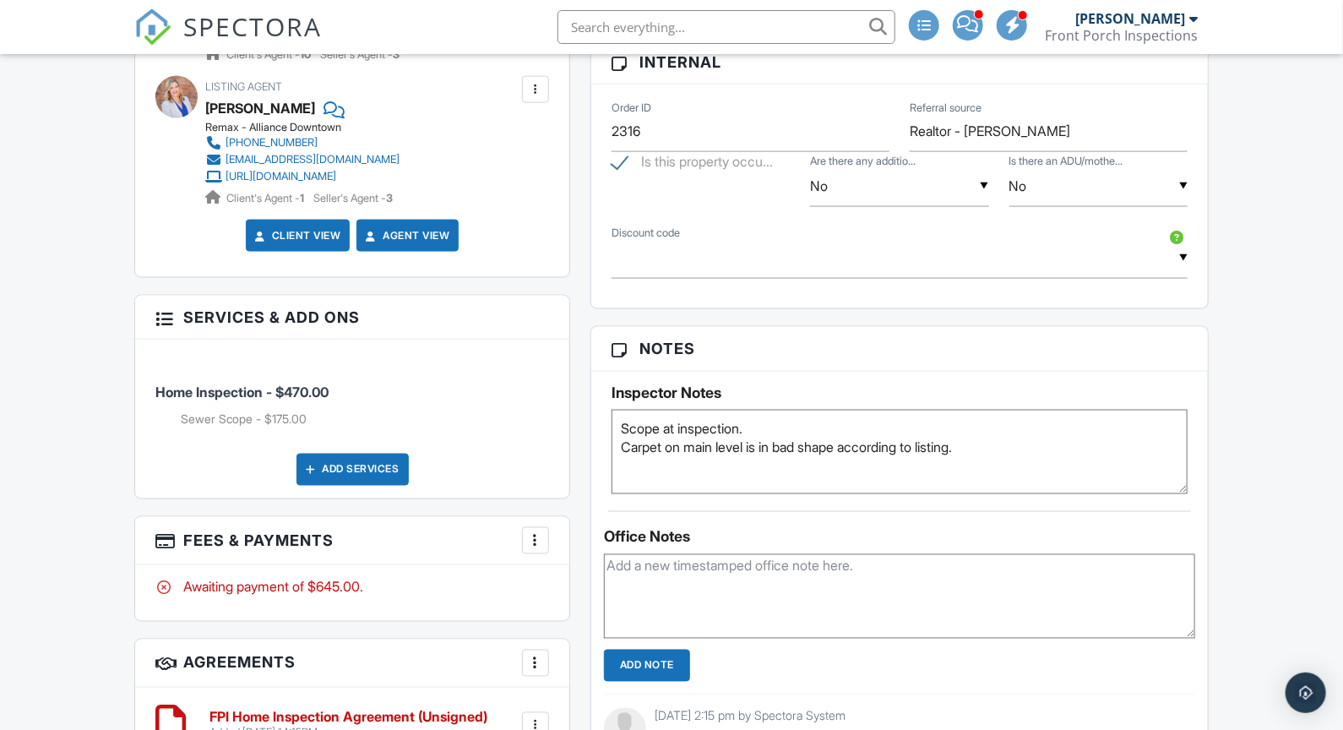
click at [661, 589] on textarea at bounding box center [899, 596] width 591 height 84
type textarea "Called ST"
click at [656, 665] on input "Add Note" at bounding box center [647, 666] width 86 height 32
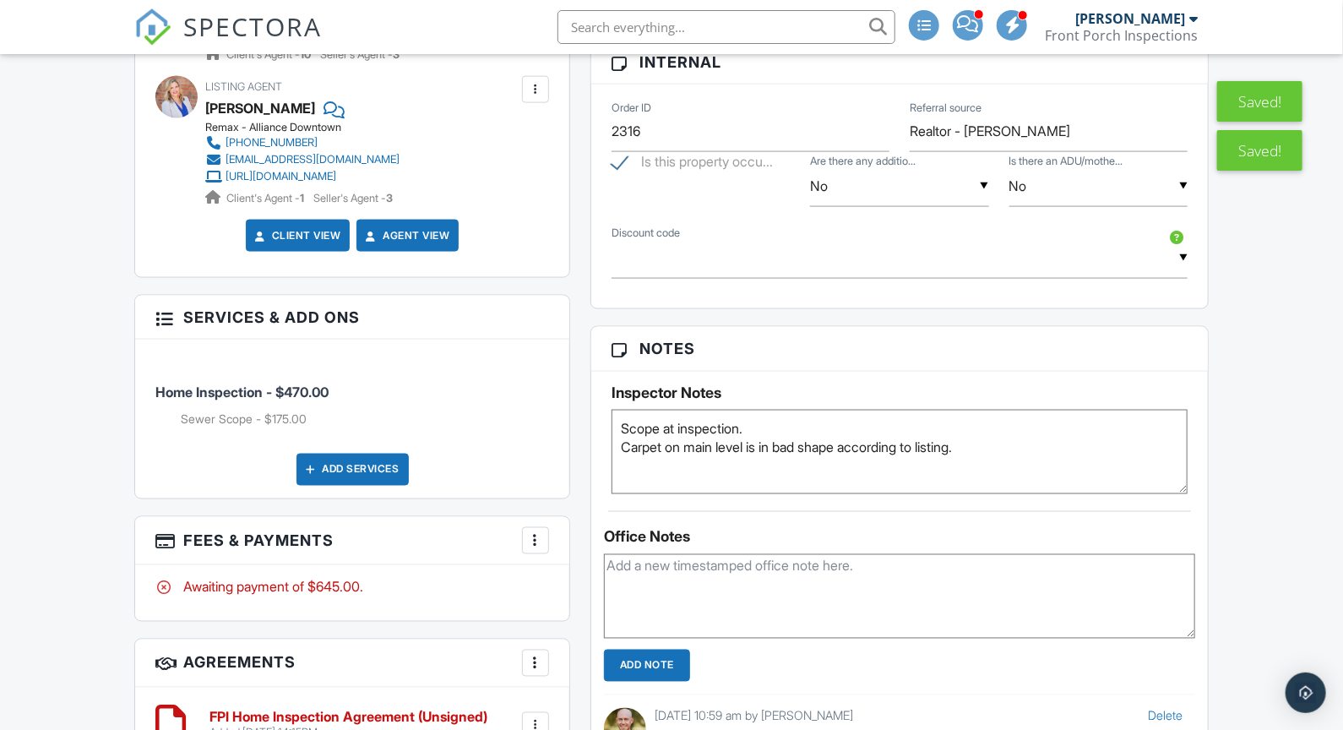
click at [1276, 459] on div "Dashboard Inspections New Inspection Templates Contacts Automations Settings Me…" at bounding box center [671, 407] width 1343 height 3001
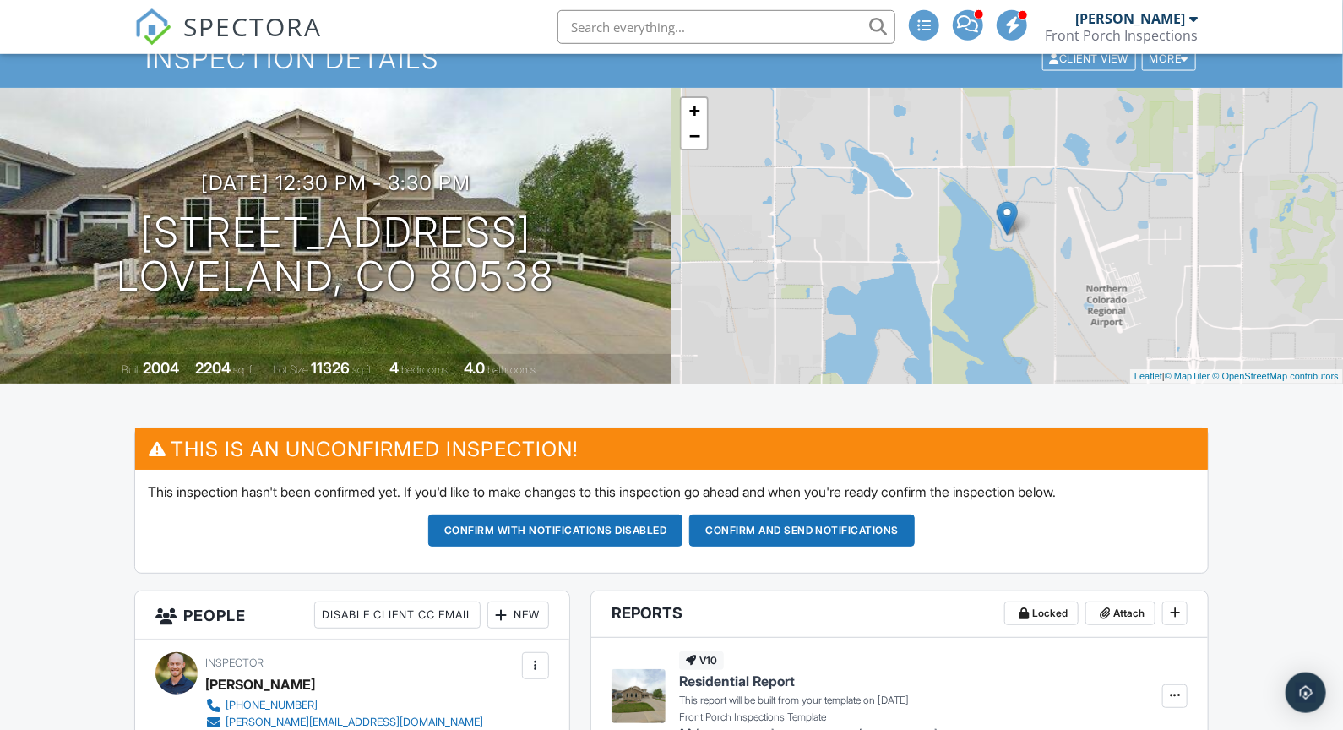
scroll to position [0, 0]
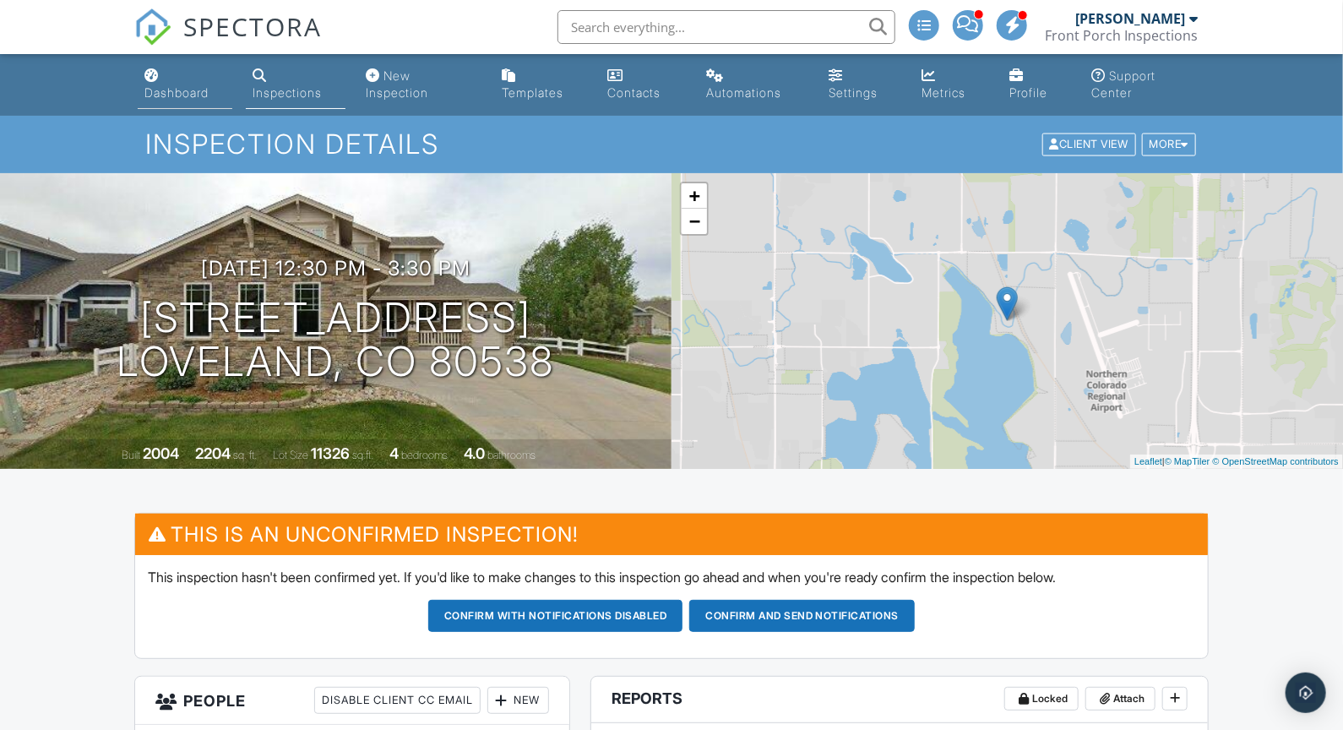
click at [188, 98] on div "Dashboard" at bounding box center [176, 92] width 64 height 14
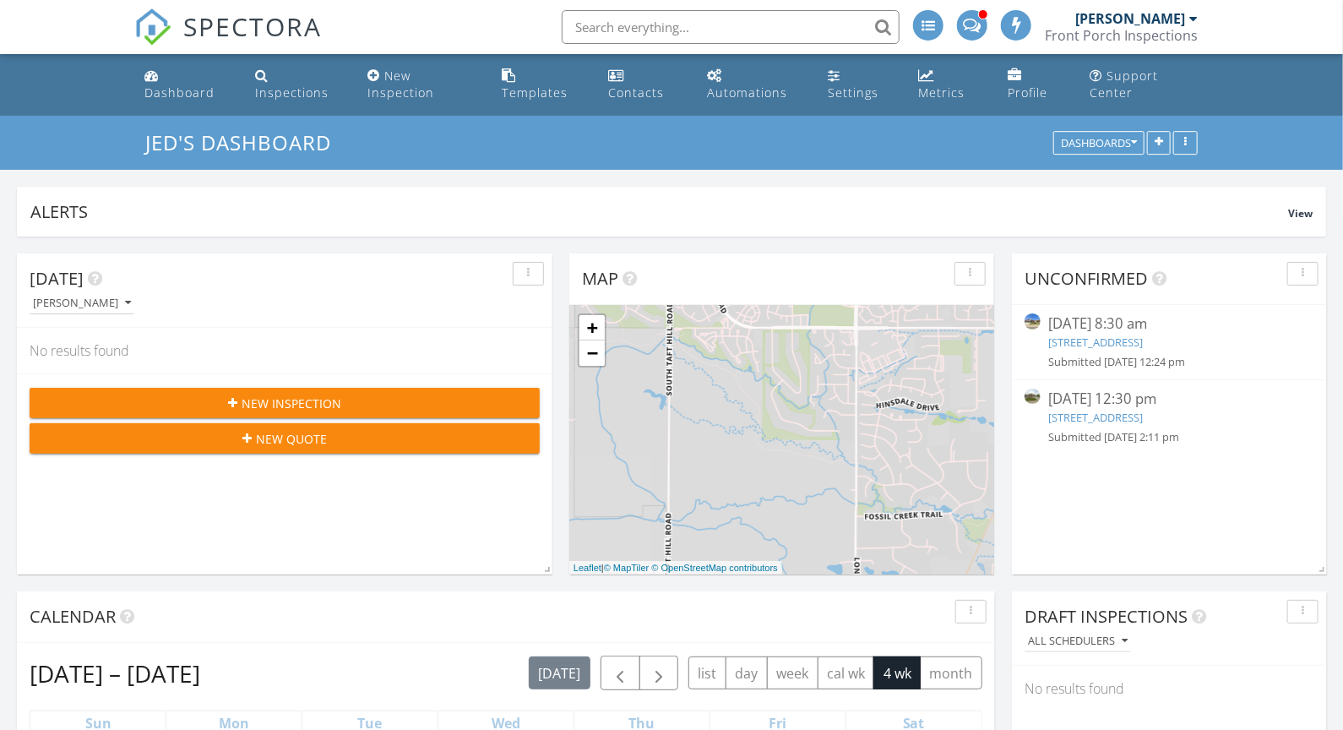
scroll to position [1243, 1344]
click at [1143, 364] on div "Submitted [DATE] 12:24 pm" at bounding box center [1170, 362] width 242 height 16
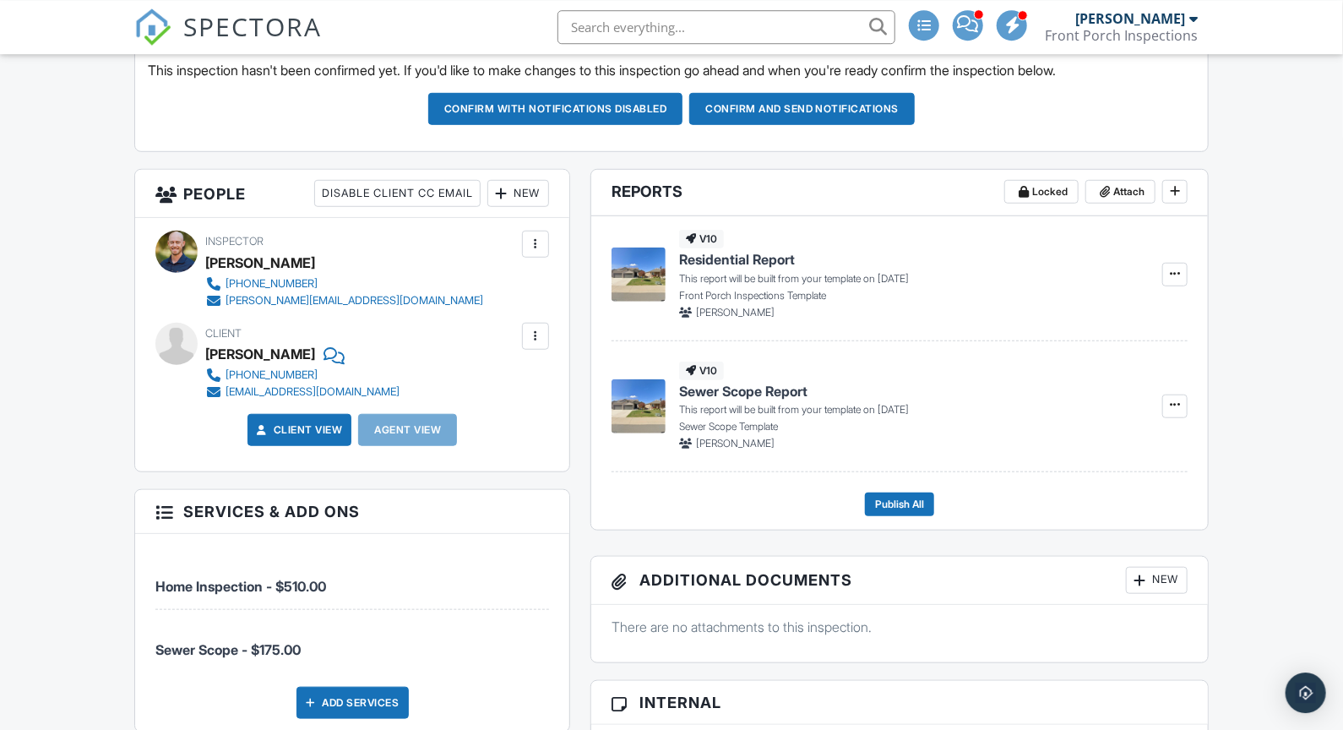
scroll to position [588, 0]
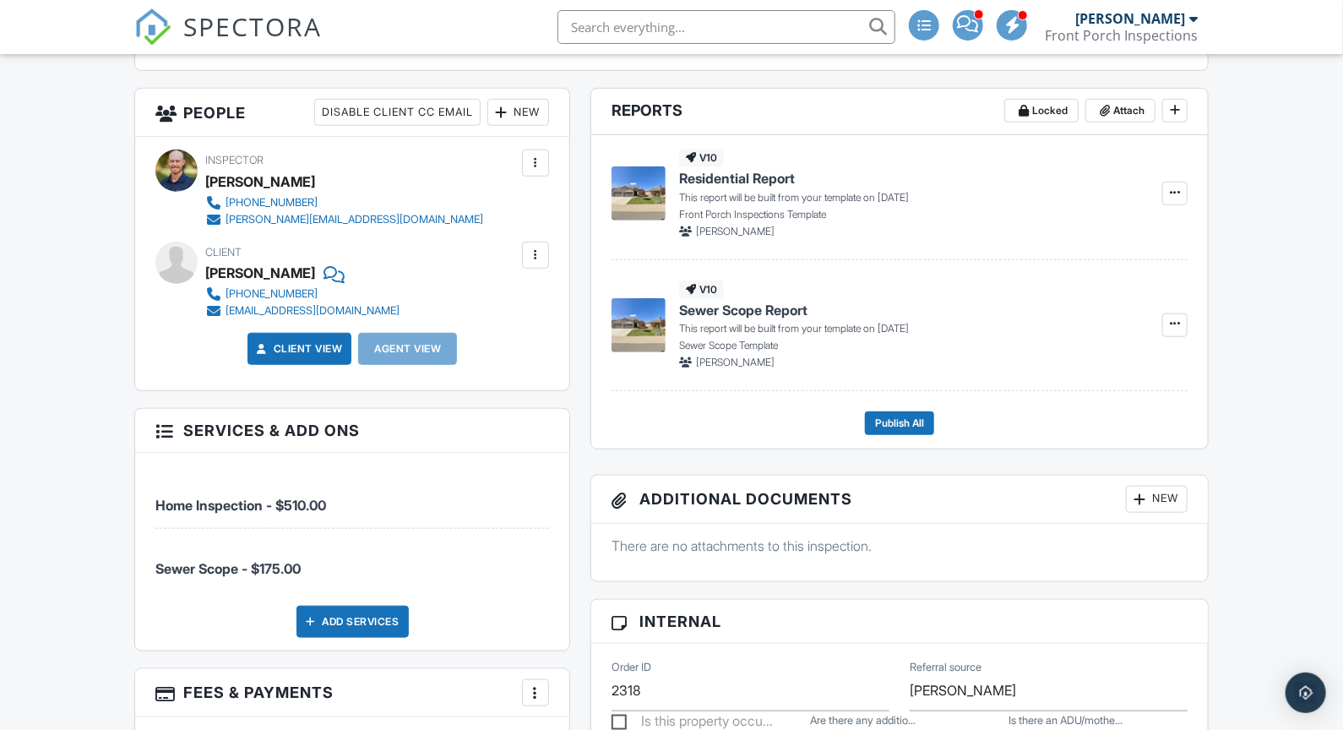
click at [525, 101] on div "New" at bounding box center [518, 112] width 62 height 27
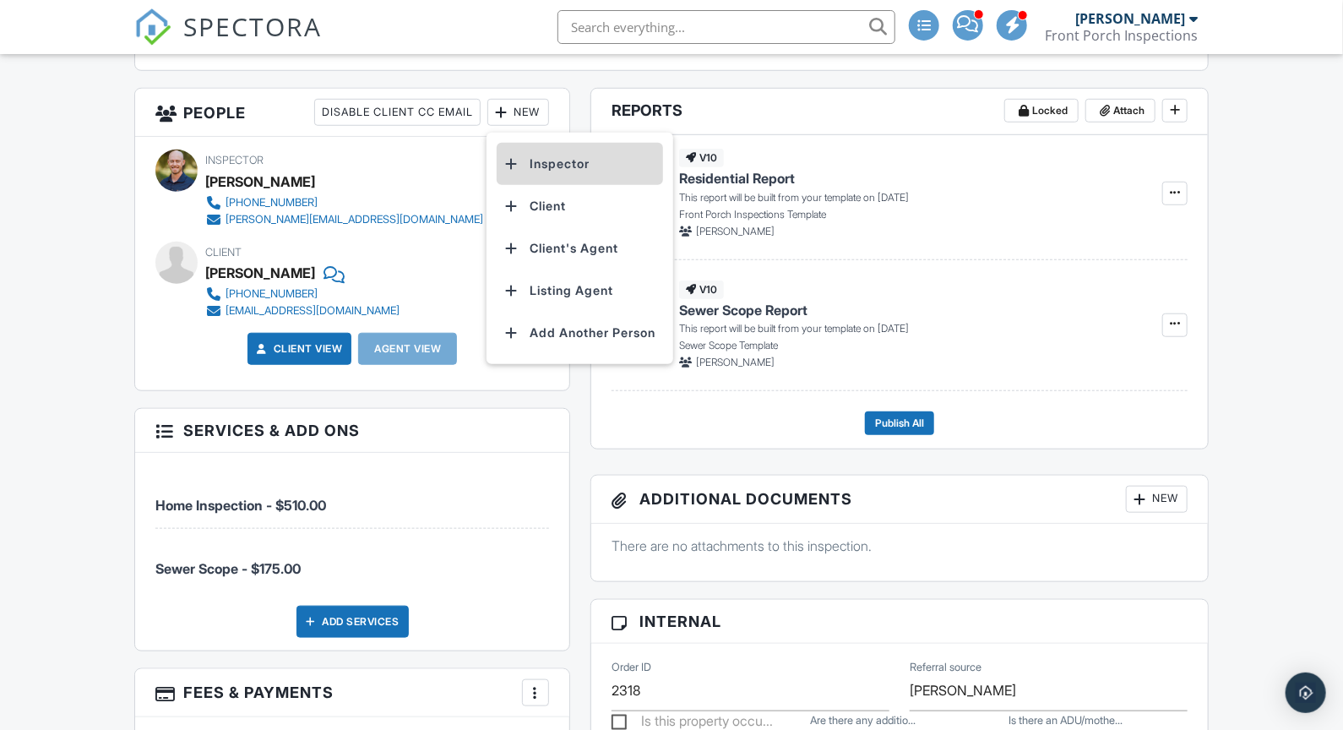
click at [546, 174] on li "Inspector" at bounding box center [580, 164] width 166 height 42
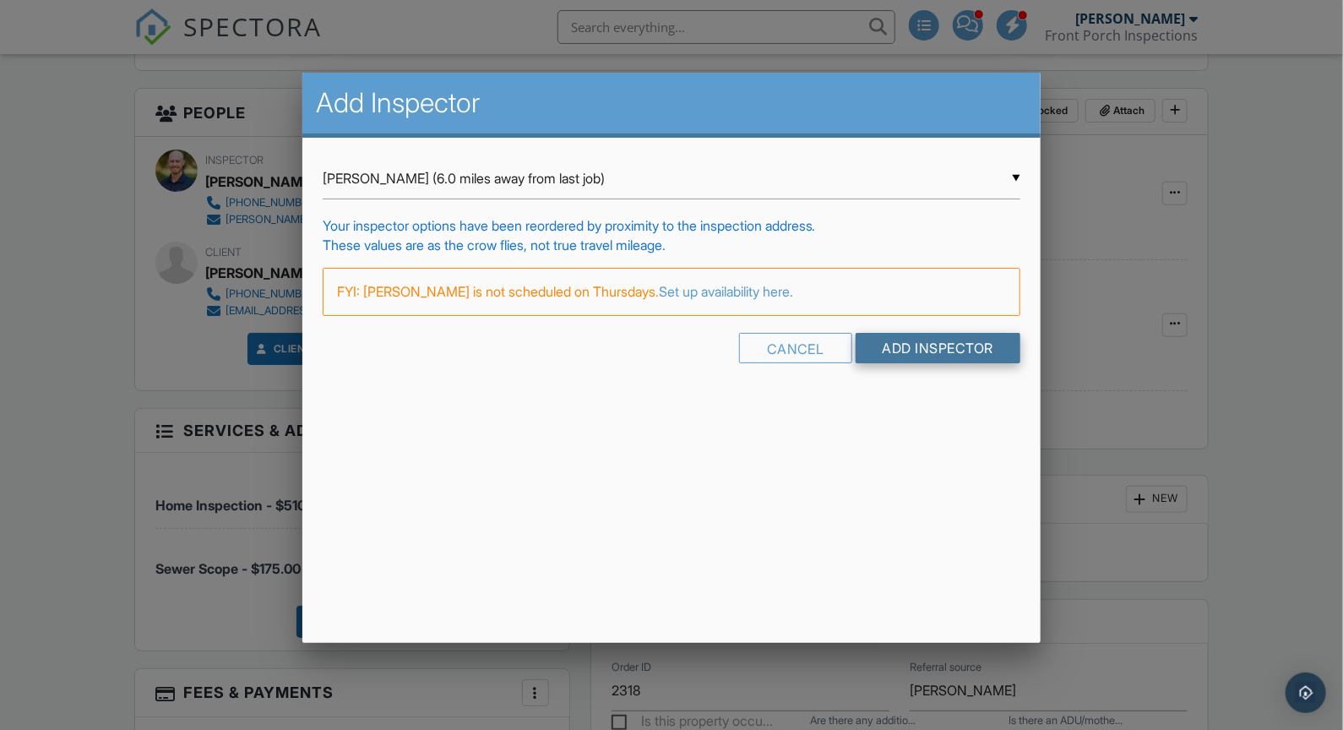
click at [913, 351] on input "Add Inspector" at bounding box center [939, 348] width 166 height 30
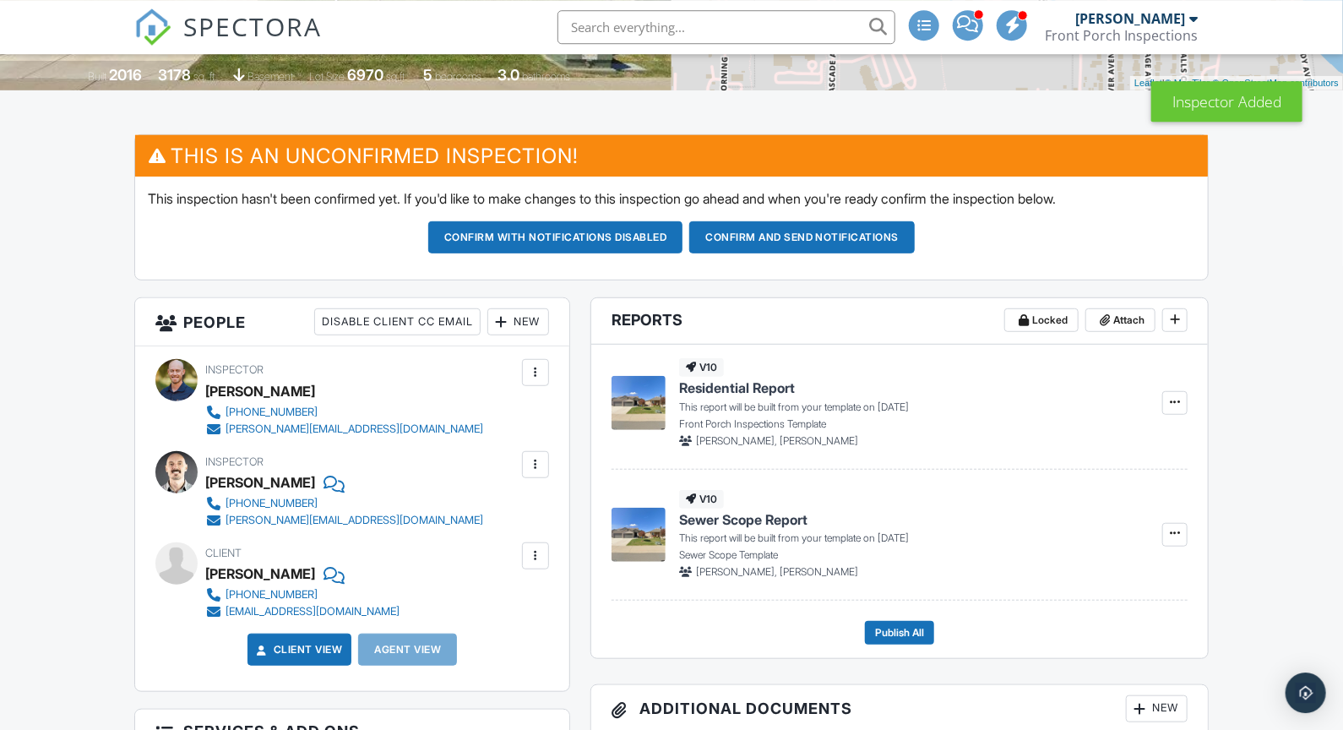
scroll to position [427, 0]
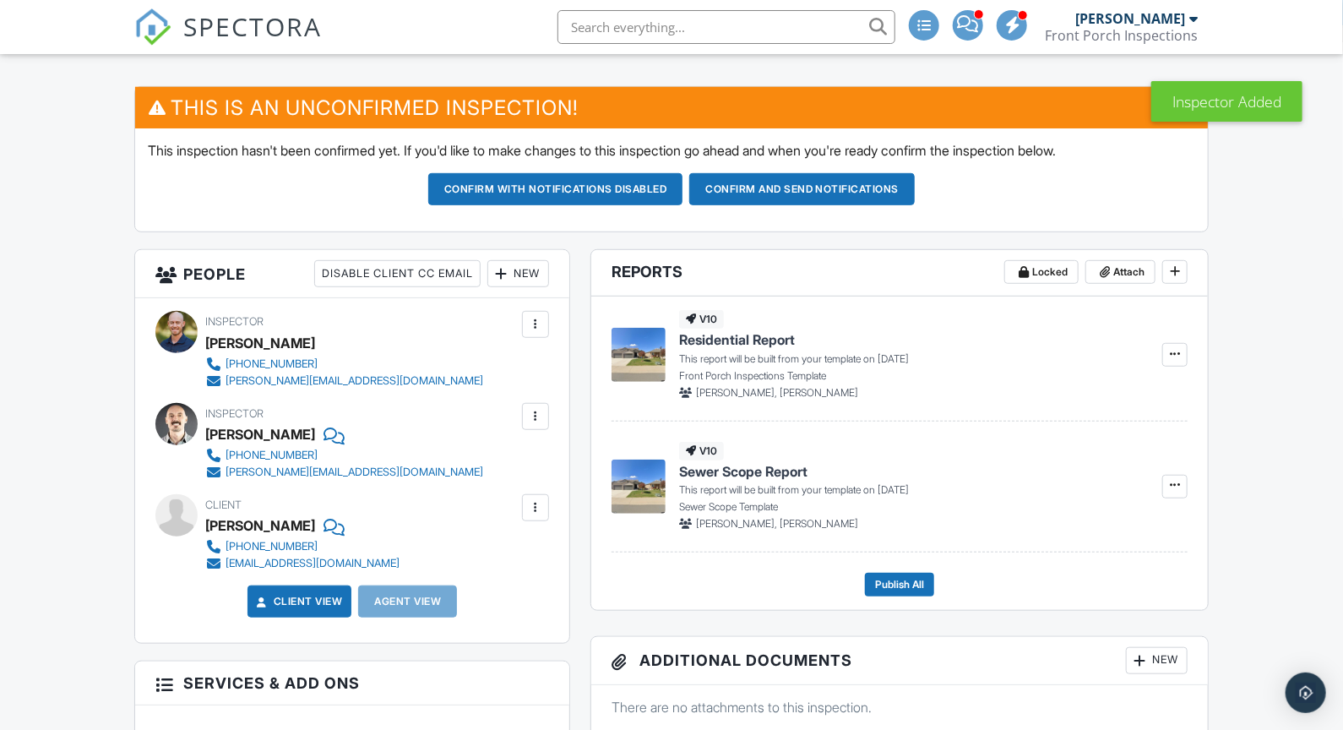
click at [533, 269] on div "New" at bounding box center [518, 273] width 62 height 27
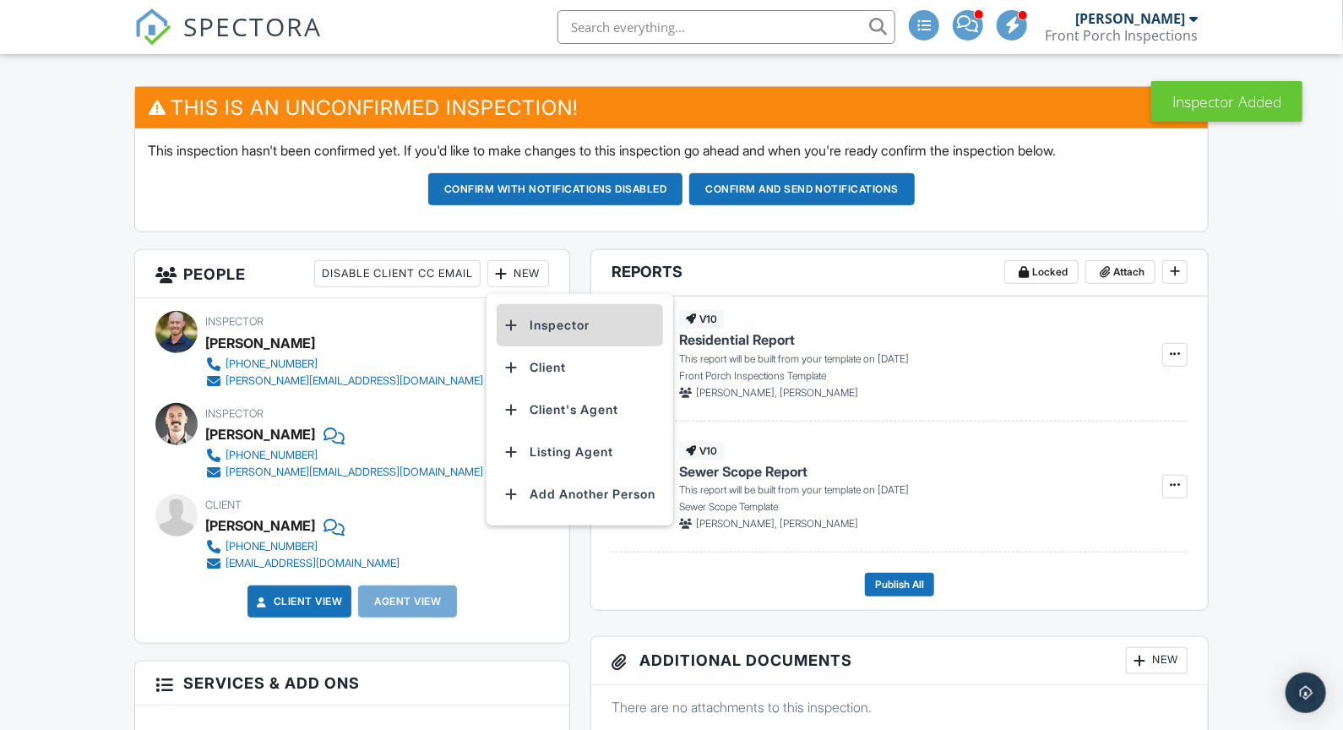
click at [547, 335] on li "Inspector" at bounding box center [580, 325] width 166 height 42
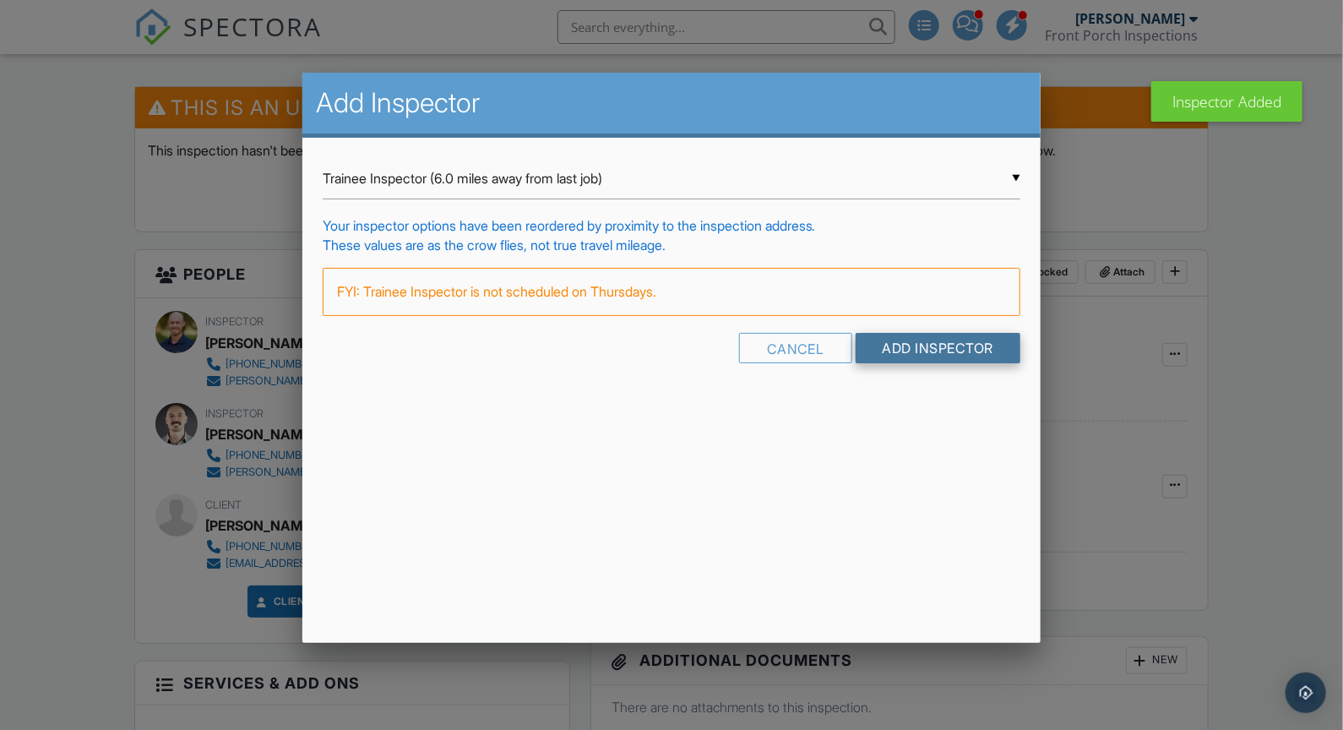
click at [907, 349] on input "Add Inspector" at bounding box center [939, 348] width 166 height 30
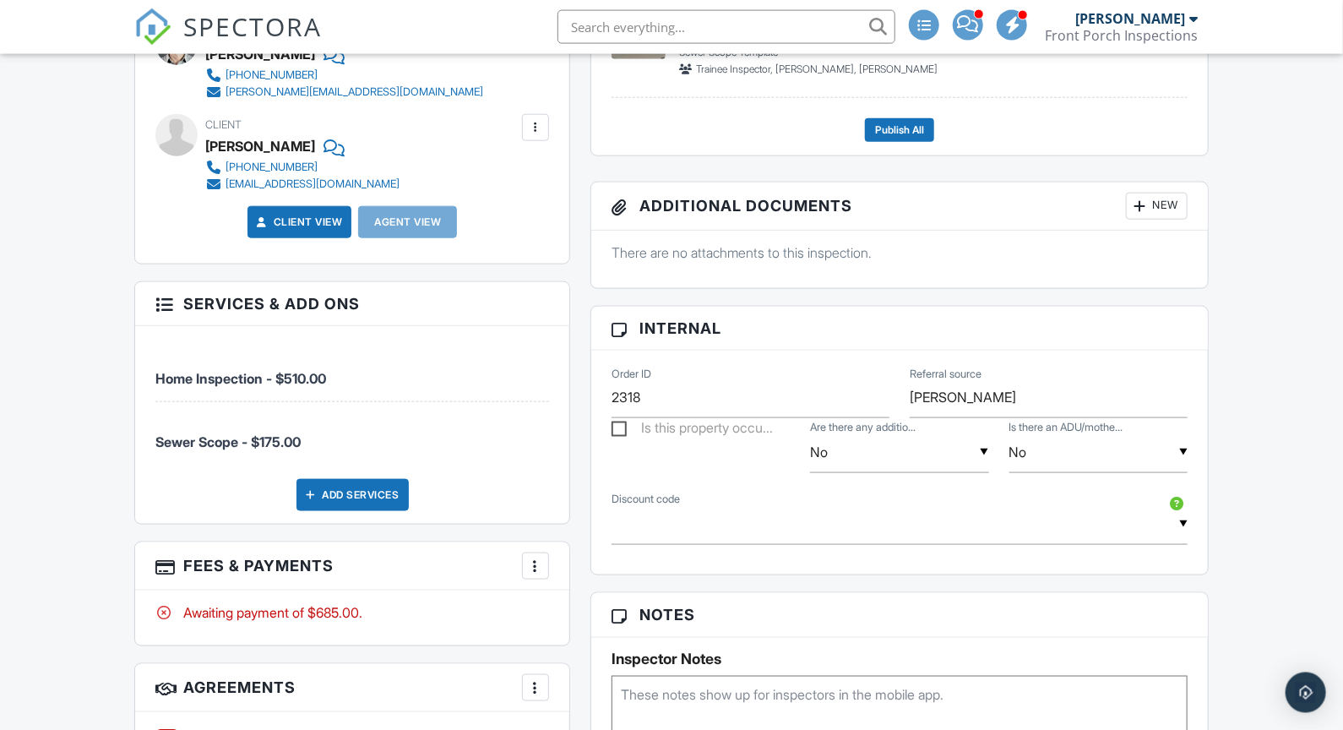
scroll to position [985, 0]
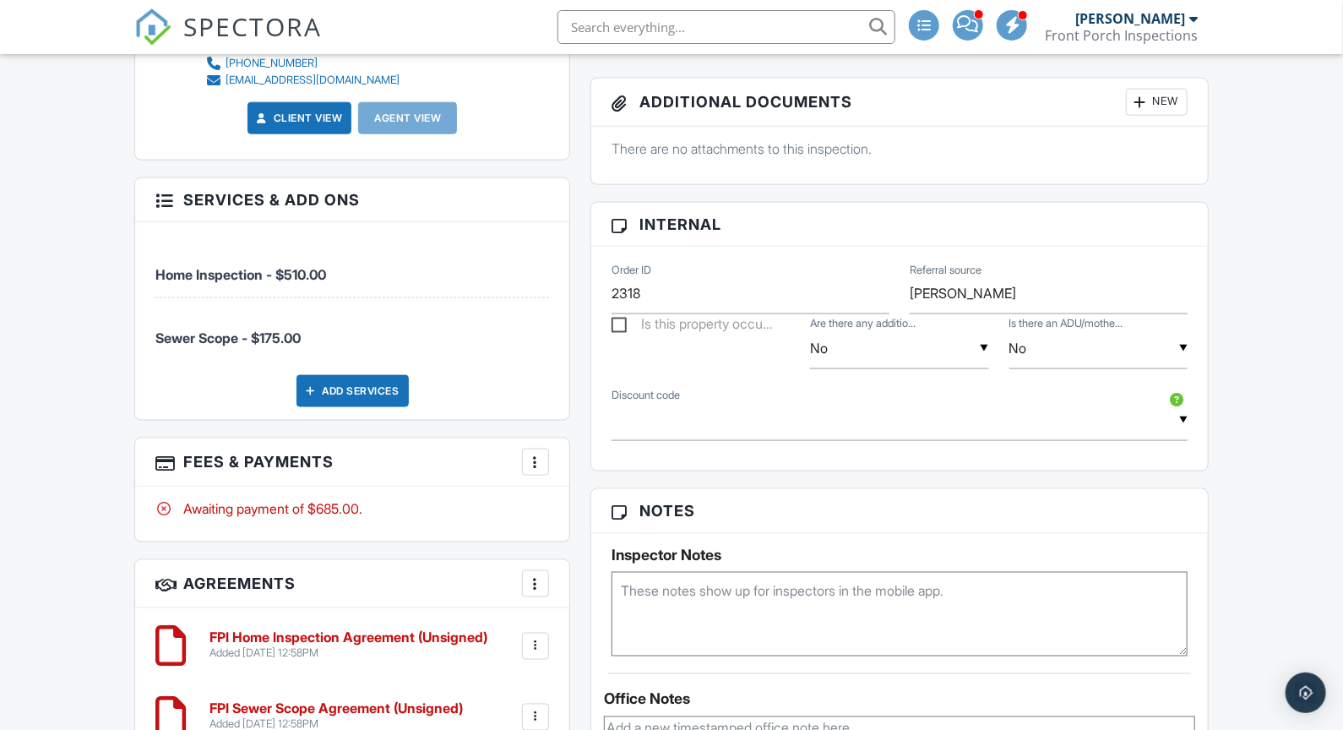
click at [537, 465] on div at bounding box center [535, 462] width 17 height 17
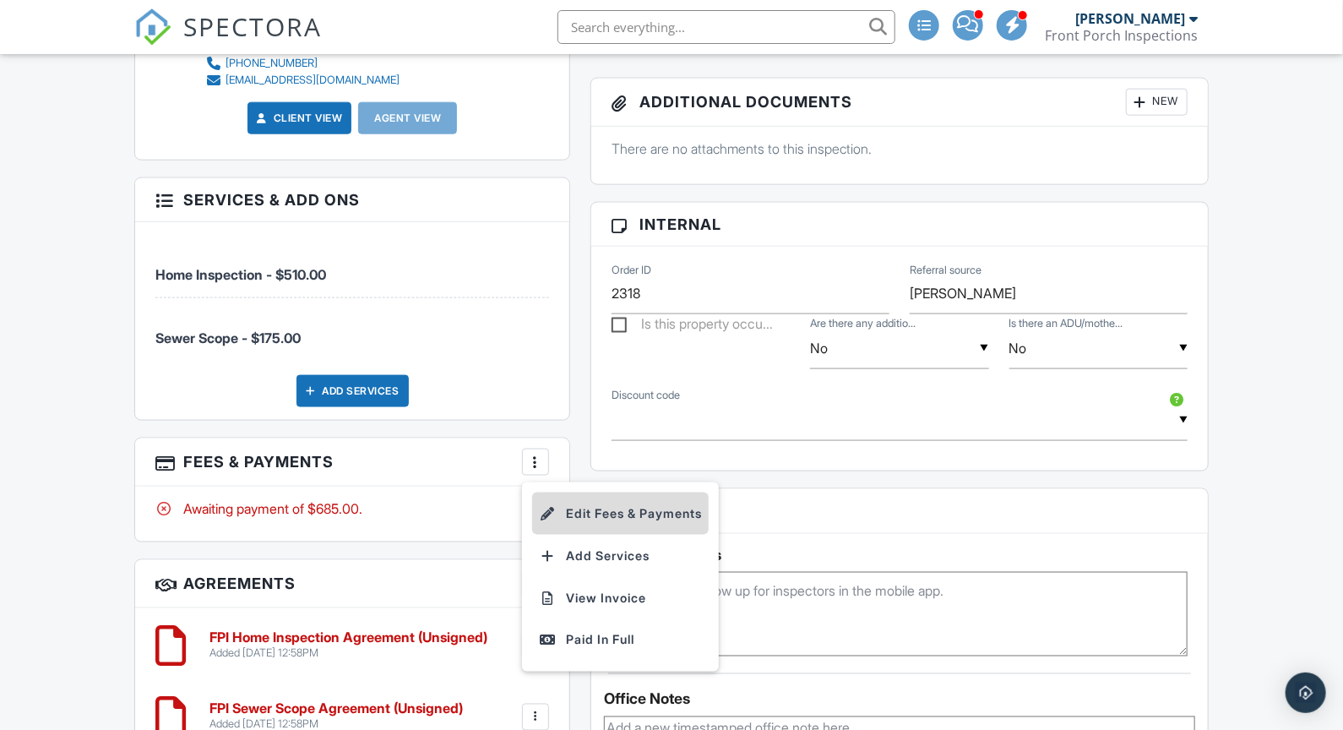
click at [574, 514] on li "Edit Fees & Payments" at bounding box center [620, 513] width 177 height 42
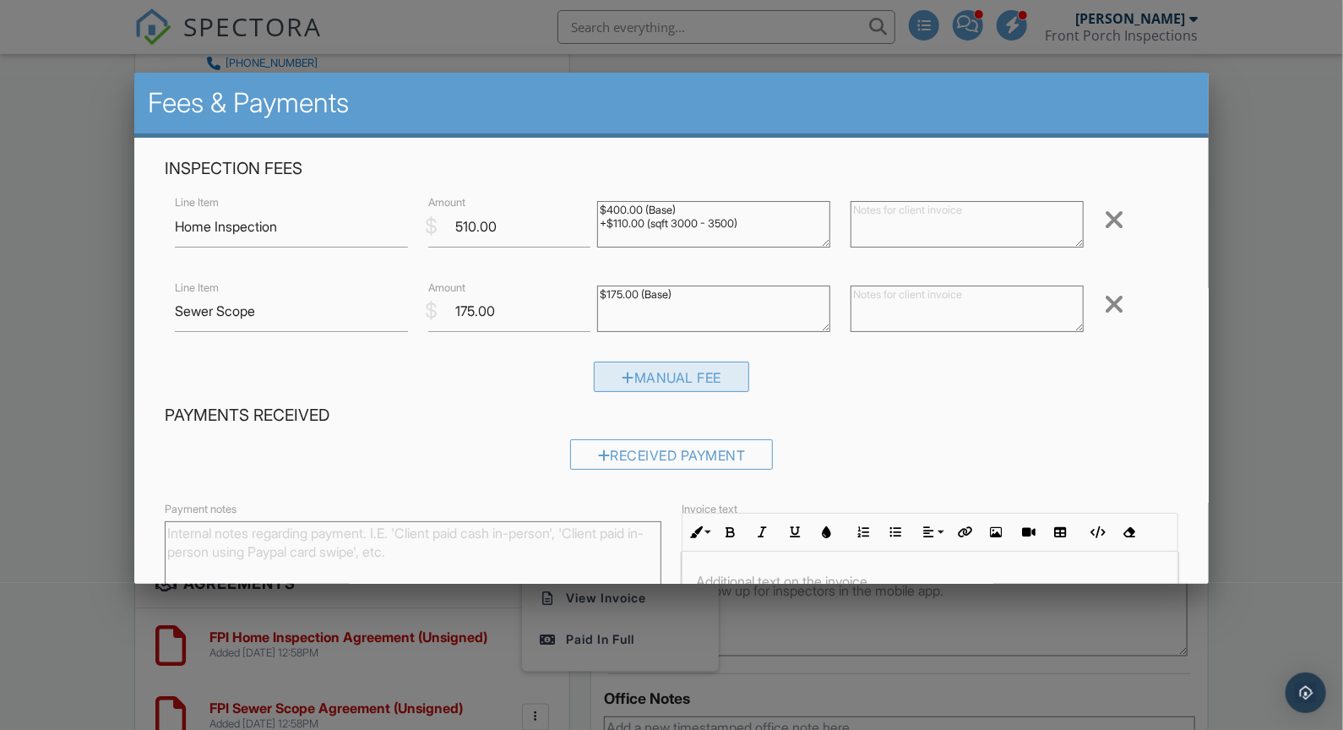
click at [701, 374] on div "Manual Fee" at bounding box center [671, 377] width 155 height 30
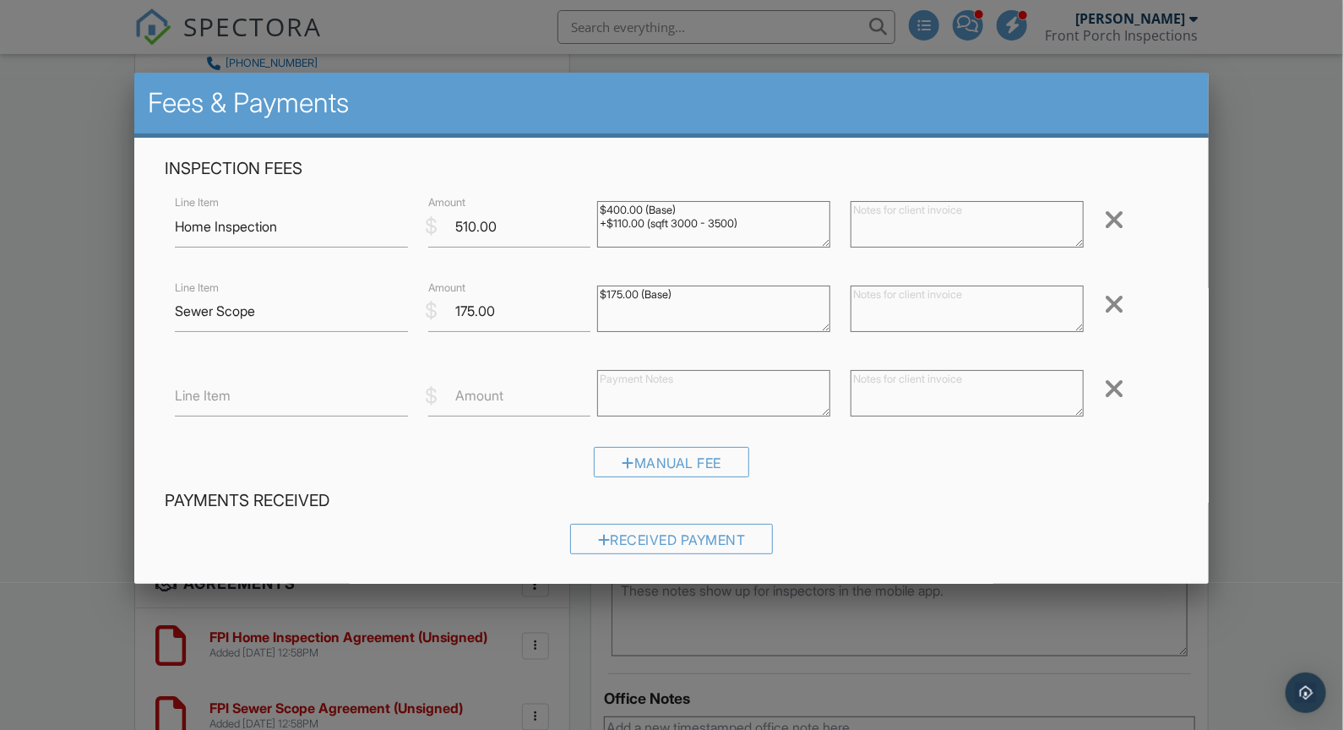
click at [1111, 378] on div at bounding box center [1114, 388] width 20 height 27
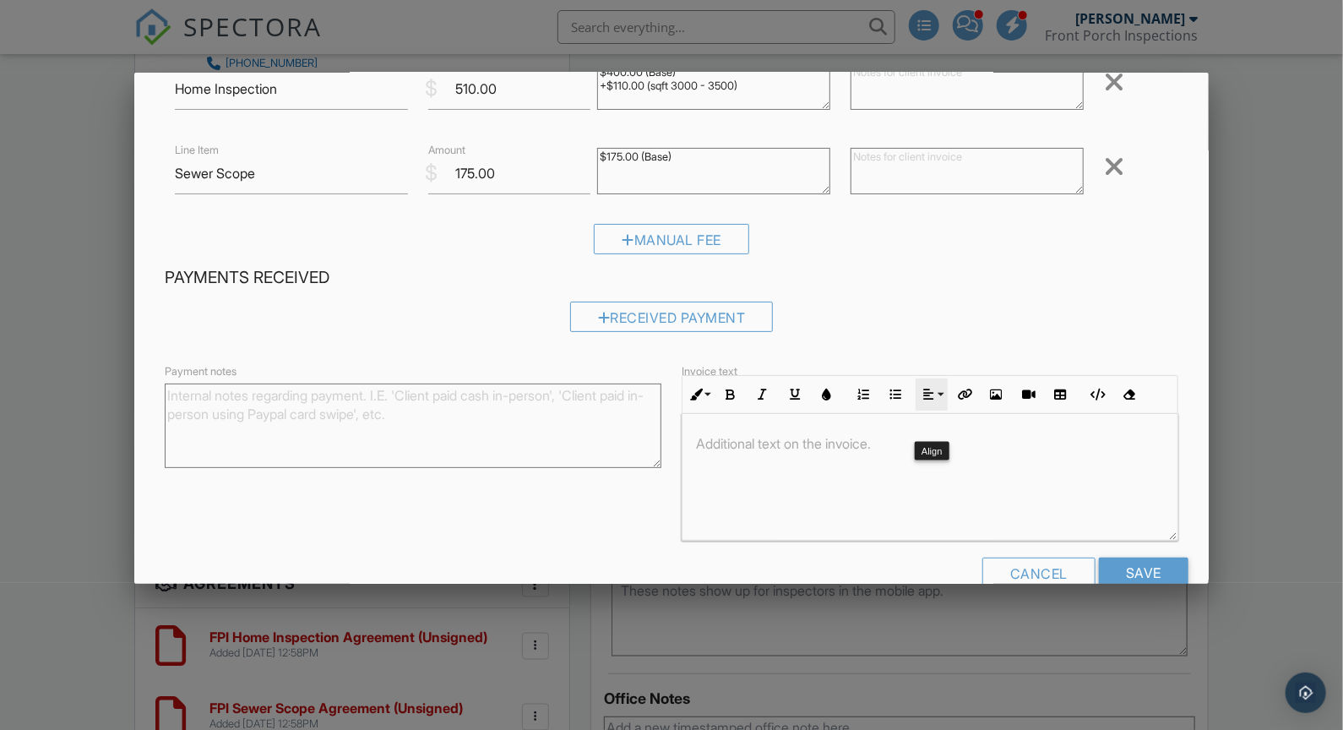
scroll to position [167, 0]
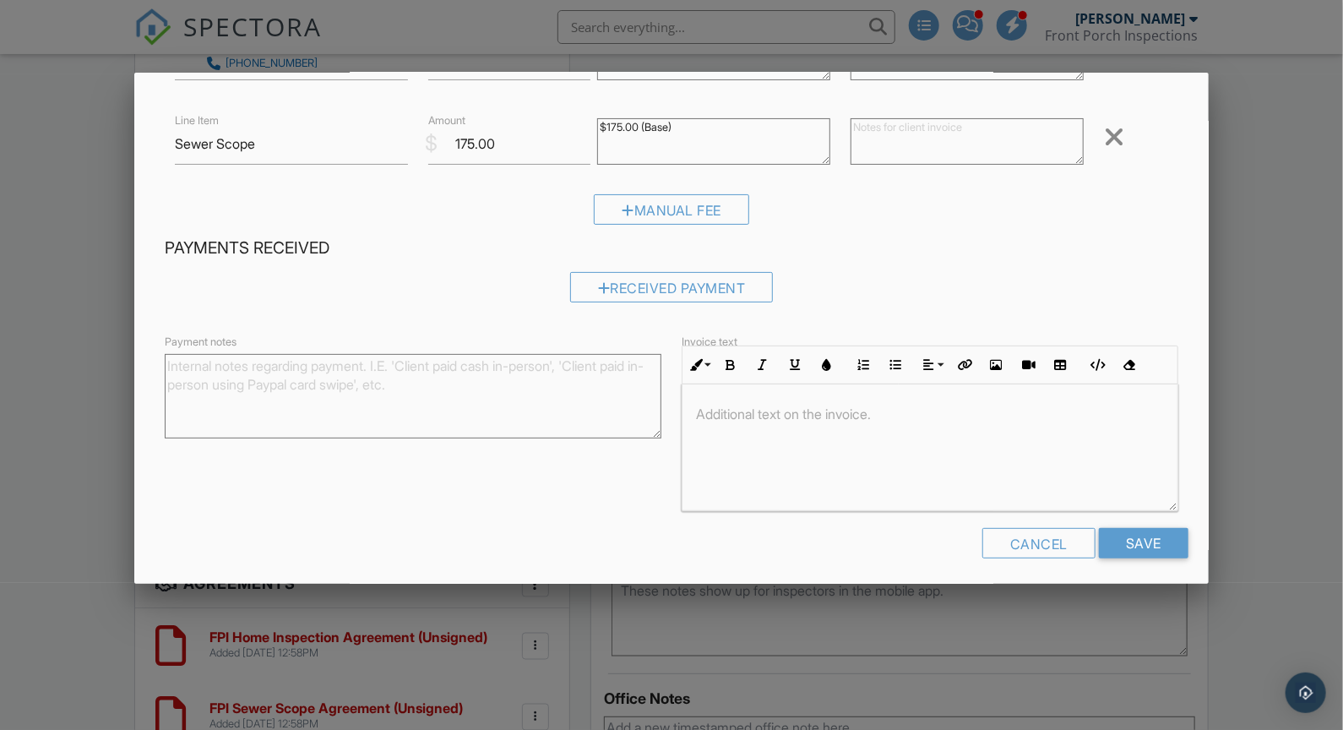
click at [1115, 133] on div at bounding box center [1114, 136] width 20 height 27
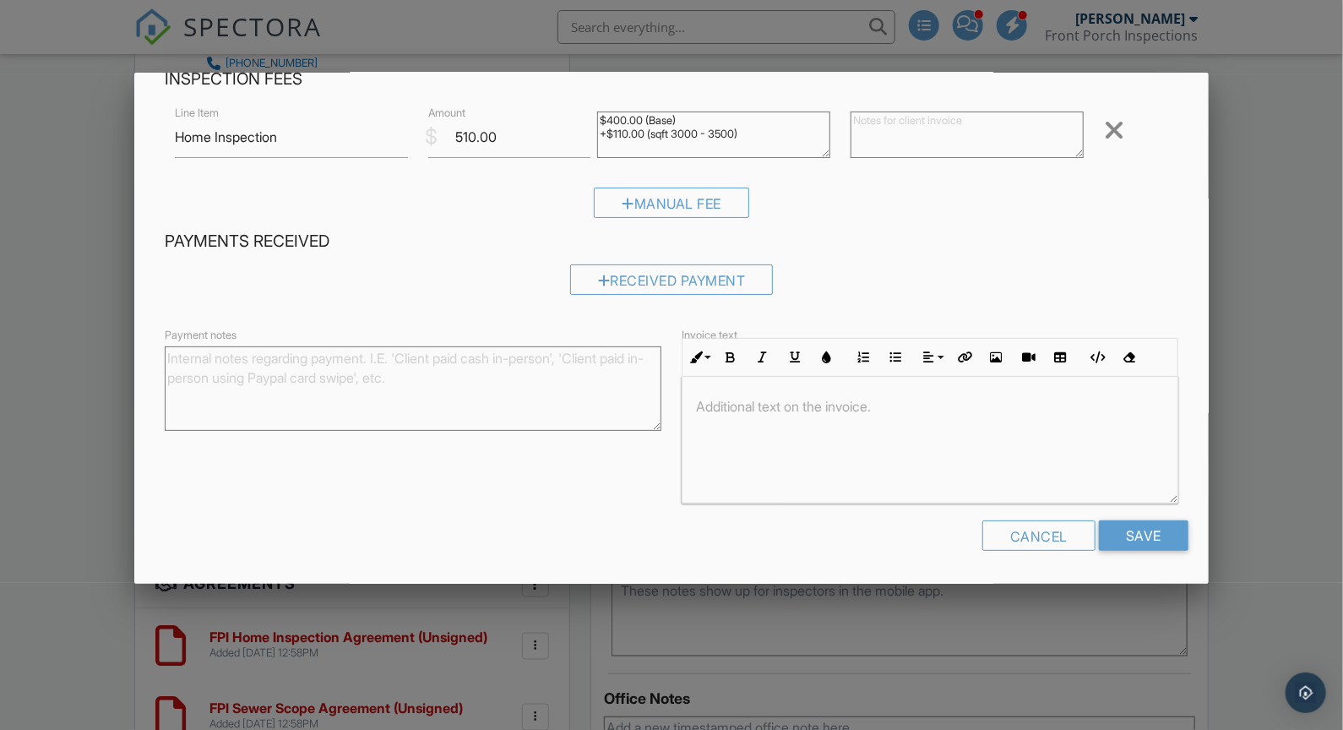
scroll to position [85, 0]
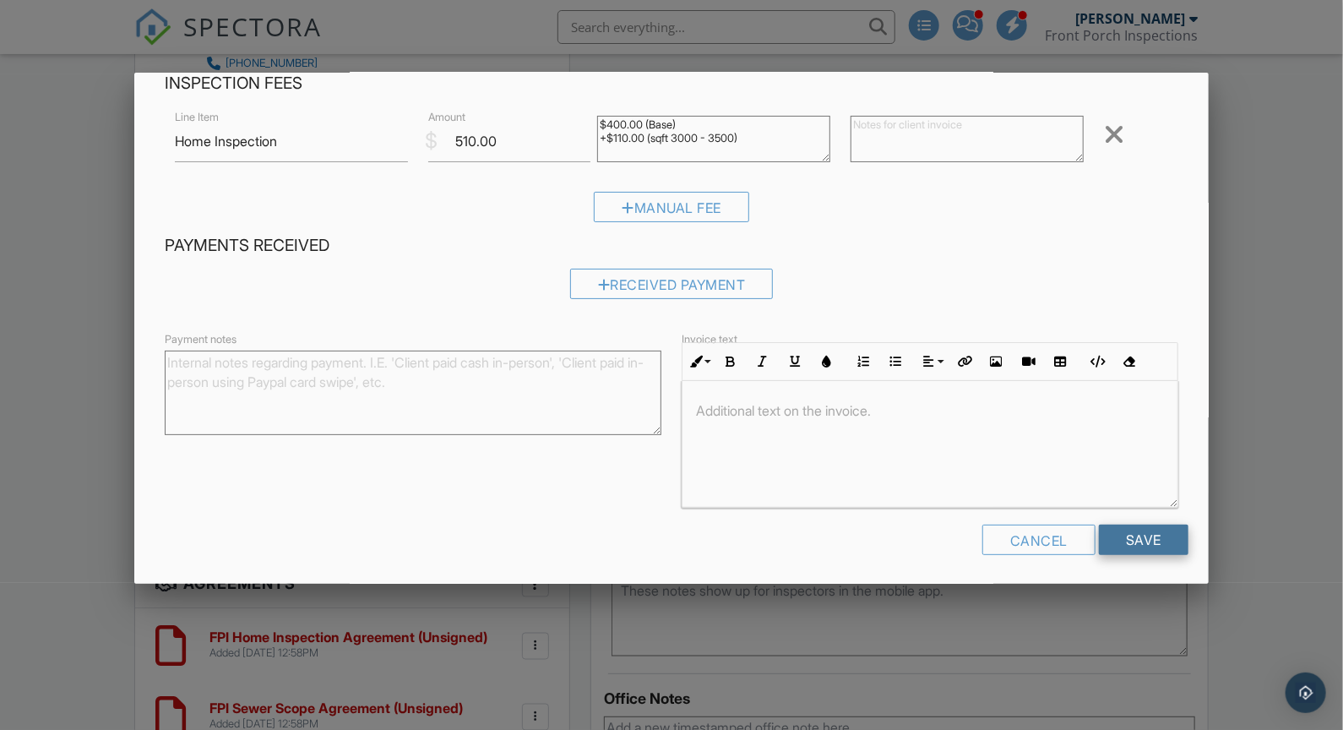
click at [1142, 544] on input "Save" at bounding box center [1144, 540] width 90 height 30
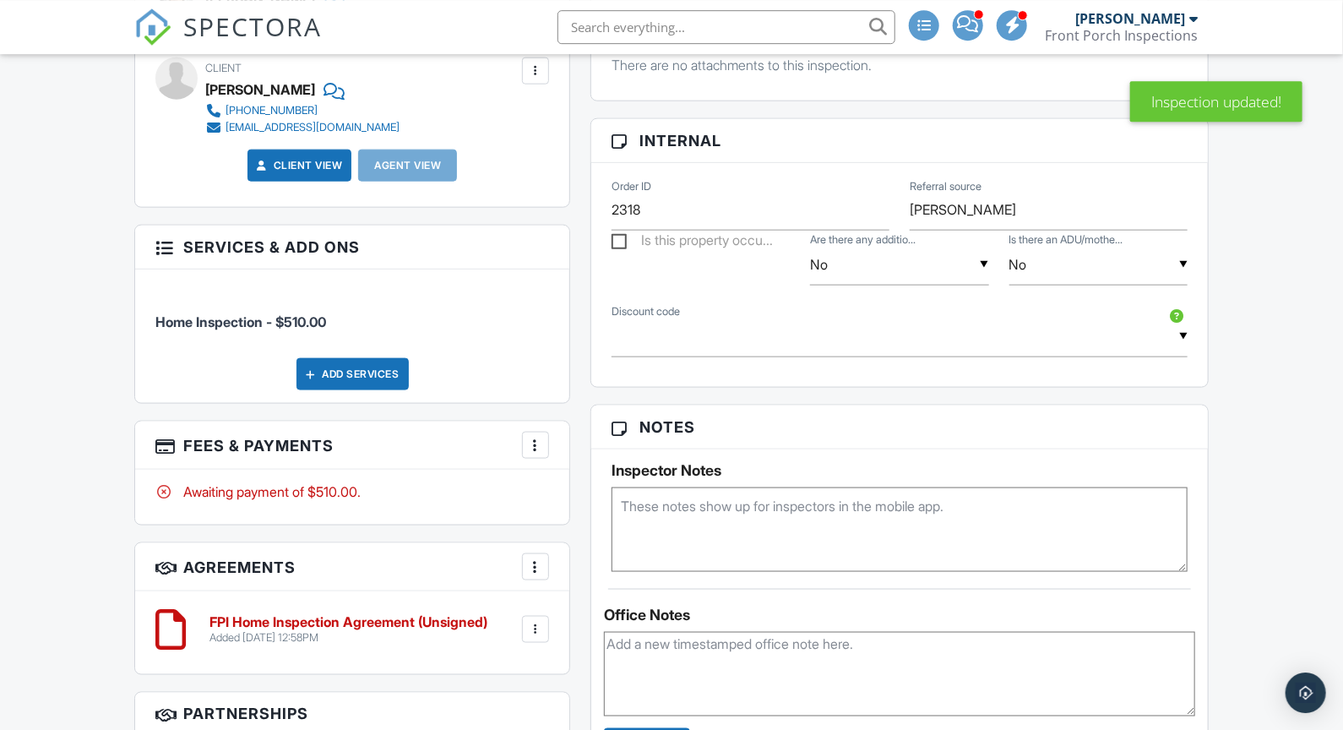
scroll to position [1000, 0]
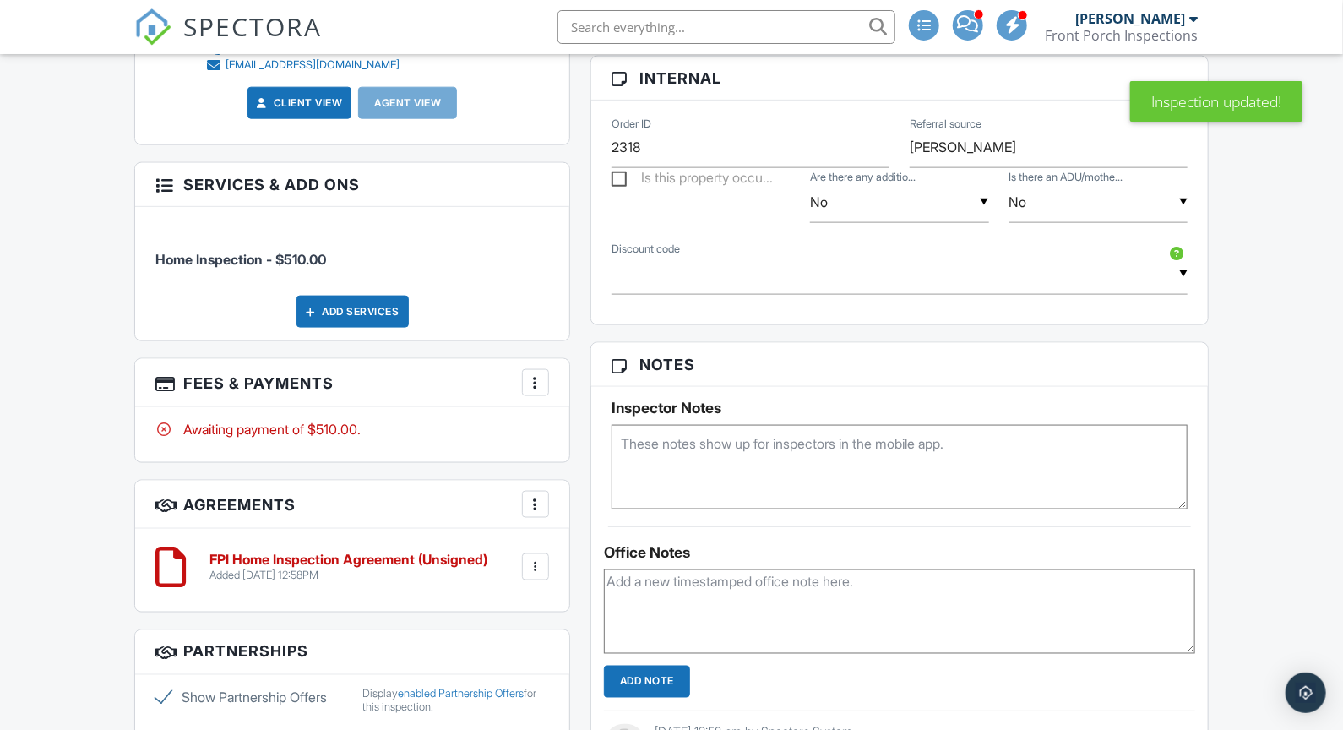
click at [376, 321] on div "Add Services" at bounding box center [352, 312] width 112 height 32
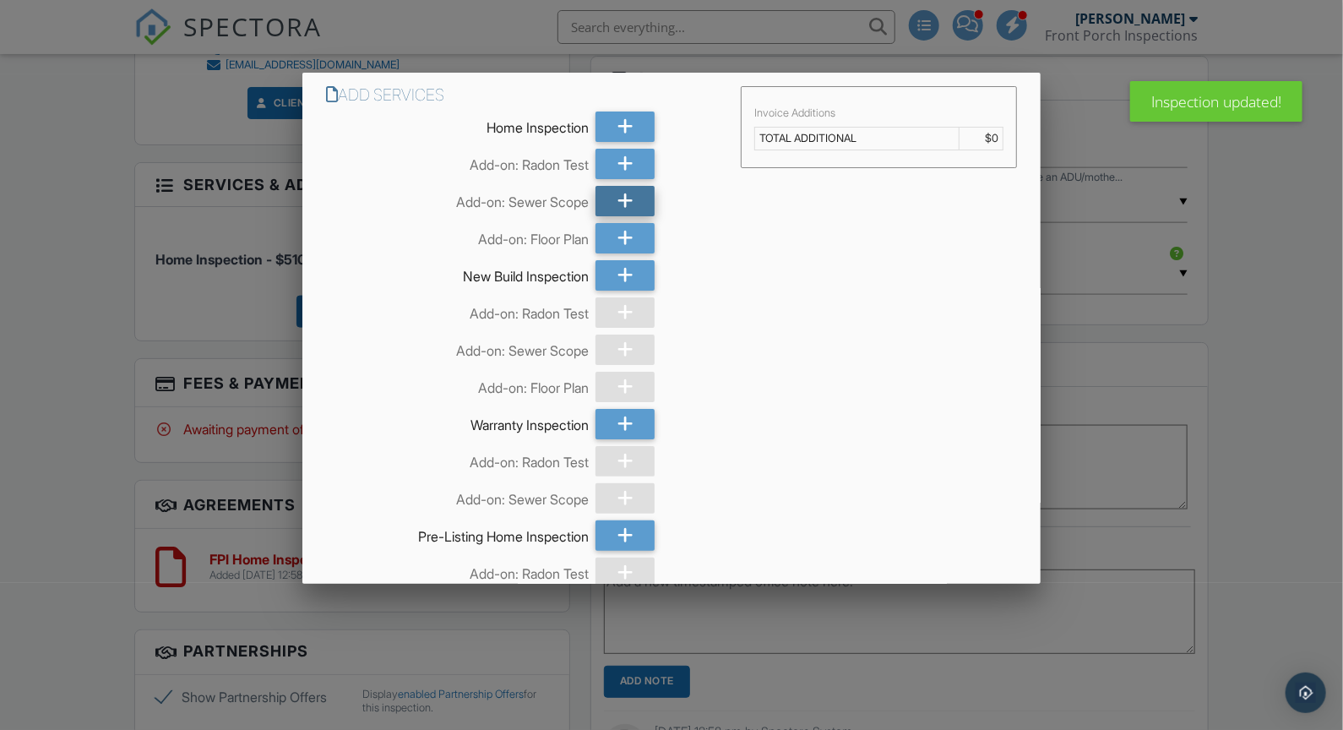
click at [632, 207] on icon at bounding box center [625, 201] width 16 height 30
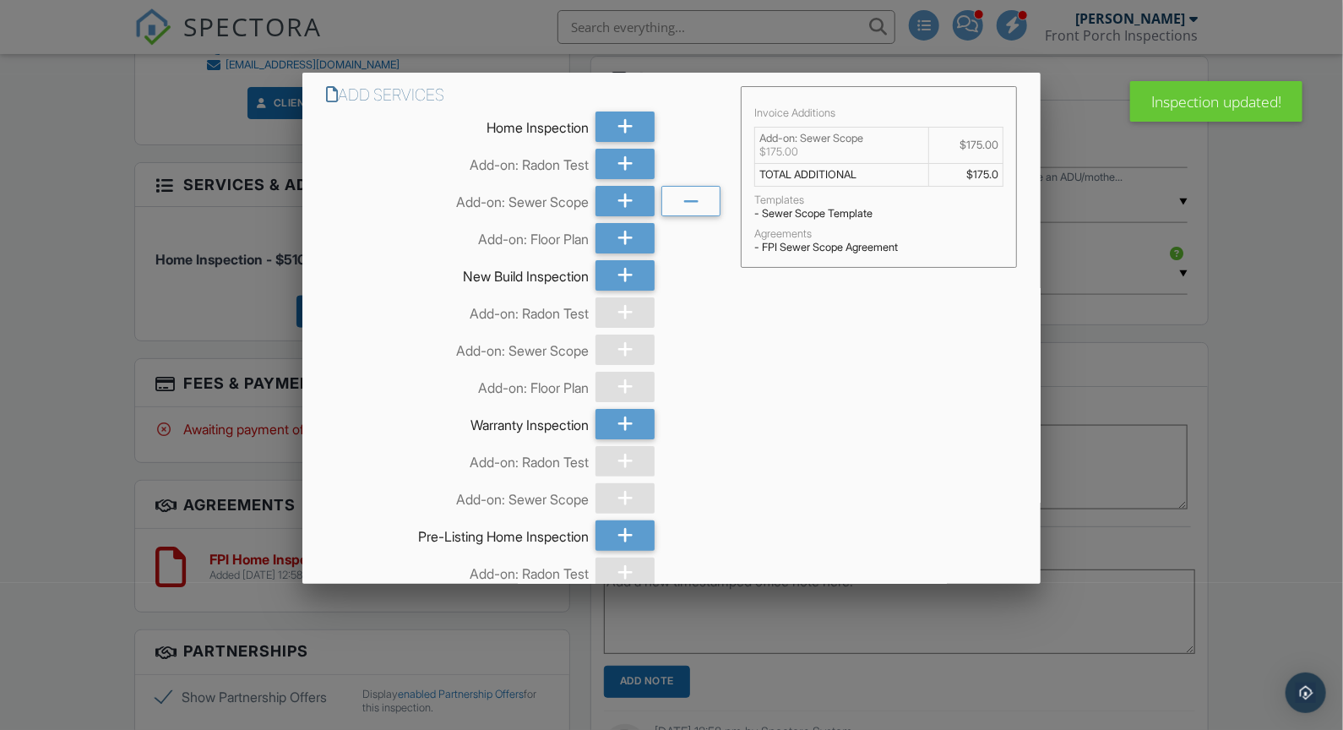
scroll to position [612, 0]
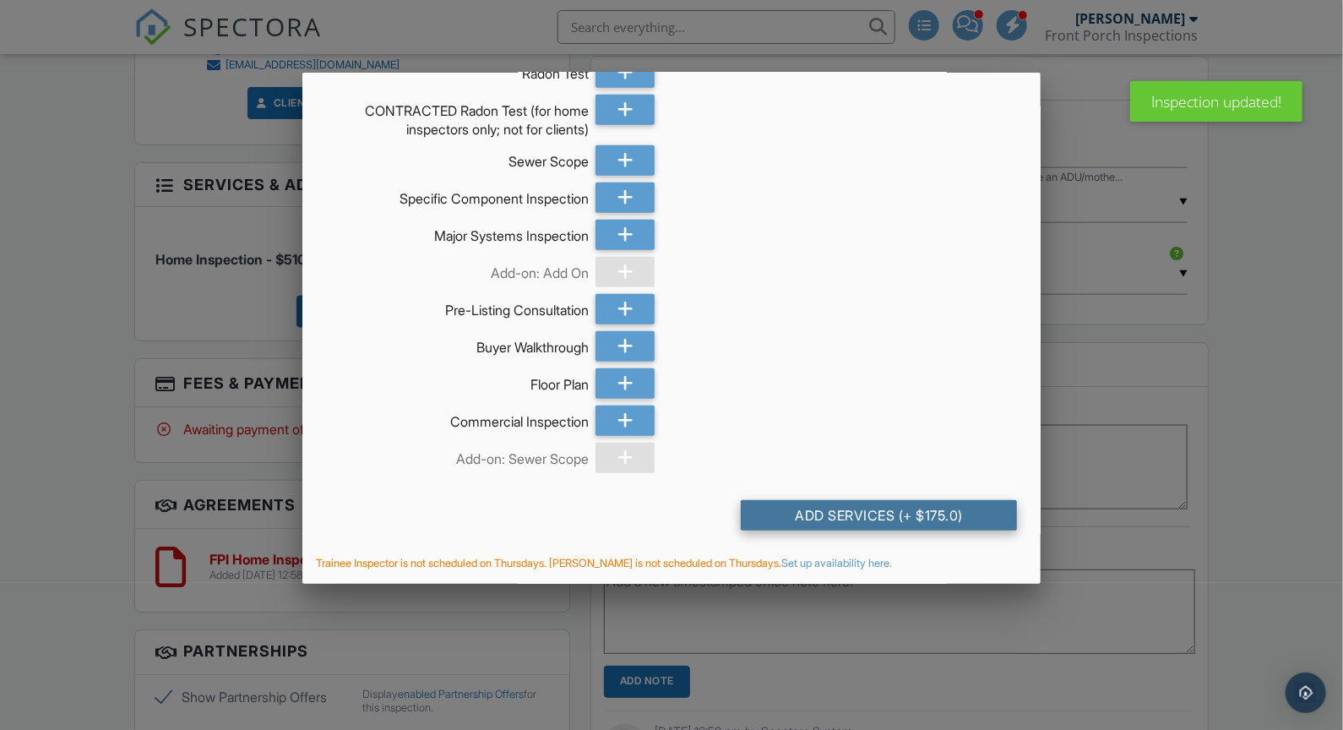
click at [922, 514] on div "Add Services (+ $175.0)" at bounding box center [879, 515] width 276 height 30
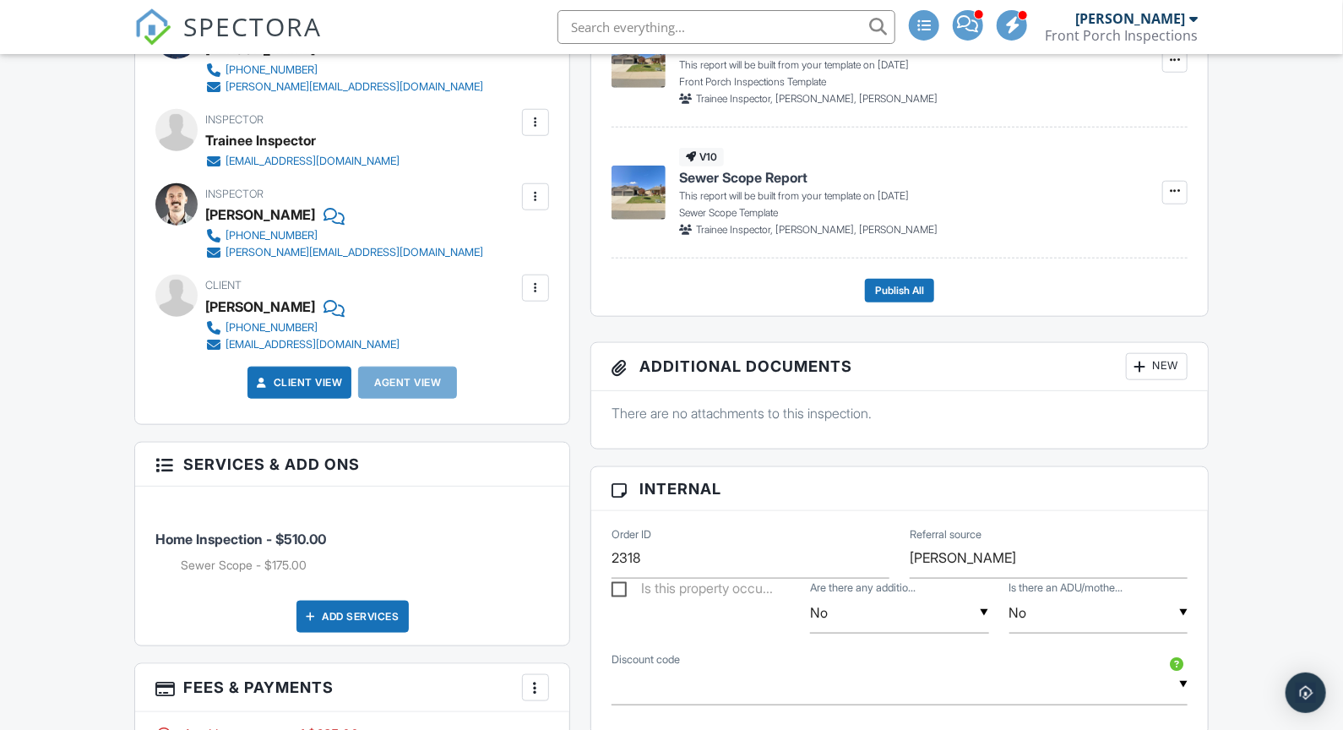
scroll to position [530, 0]
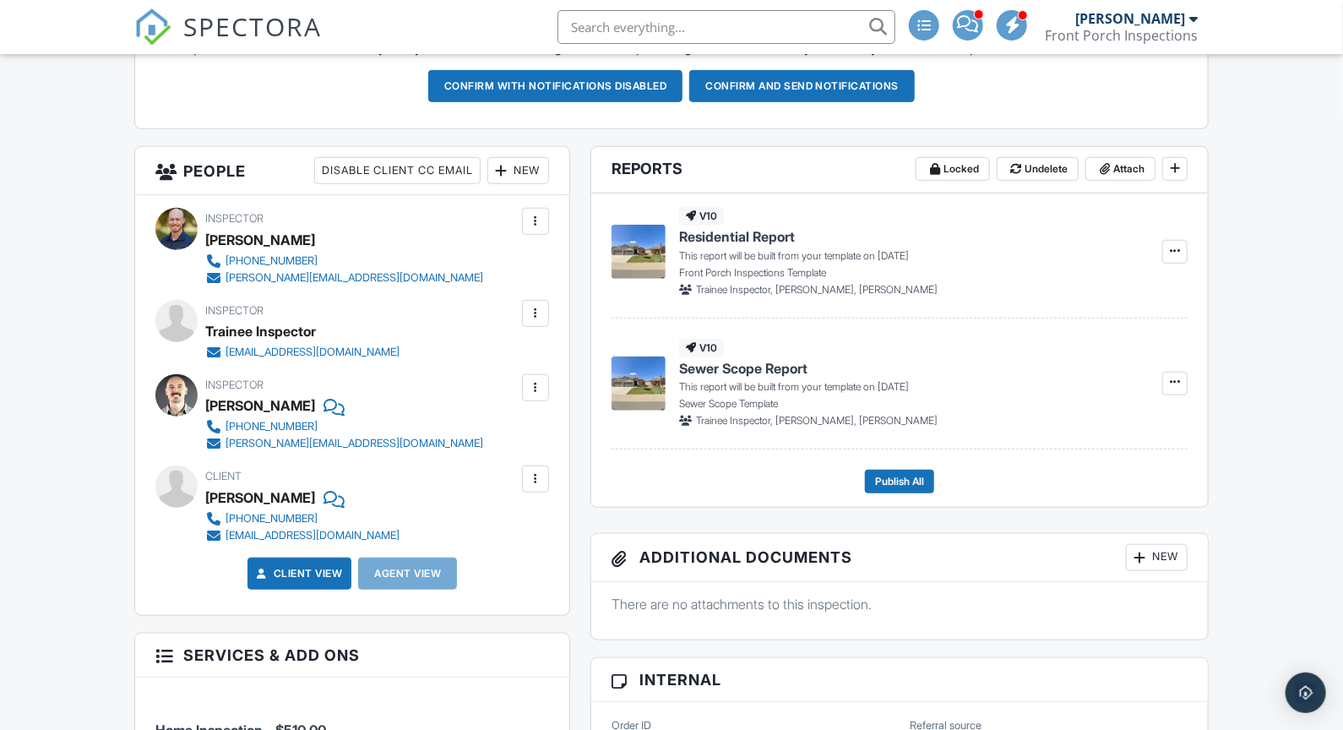
click at [528, 164] on div "New" at bounding box center [518, 170] width 62 height 27
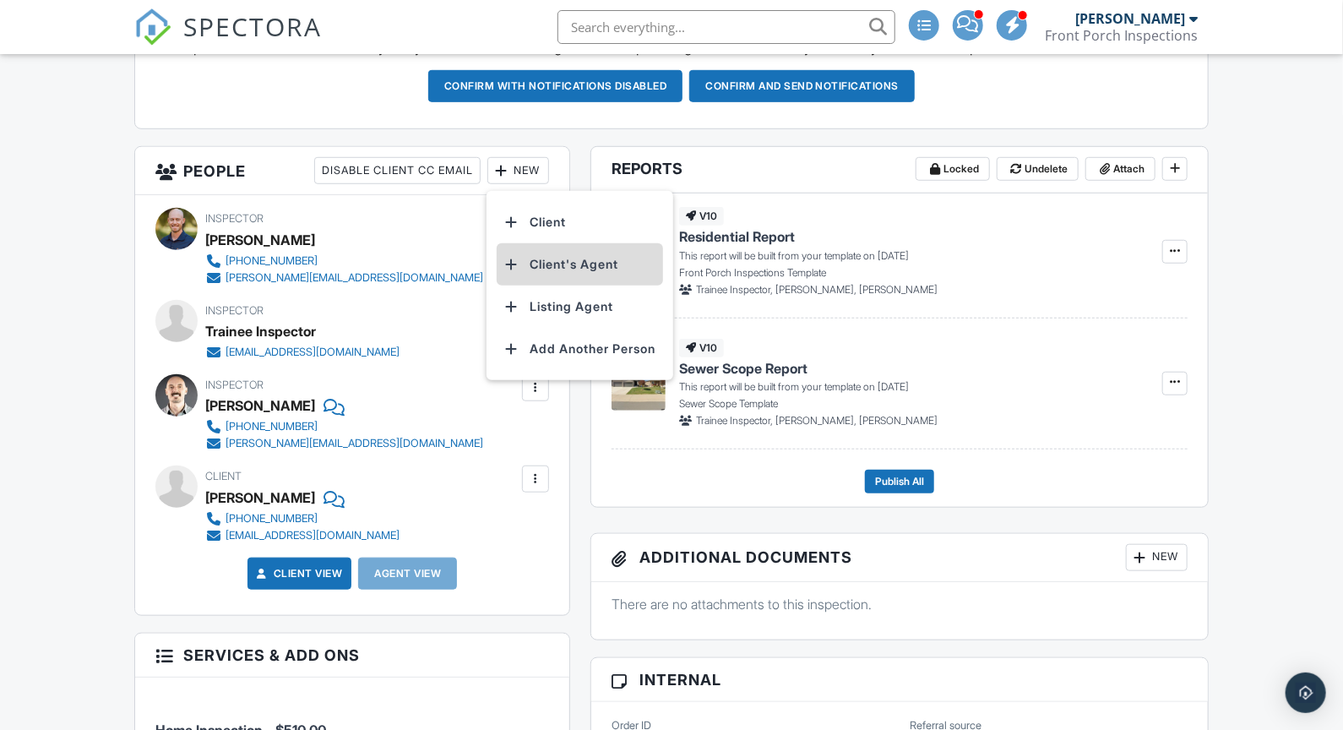
click at [547, 269] on li "Client's Agent" at bounding box center [580, 264] width 166 height 42
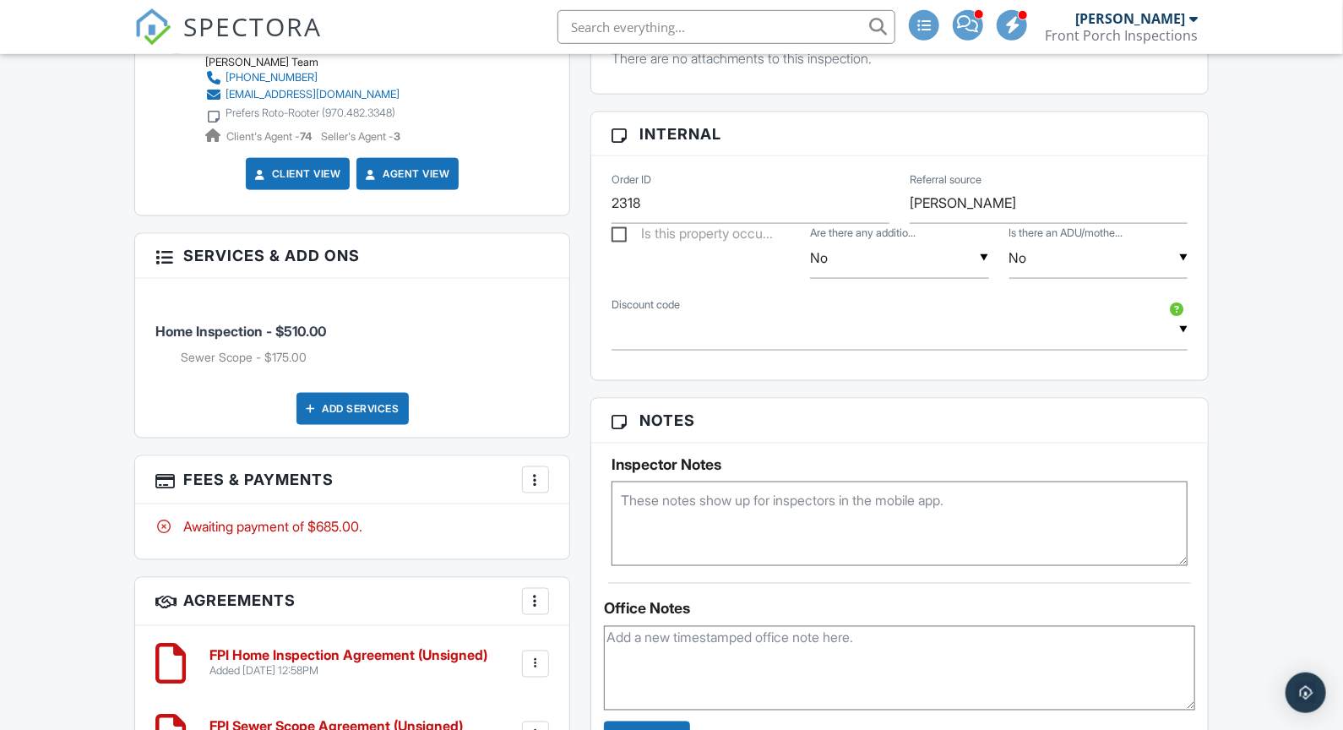
scroll to position [1133, 0]
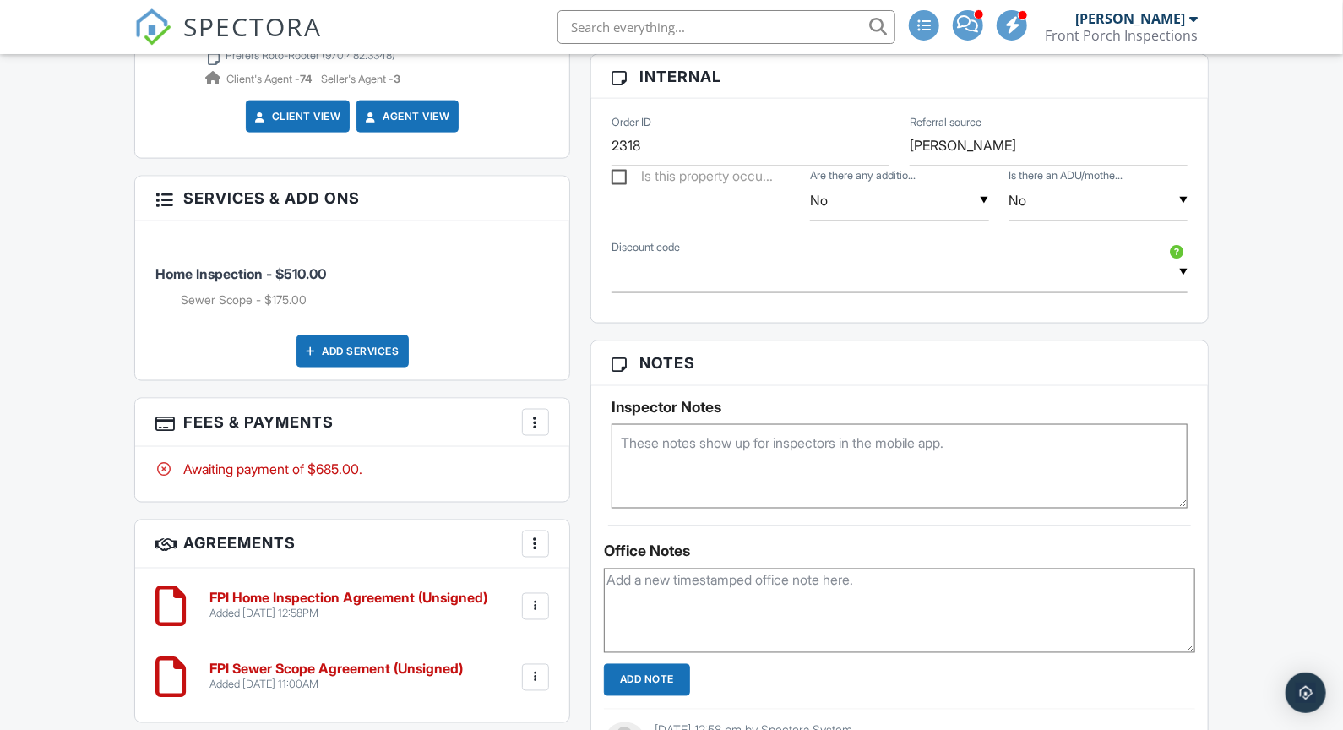
click at [720, 444] on textarea at bounding box center [900, 466] width 576 height 84
type textarea "Called ST"
click at [662, 445] on textarea "Called ST" at bounding box center [900, 466] width 576 height 84
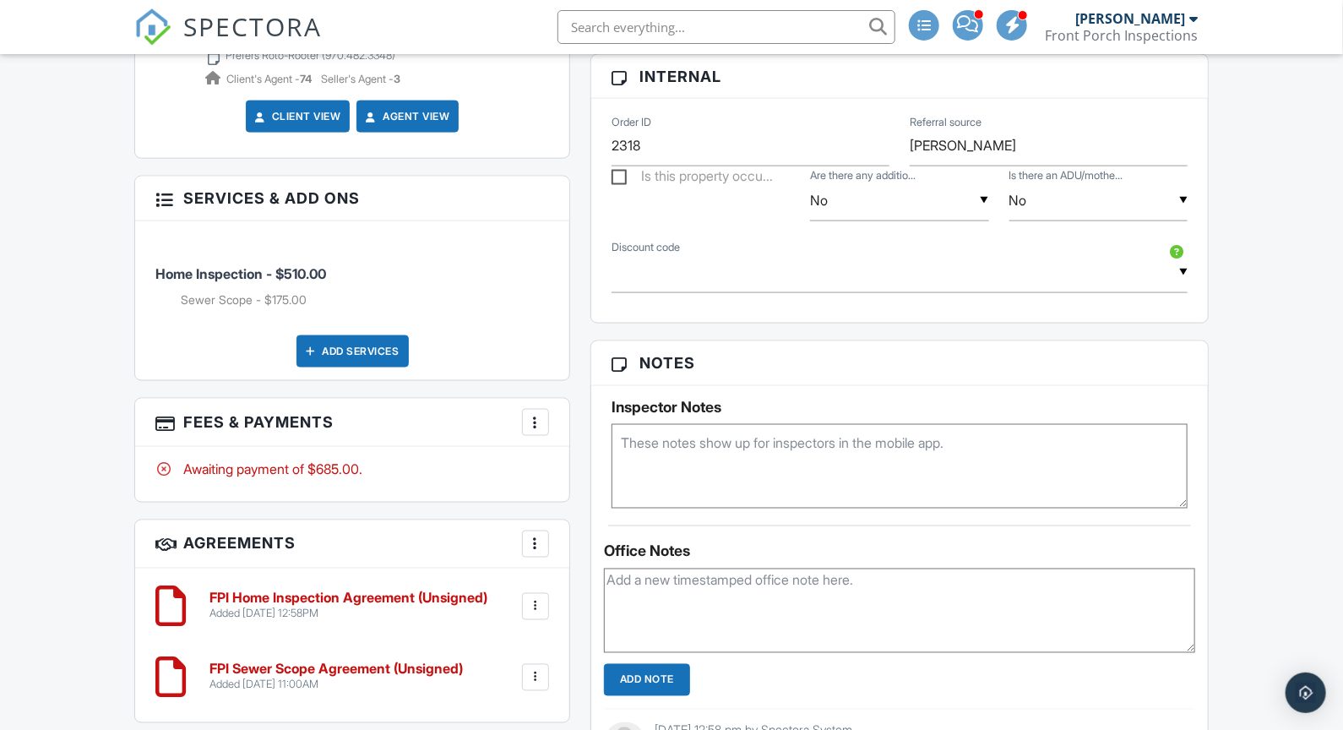
click at [667, 596] on textarea at bounding box center [899, 610] width 591 height 84
type textarea "Called ST"
click at [619, 673] on input "Add Note" at bounding box center [647, 680] width 86 height 32
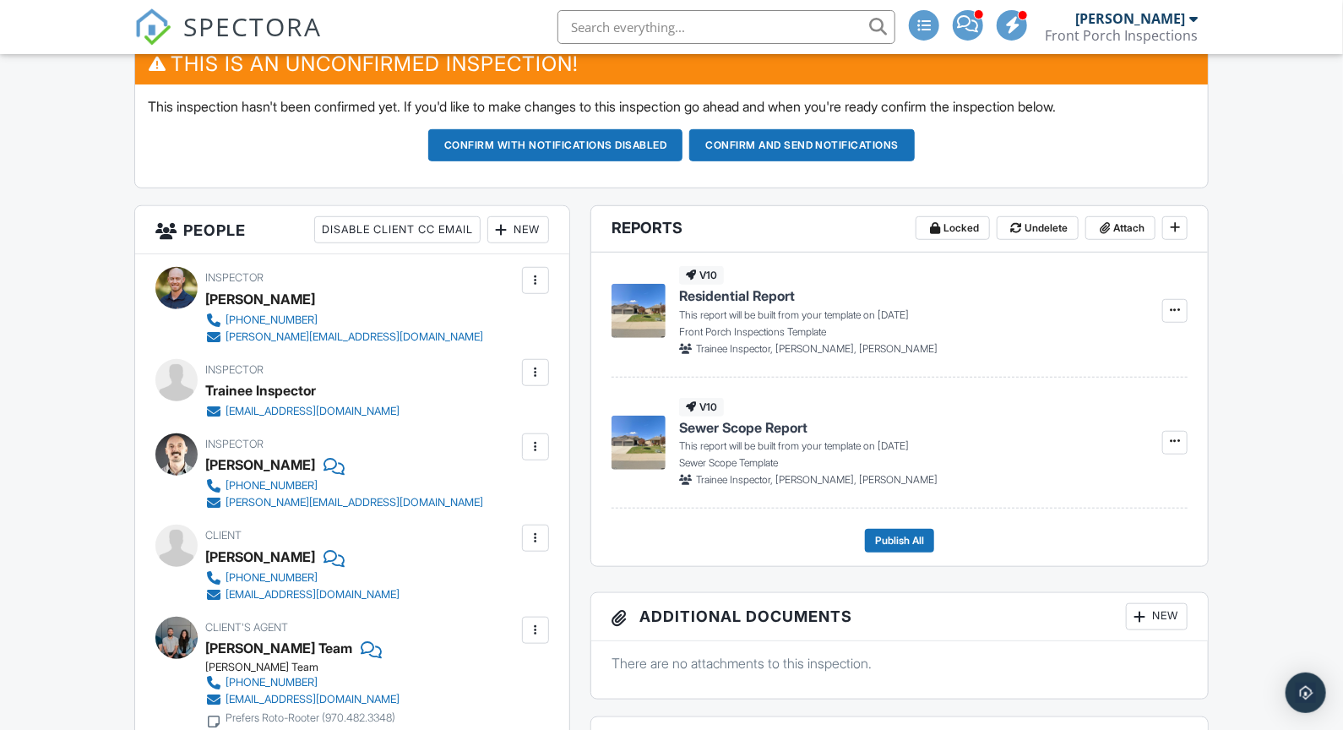
scroll to position [0, 0]
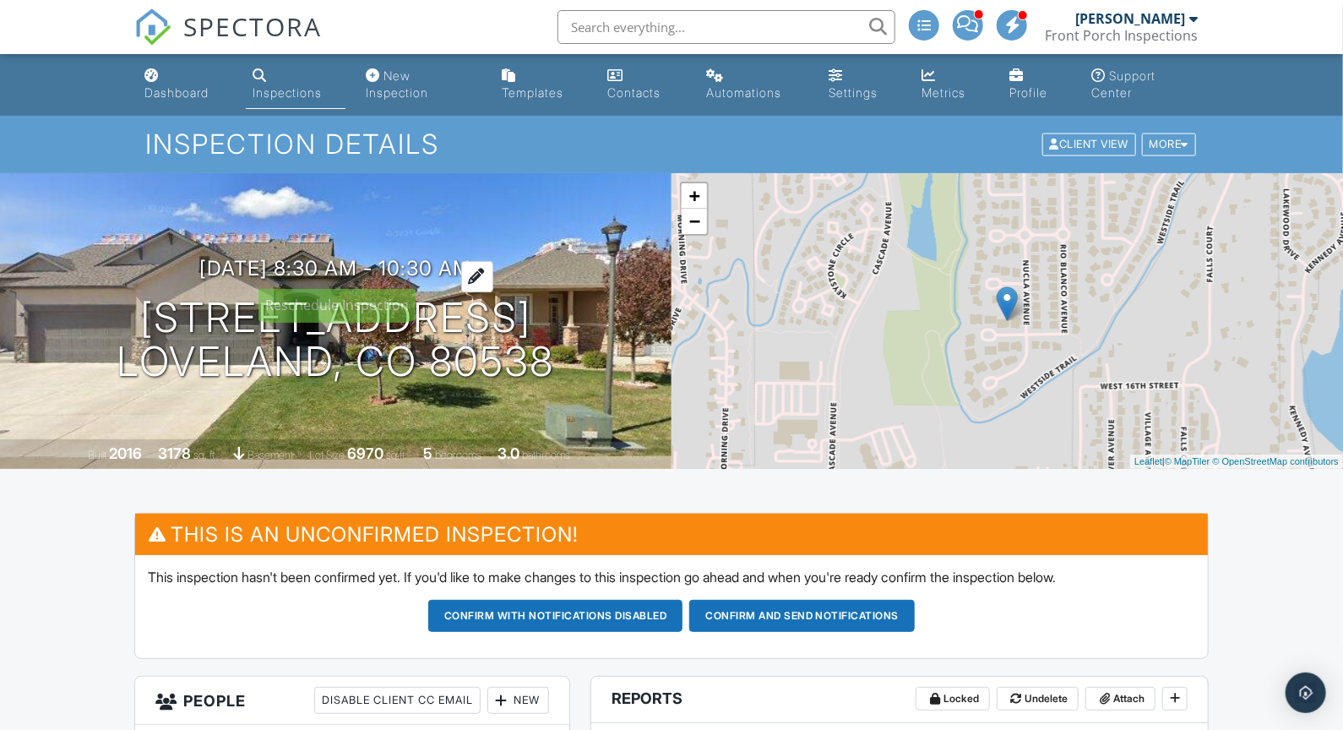
click at [433, 272] on h3 "10/02/2025 8:30 am - 10:30 am" at bounding box center [336, 268] width 272 height 23
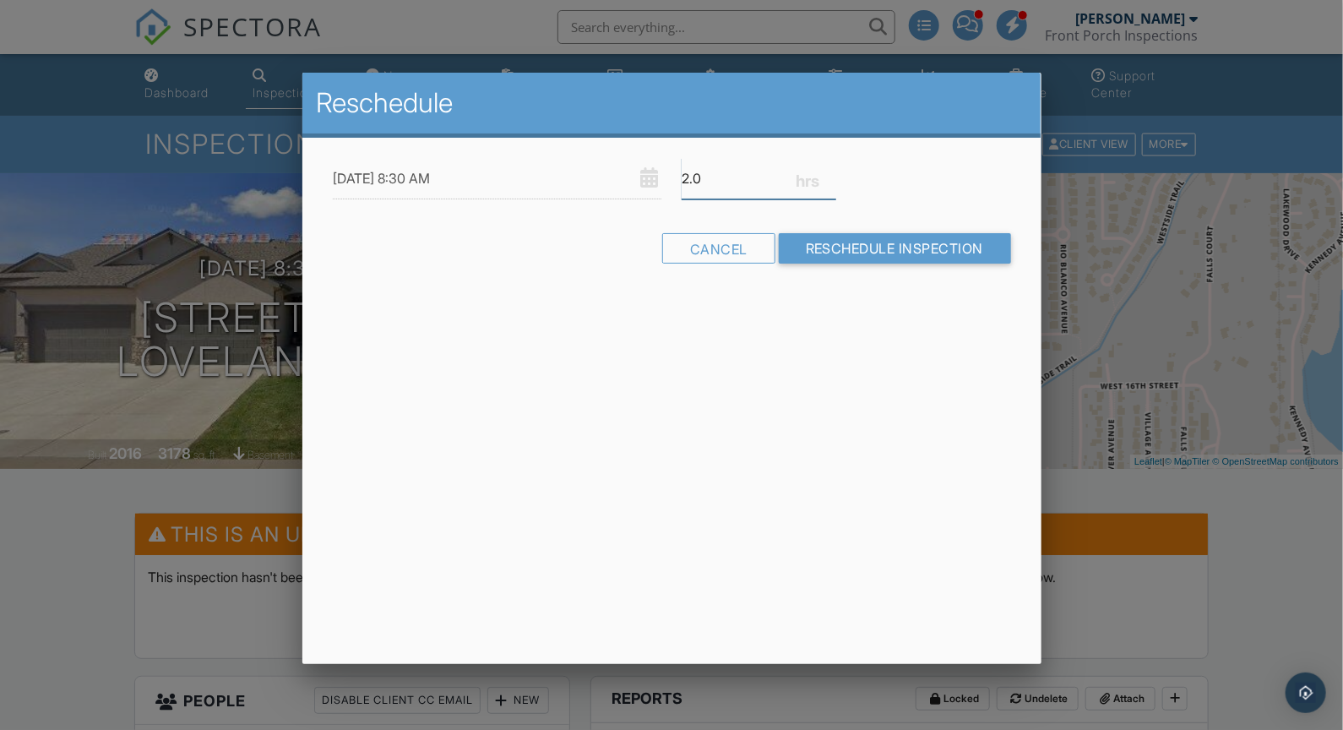
drag, startPoint x: 721, startPoint y: 175, endPoint x: 661, endPoint y: 182, distance: 59.5
click at [682, 182] on input "2.0" at bounding box center [759, 178] width 155 height 41
type input "1"
type input "11"
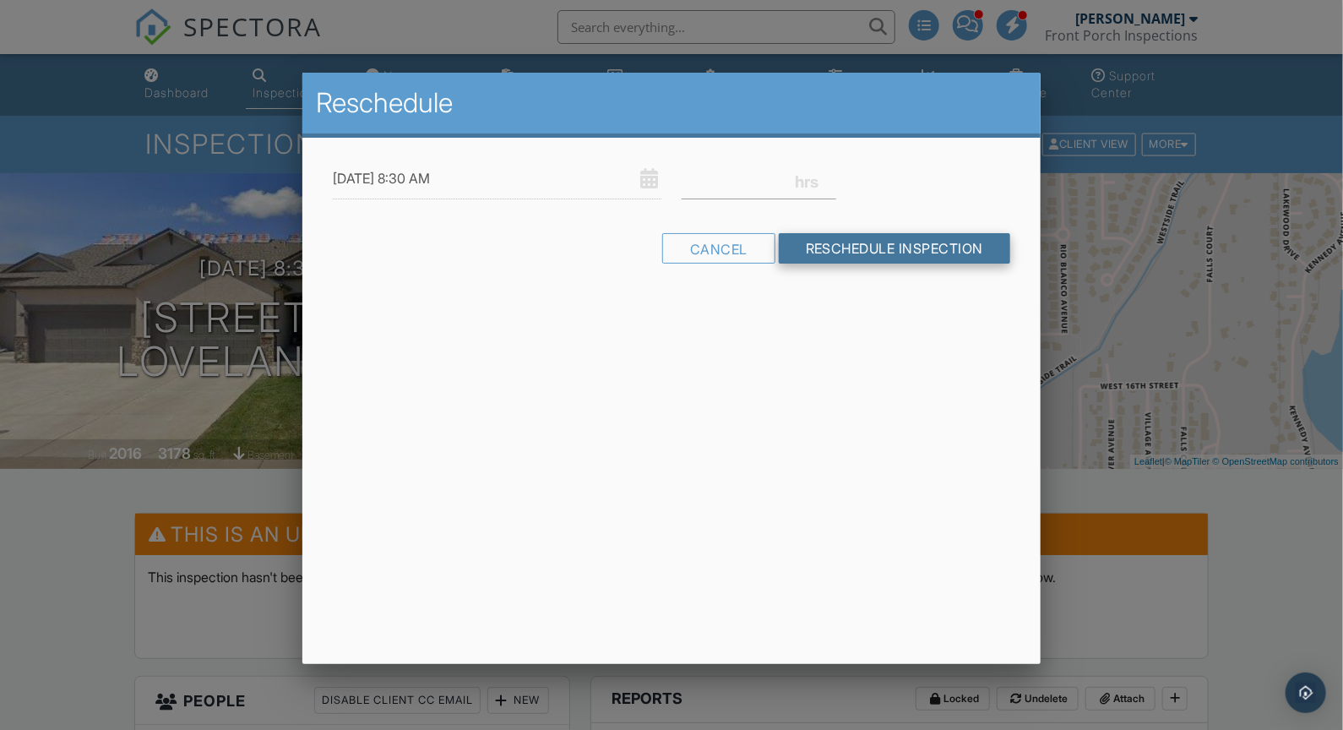
click at [852, 252] on input "Reschedule Inspection" at bounding box center [895, 248] width 232 height 30
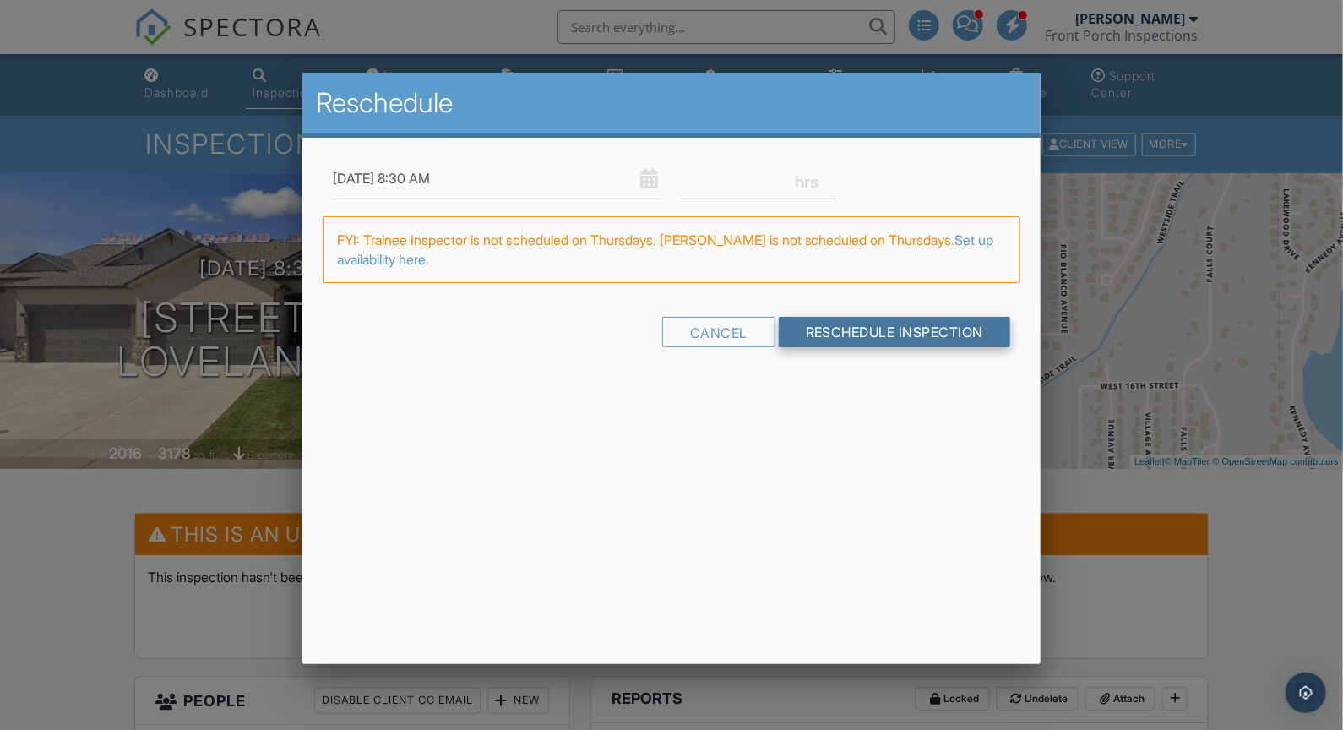
click at [842, 327] on input "Reschedule Inspection" at bounding box center [895, 332] width 232 height 30
click at [848, 338] on input "Reschedule Inspection" at bounding box center [895, 332] width 232 height 30
click at [579, 417] on div "Reschedule 10/02/2025 8:30 AM Warning: this date/time is in the past. FYI: Trai…" at bounding box center [671, 368] width 739 height 591
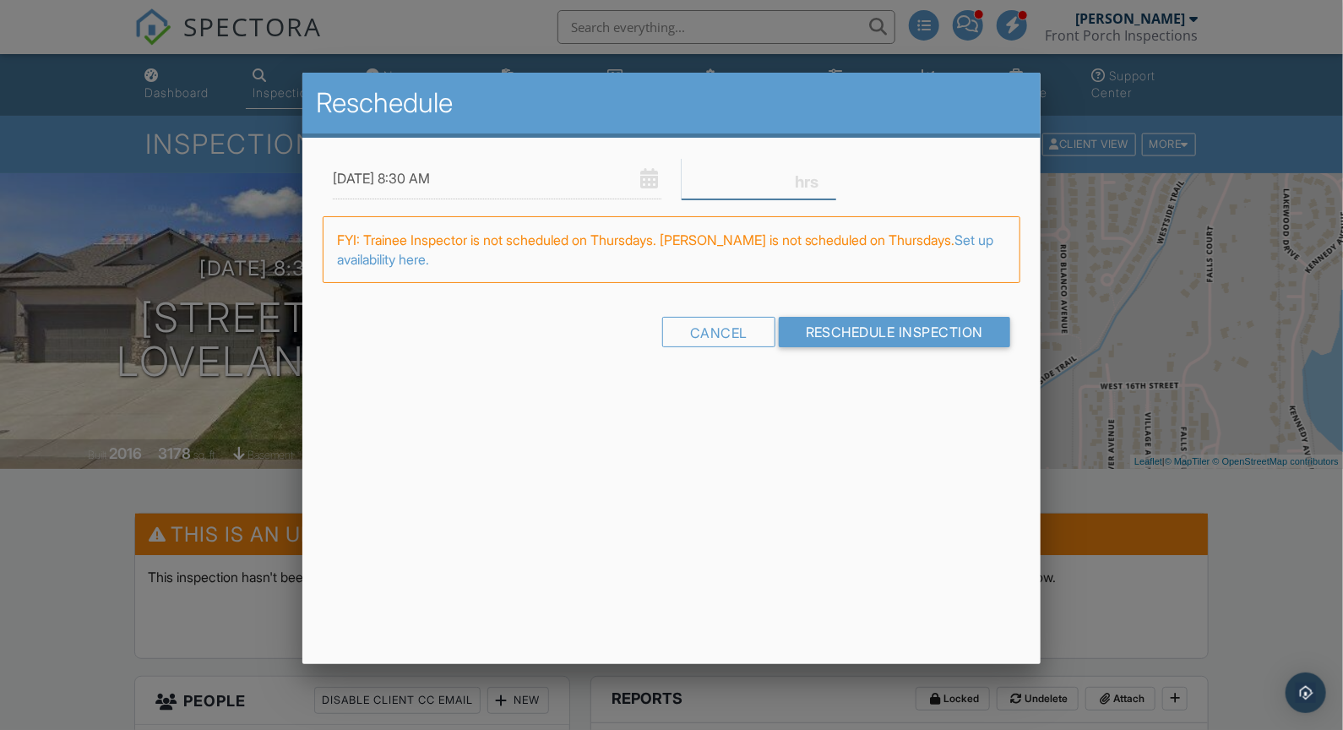
drag, startPoint x: 729, startPoint y: 165, endPoint x: 672, endPoint y: 179, distance: 58.4
click at [682, 179] on input "number" at bounding box center [759, 178] width 155 height 41
type input "3"
click at [844, 530] on div "Reschedule 10/02/2025 8:30 AM 3 Warning: this date/time is in the past. FYI: Tr…" at bounding box center [671, 368] width 739 height 591
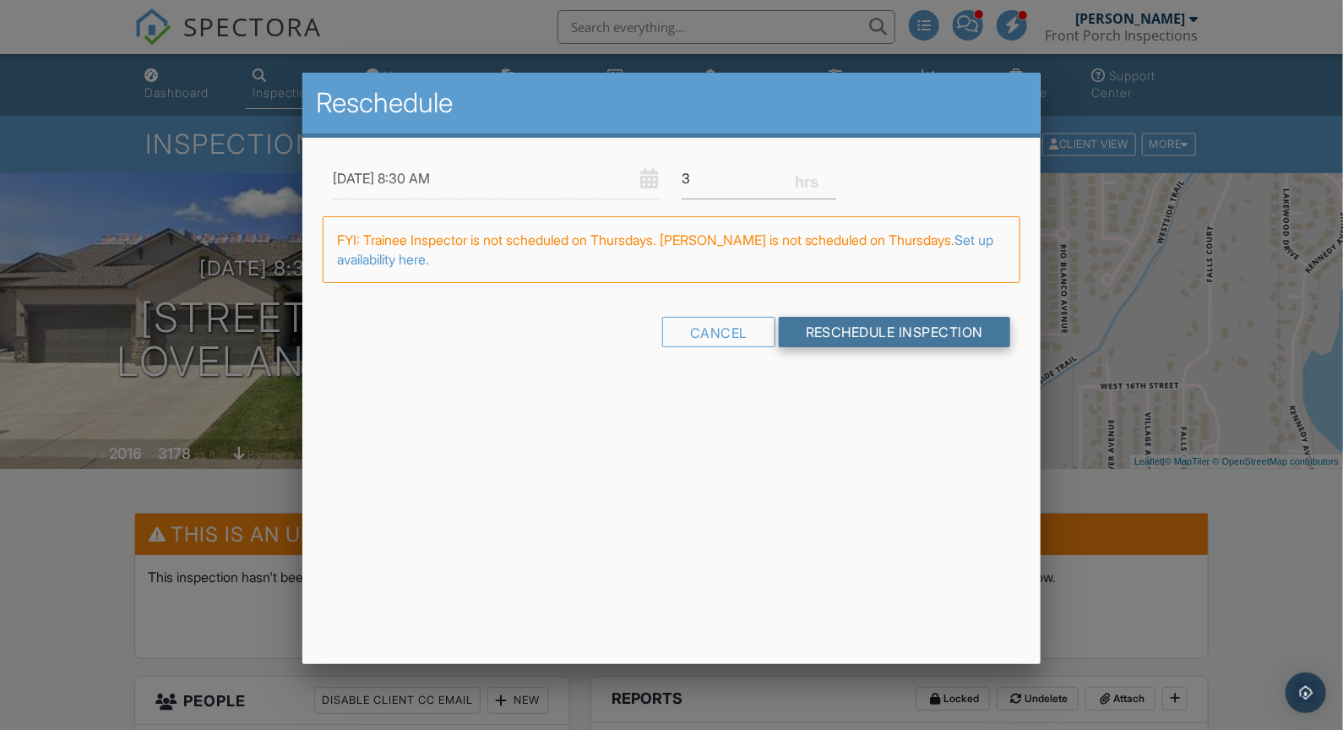
click at [889, 339] on input "Reschedule Inspection" at bounding box center [895, 332] width 232 height 30
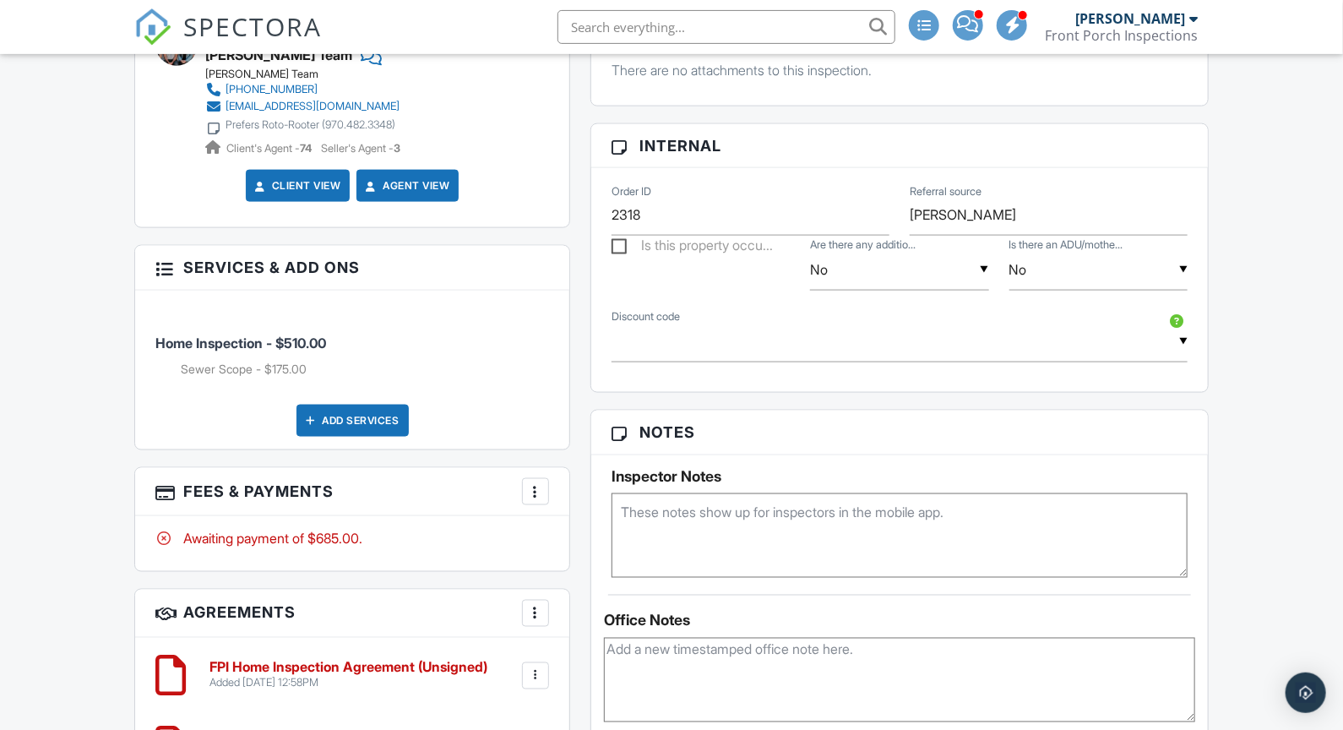
scroll to position [1206, 0]
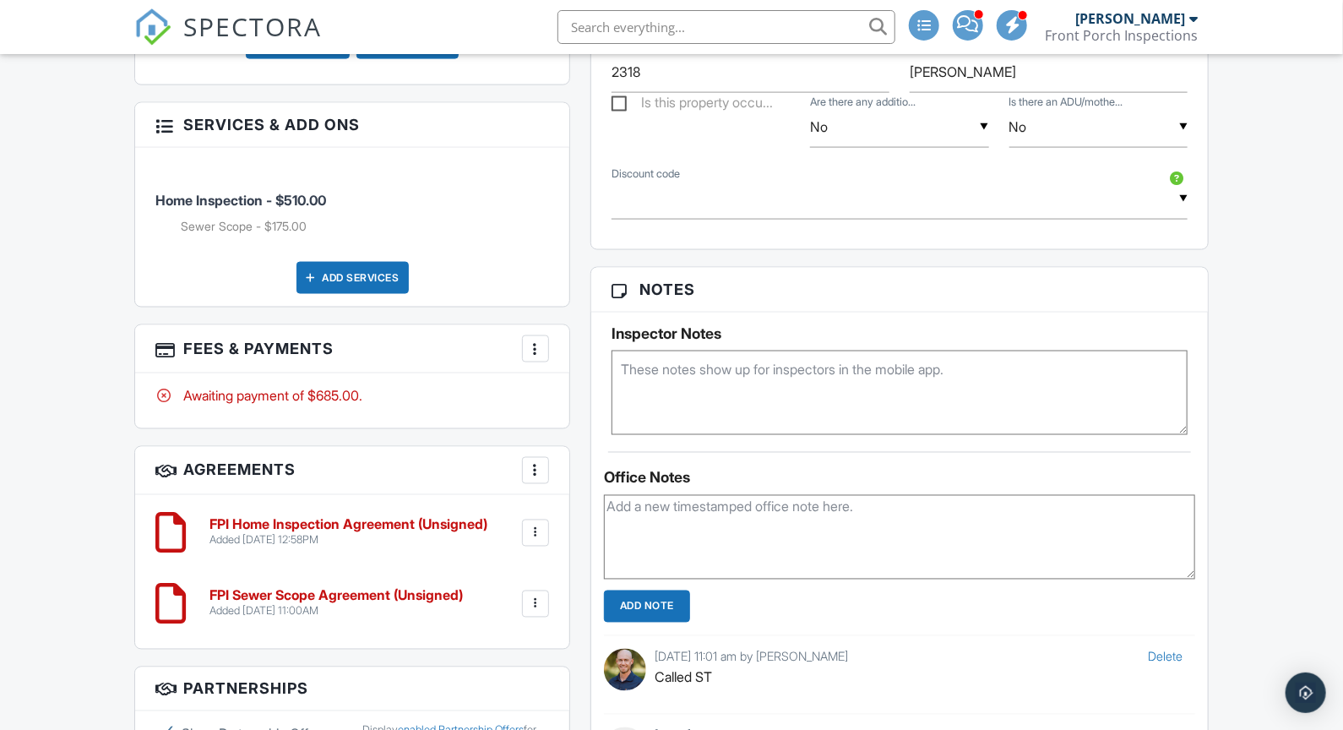
click at [785, 501] on textarea at bounding box center [899, 537] width 591 height 84
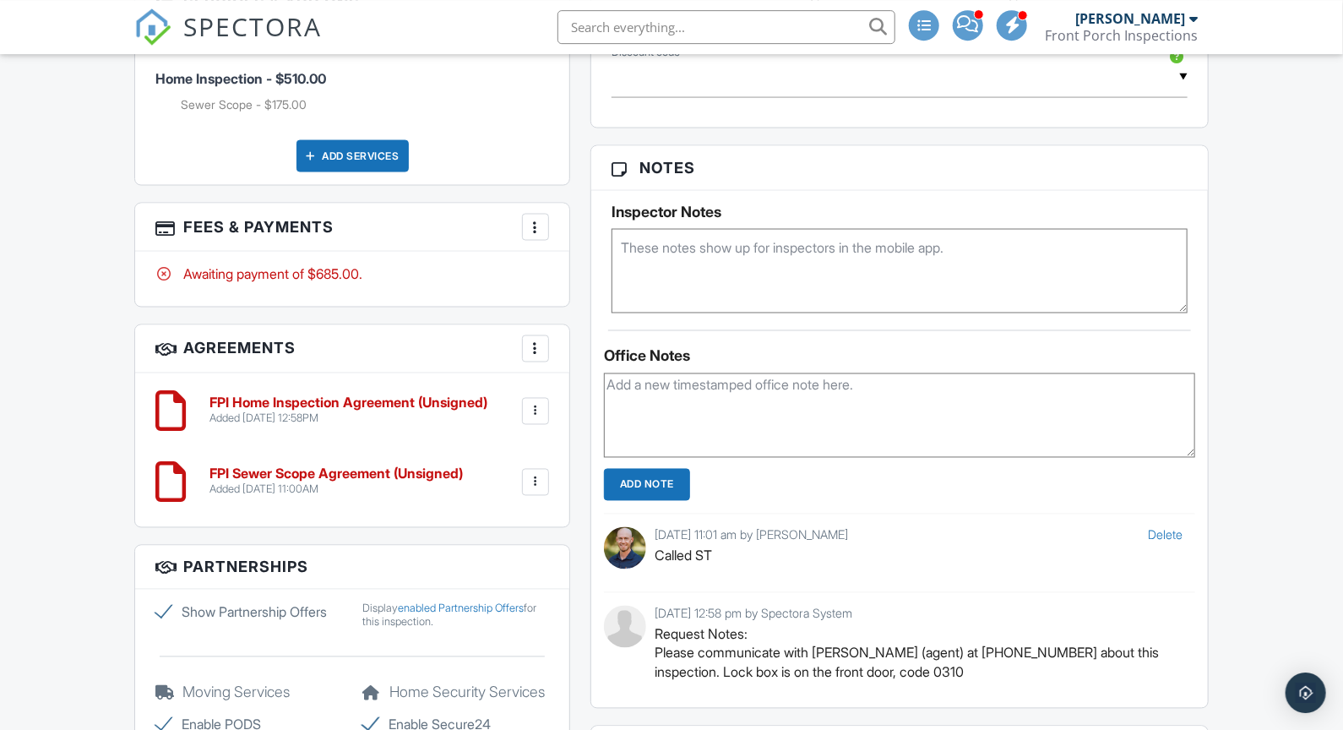
scroll to position [1383, 0]
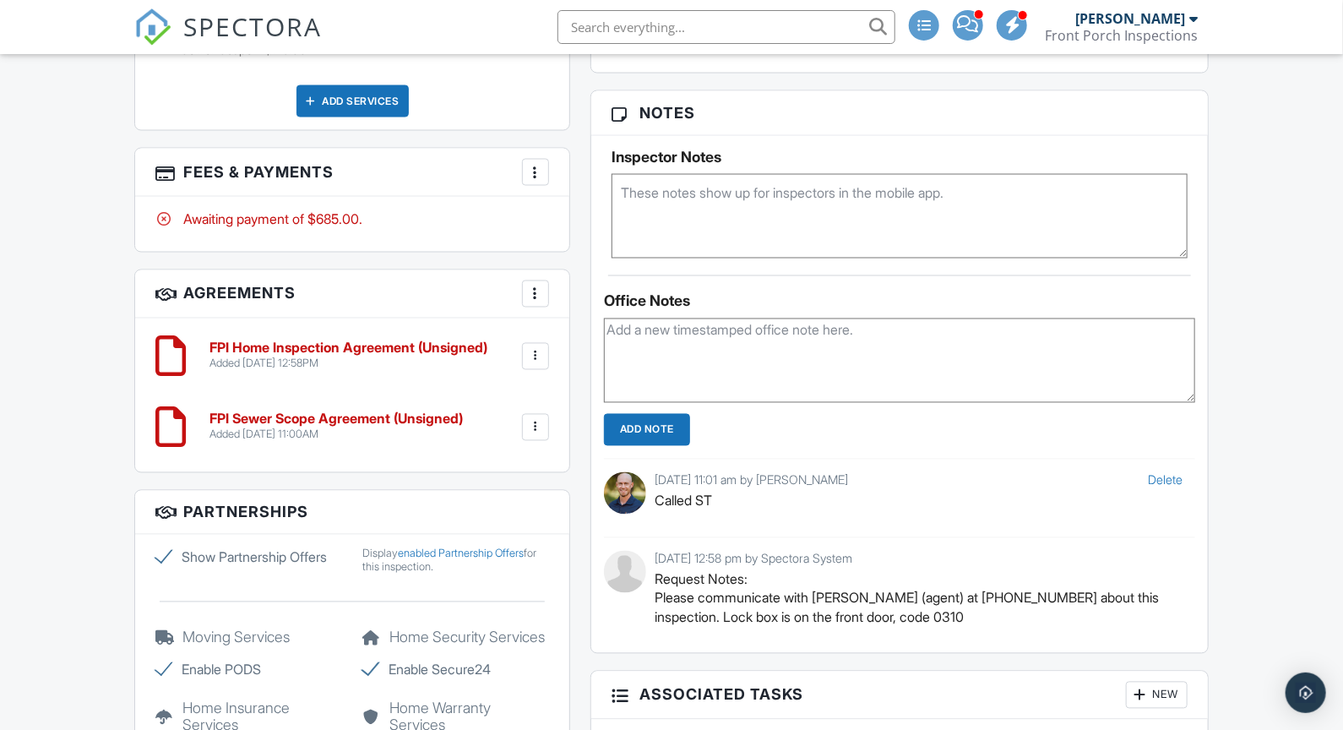
click at [1157, 481] on link "Delete" at bounding box center [1165, 480] width 35 height 14
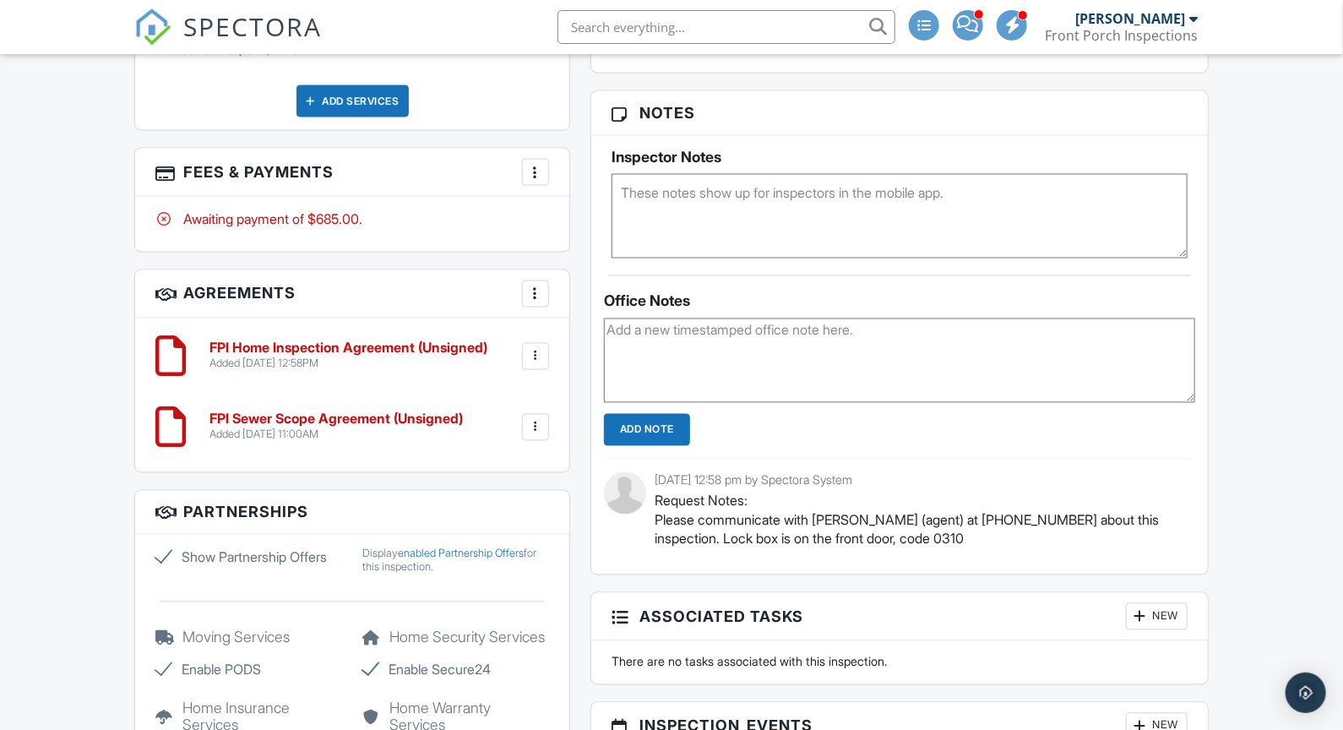
click at [691, 340] on textarea at bounding box center [899, 360] width 591 height 84
click at [727, 338] on textarea "Called ST but there was an overlap on Thursday 10/2 so we'll have to figure tha…" at bounding box center [899, 360] width 591 height 84
type textarea "Called ST but there was an overlap on Thursday 10/2 so we'll have to figure tha…"
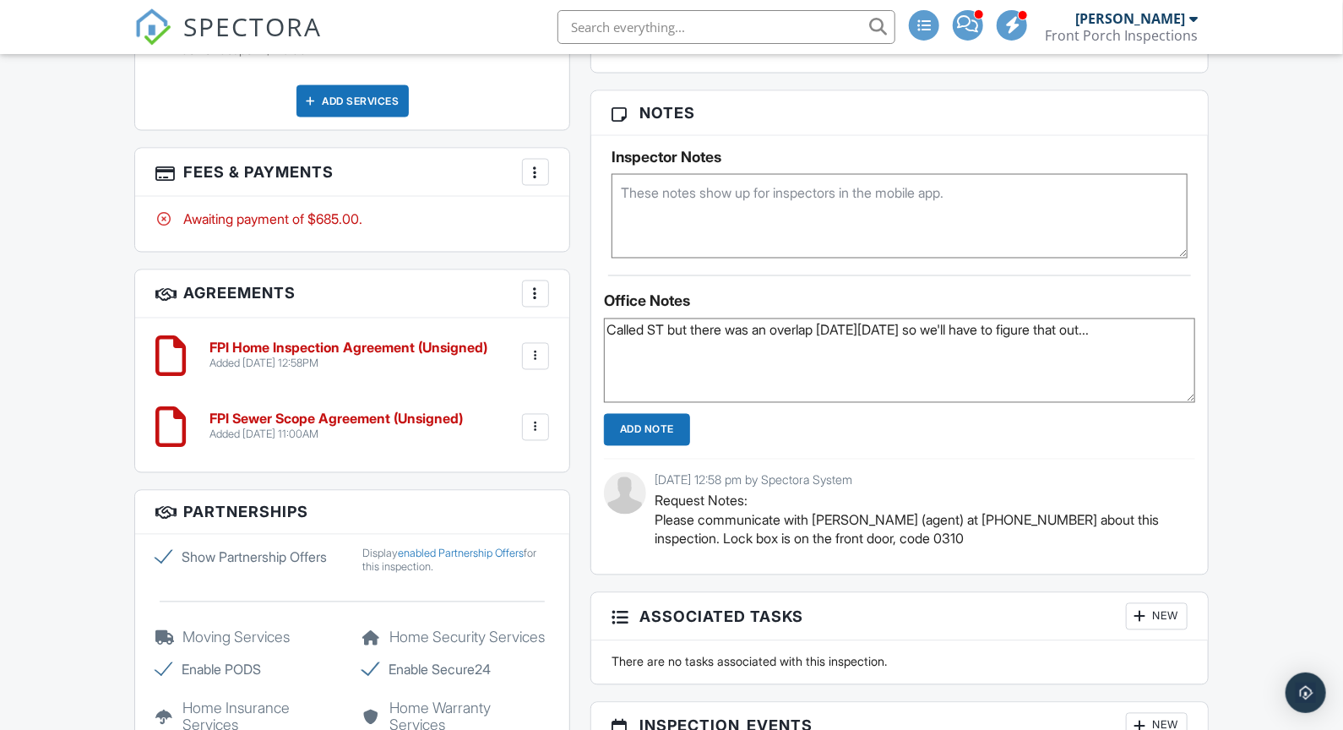
click at [648, 429] on input "Add Note" at bounding box center [647, 430] width 86 height 32
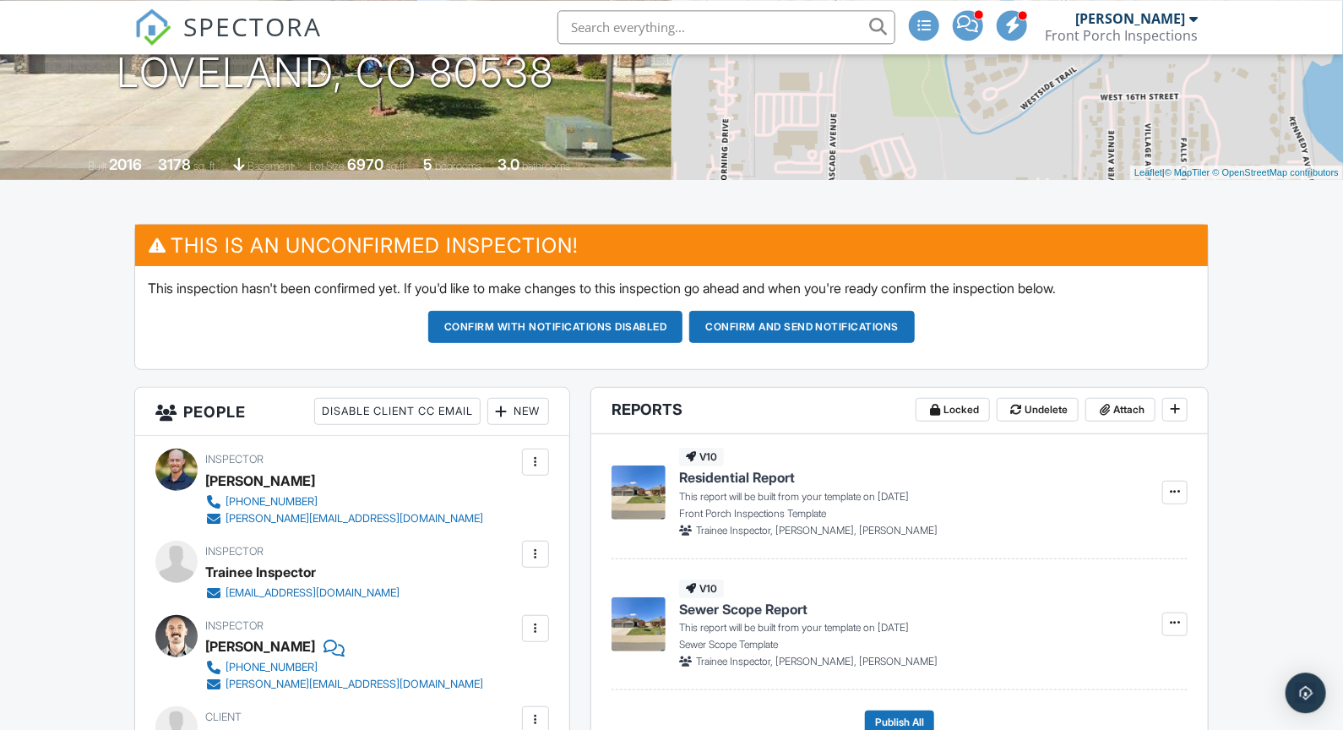
scroll to position [279, 0]
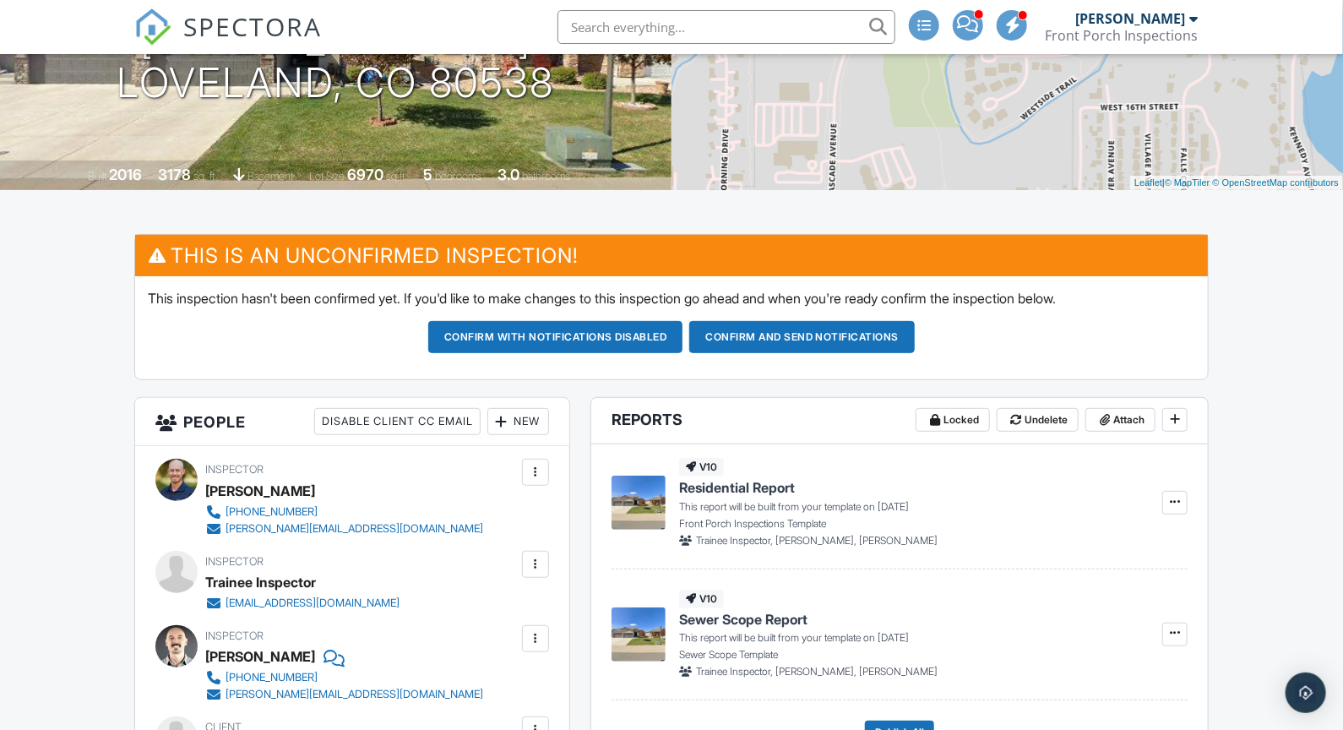
click at [537, 417] on div "New" at bounding box center [518, 421] width 62 height 27
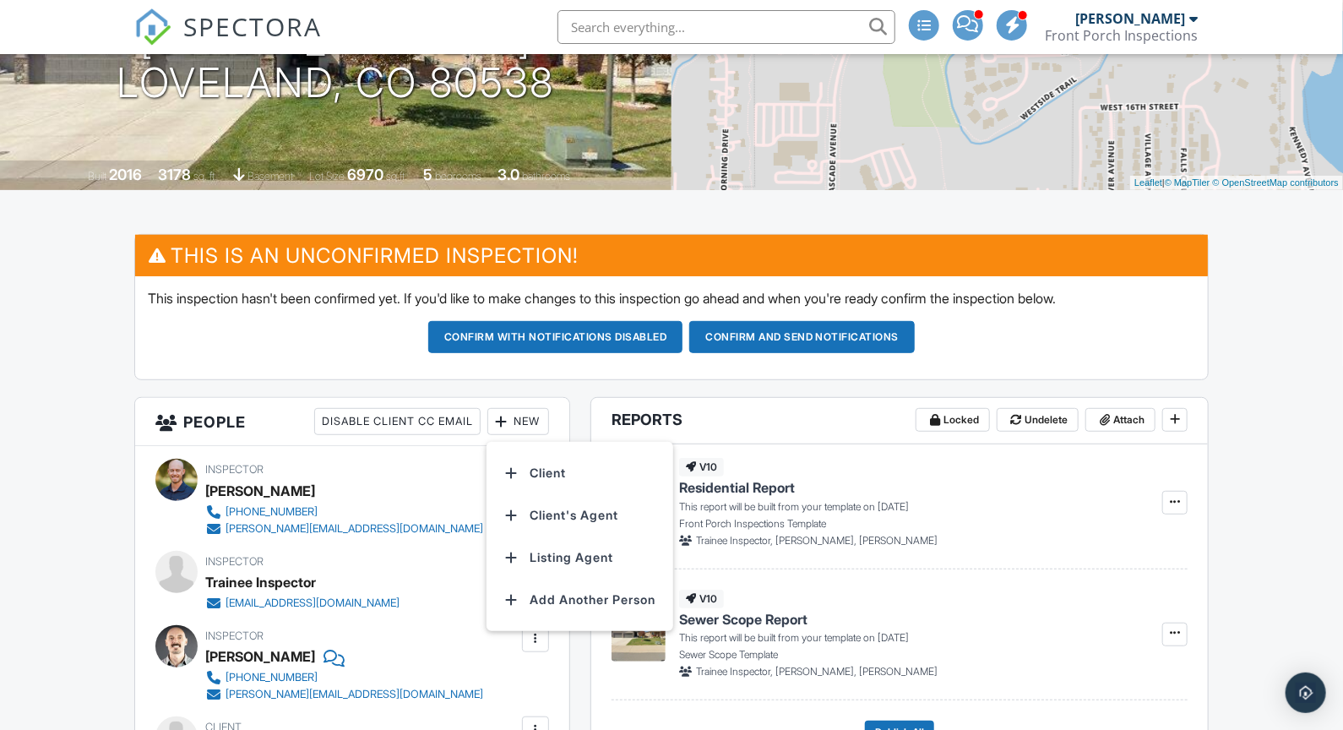
click at [184, 373] on div "This inspection hasn't been confirmed yet. If you'd like to make changes to thi…" at bounding box center [671, 327] width 1073 height 103
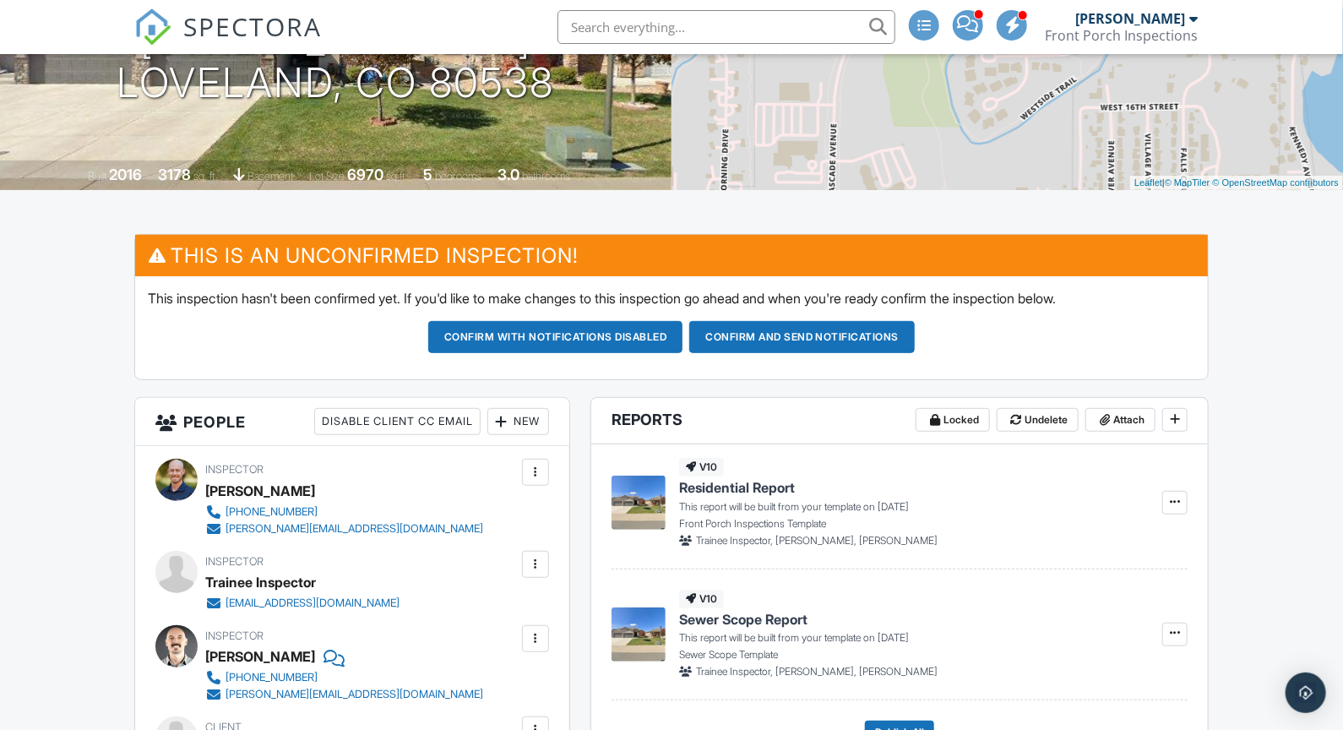
scroll to position [0, 0]
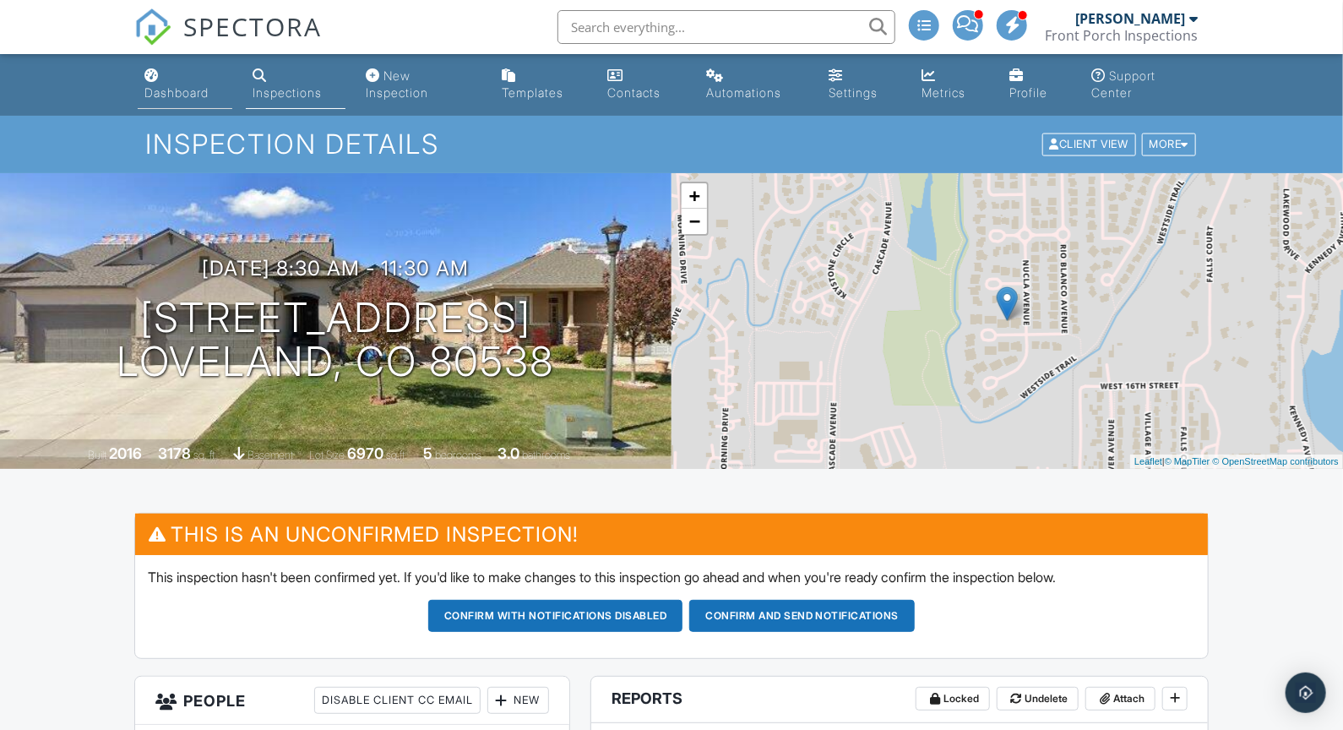
click at [199, 95] on div "Dashboard" at bounding box center [176, 92] width 64 height 14
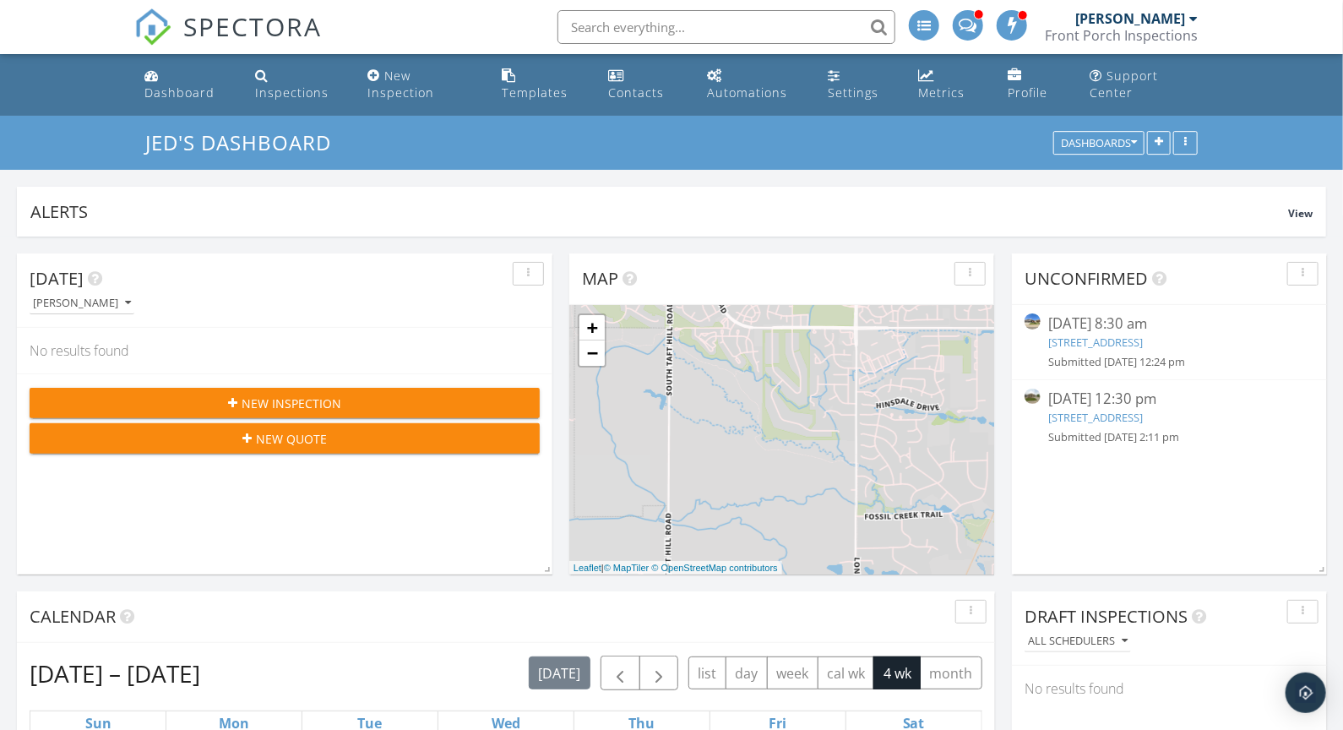
scroll to position [1243, 1344]
